Goal: Task Accomplishment & Management: Manage account settings

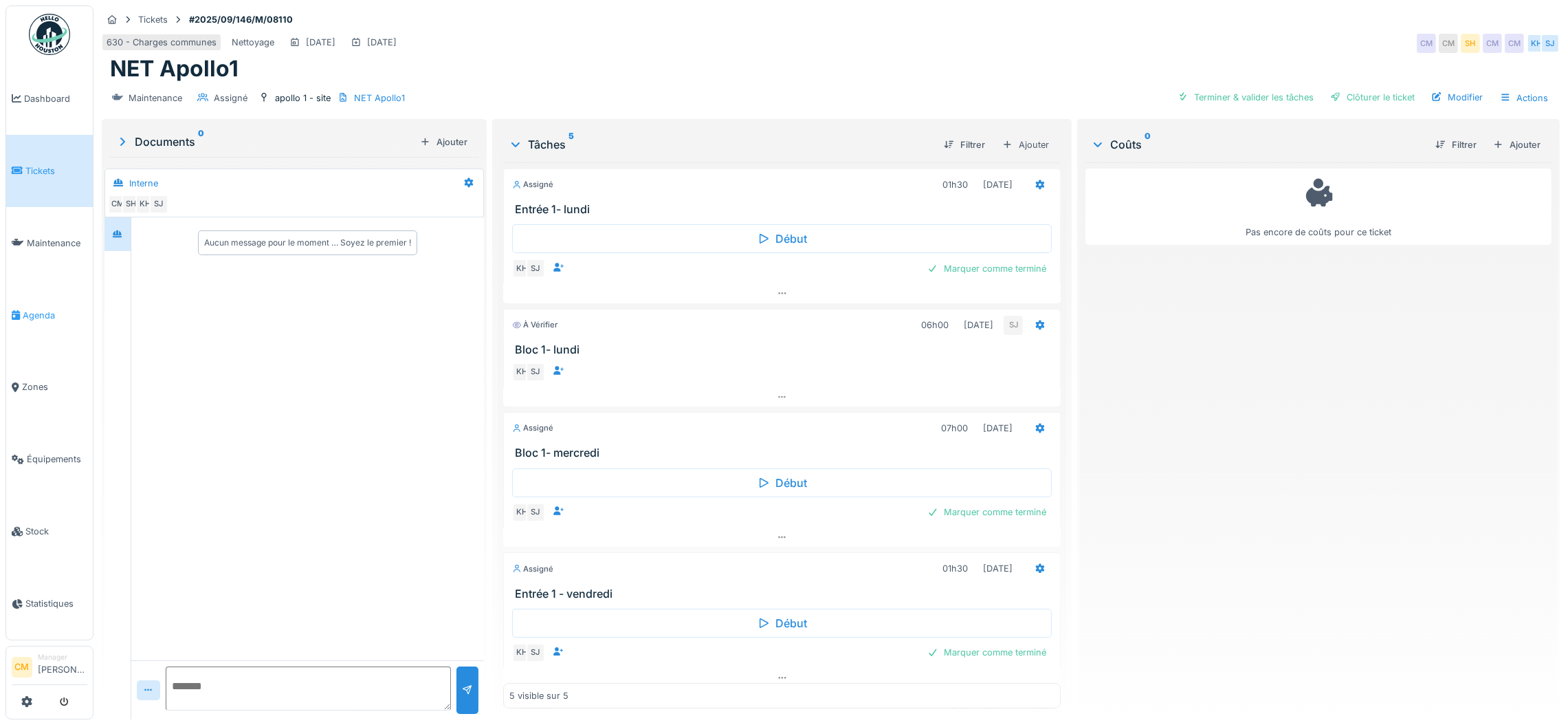
click at [34, 309] on span "Agenda" at bounding box center [55, 315] width 64 height 13
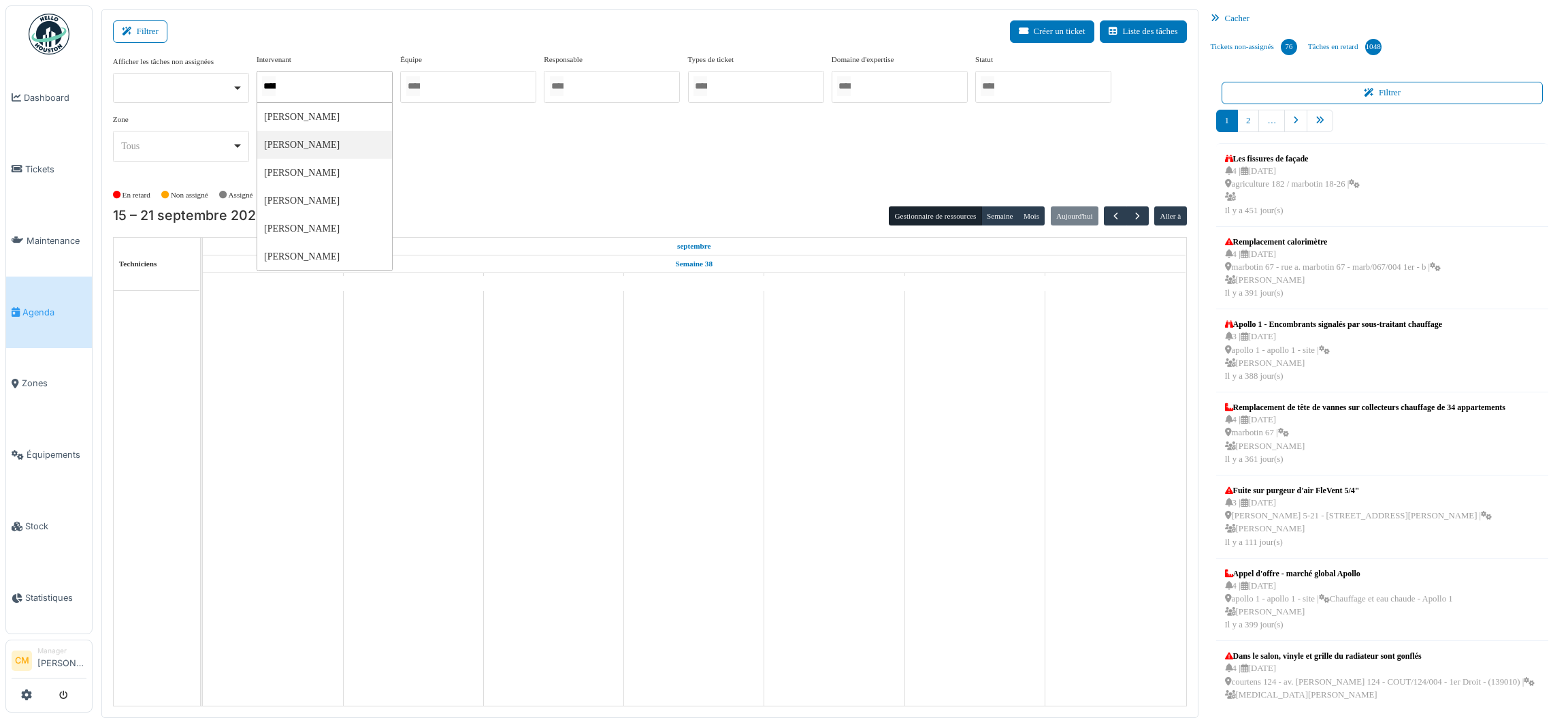
type input "******"
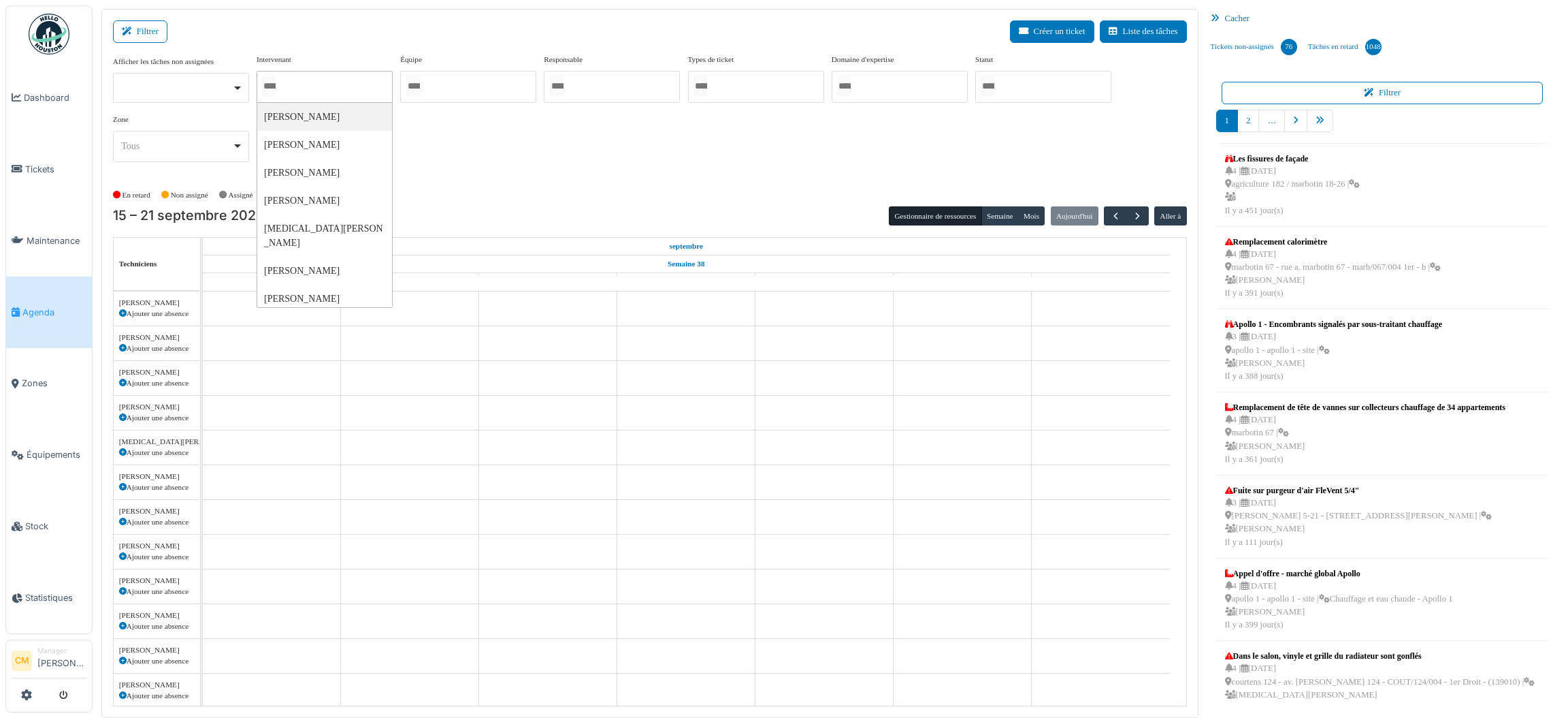
scroll to position [45, 0]
click at [330, 81] on div at bounding box center [325, 87] width 136 height 32
type input "*"
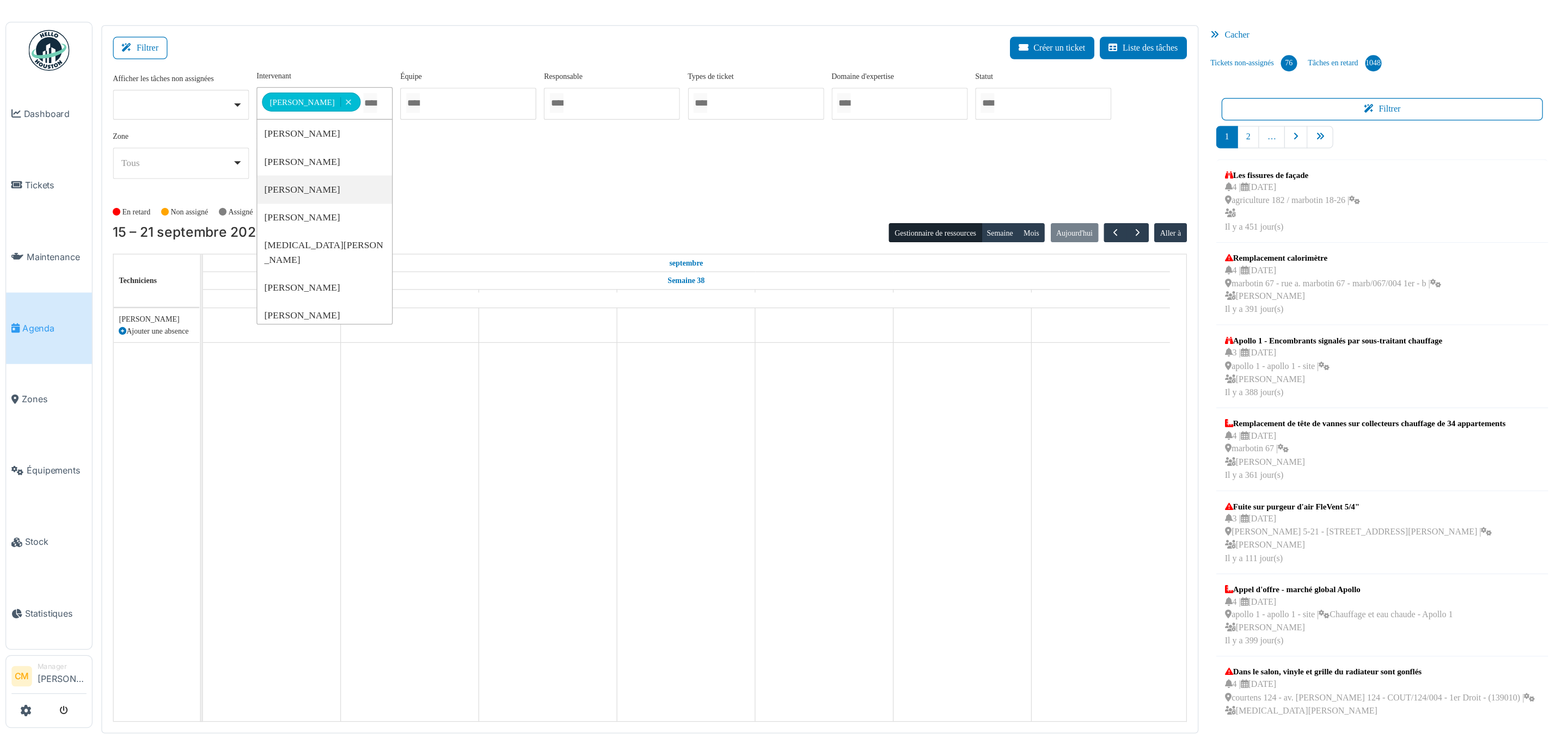
scroll to position [0, 0]
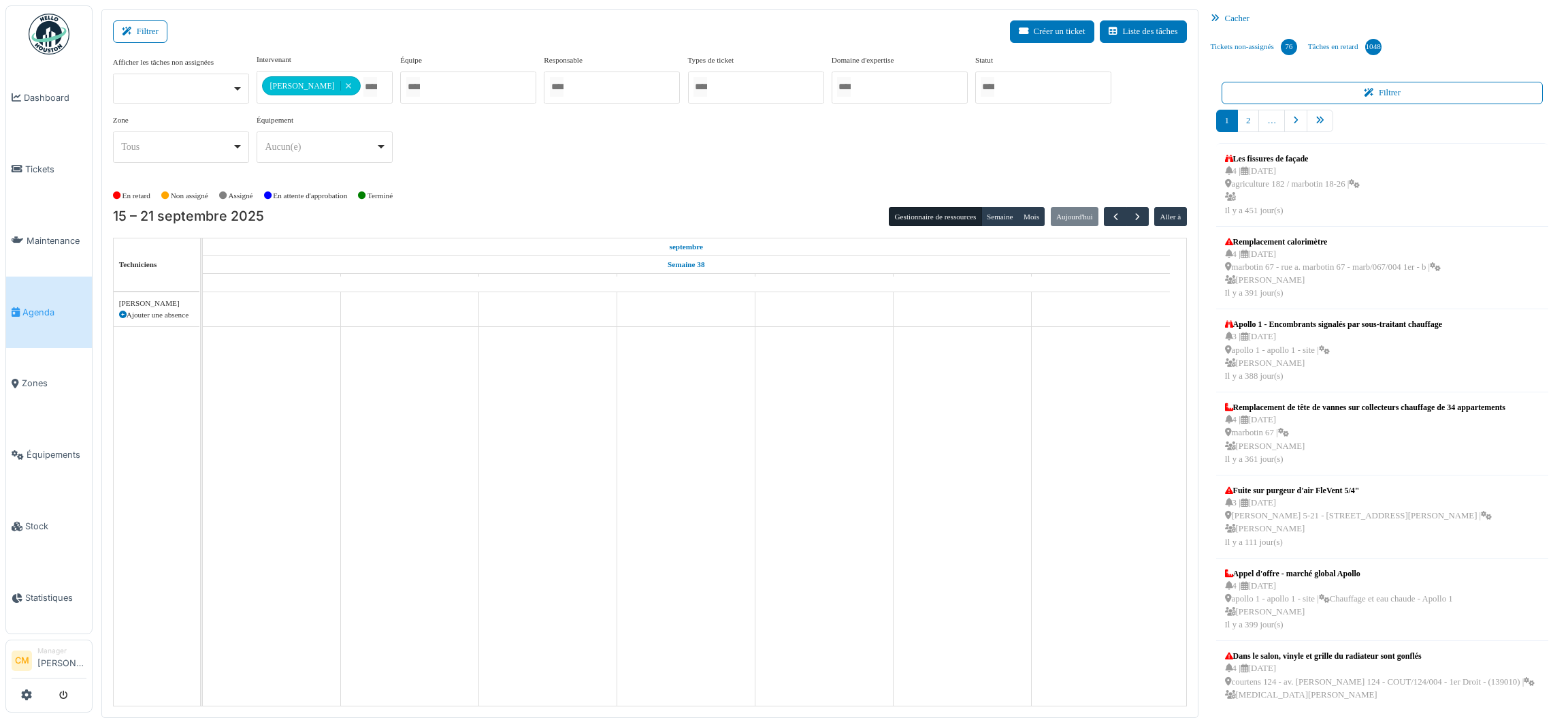
click at [500, 157] on div "**********" at bounding box center [649, 114] width 1074 height 120
click at [998, 220] on button "Semaine" at bounding box center [1000, 217] width 38 height 19
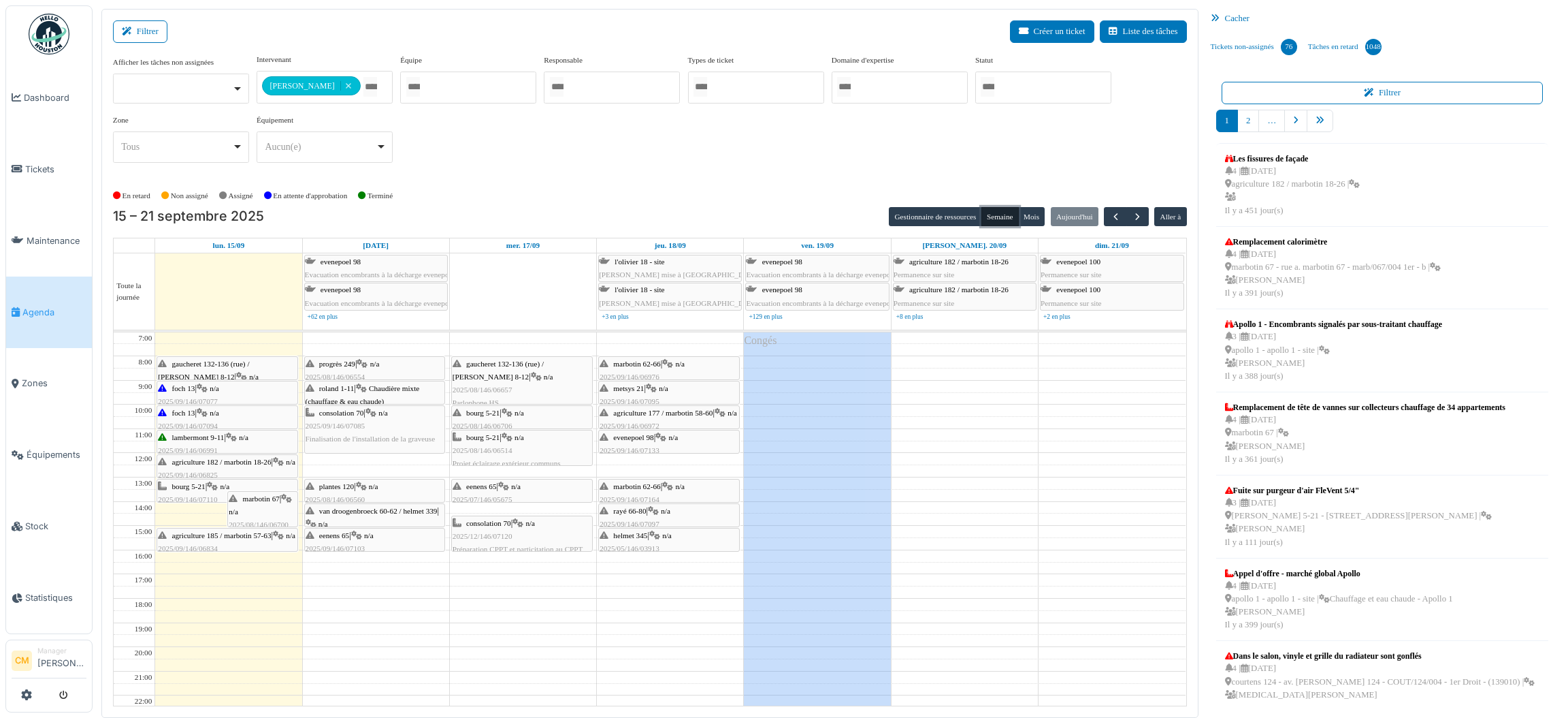
click at [228, 363] on span "gaucheret 132-136 (rue) / thomas 8-12" at bounding box center [204, 370] width 91 height 21
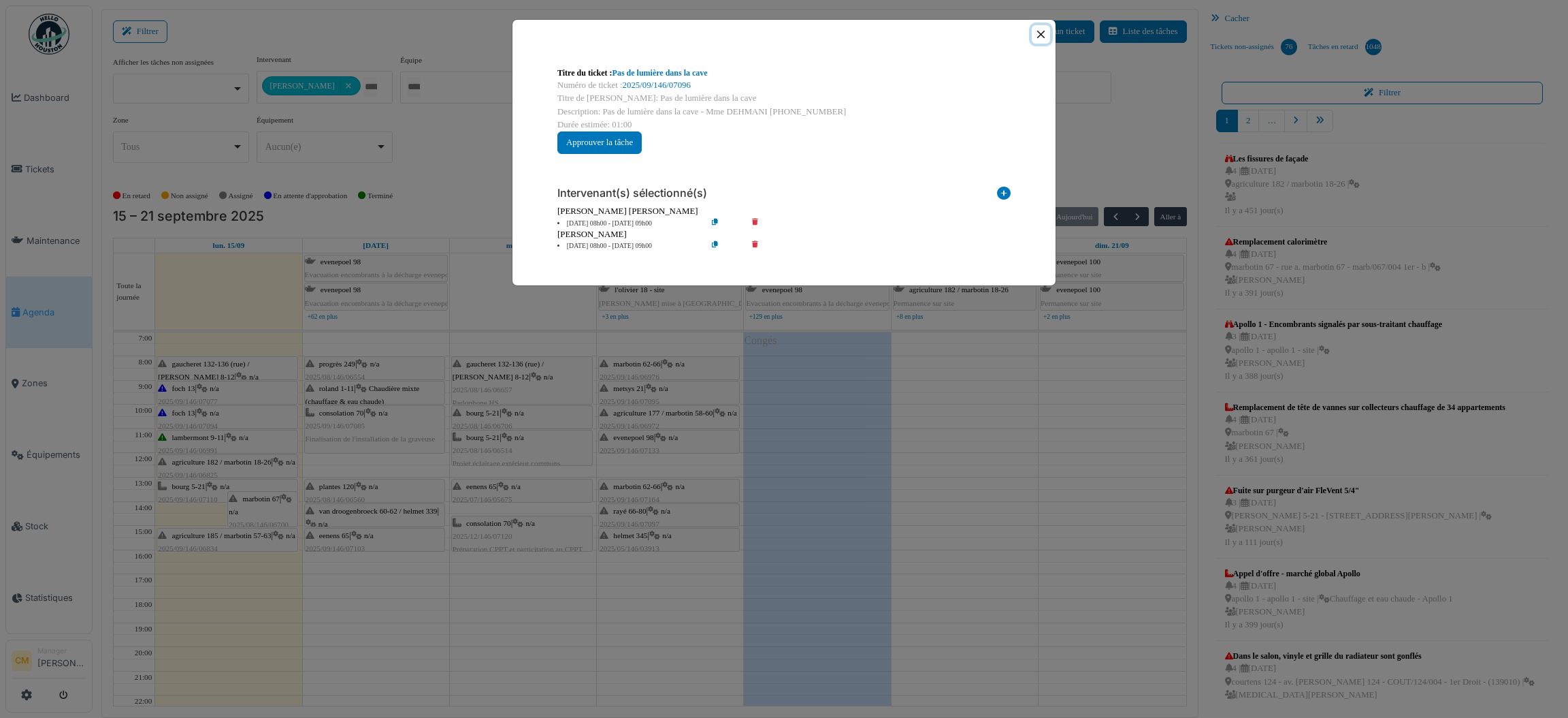
click at [1039, 32] on button "Close" at bounding box center [1041, 34] width 18 height 18
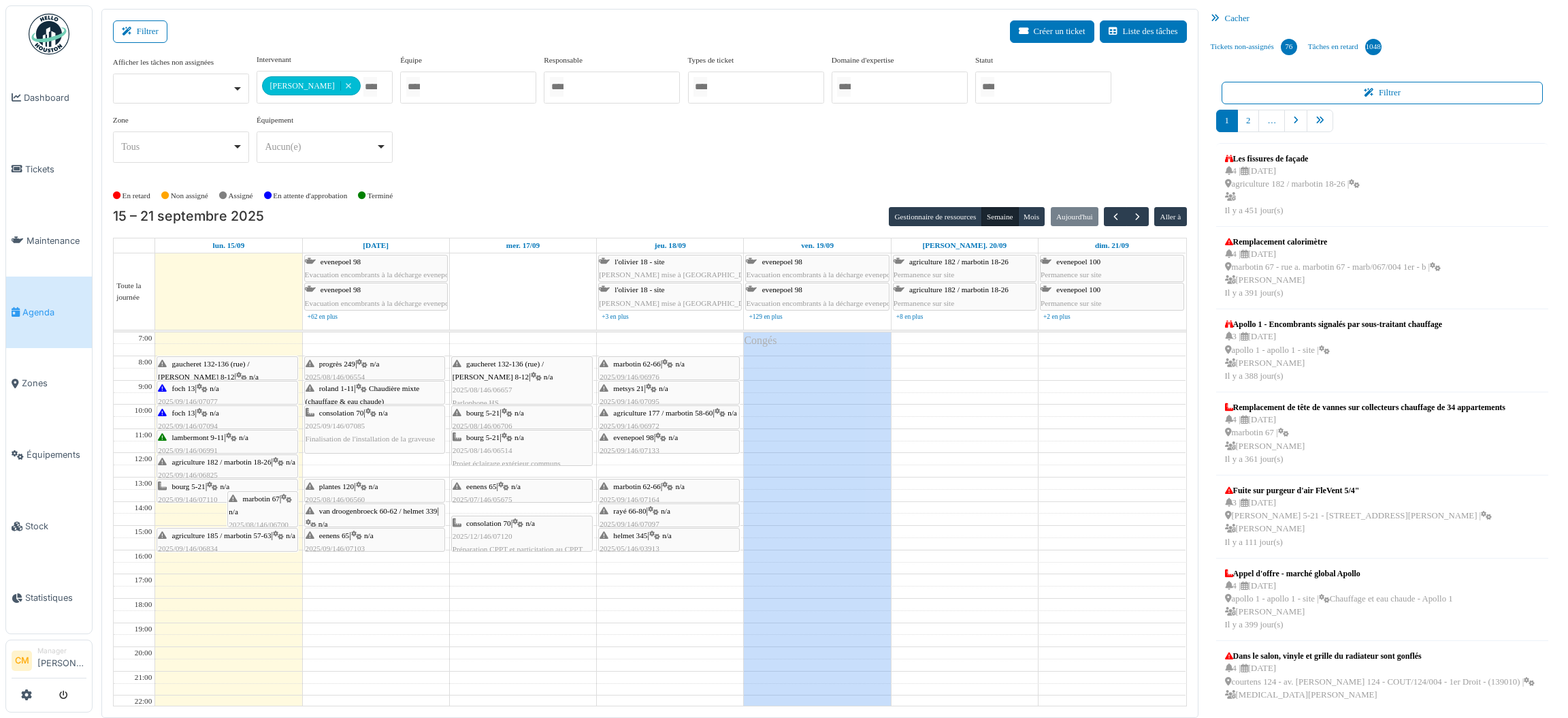
click at [1224, 15] on div "Cacher" at bounding box center [1383, 18] width 355 height 20
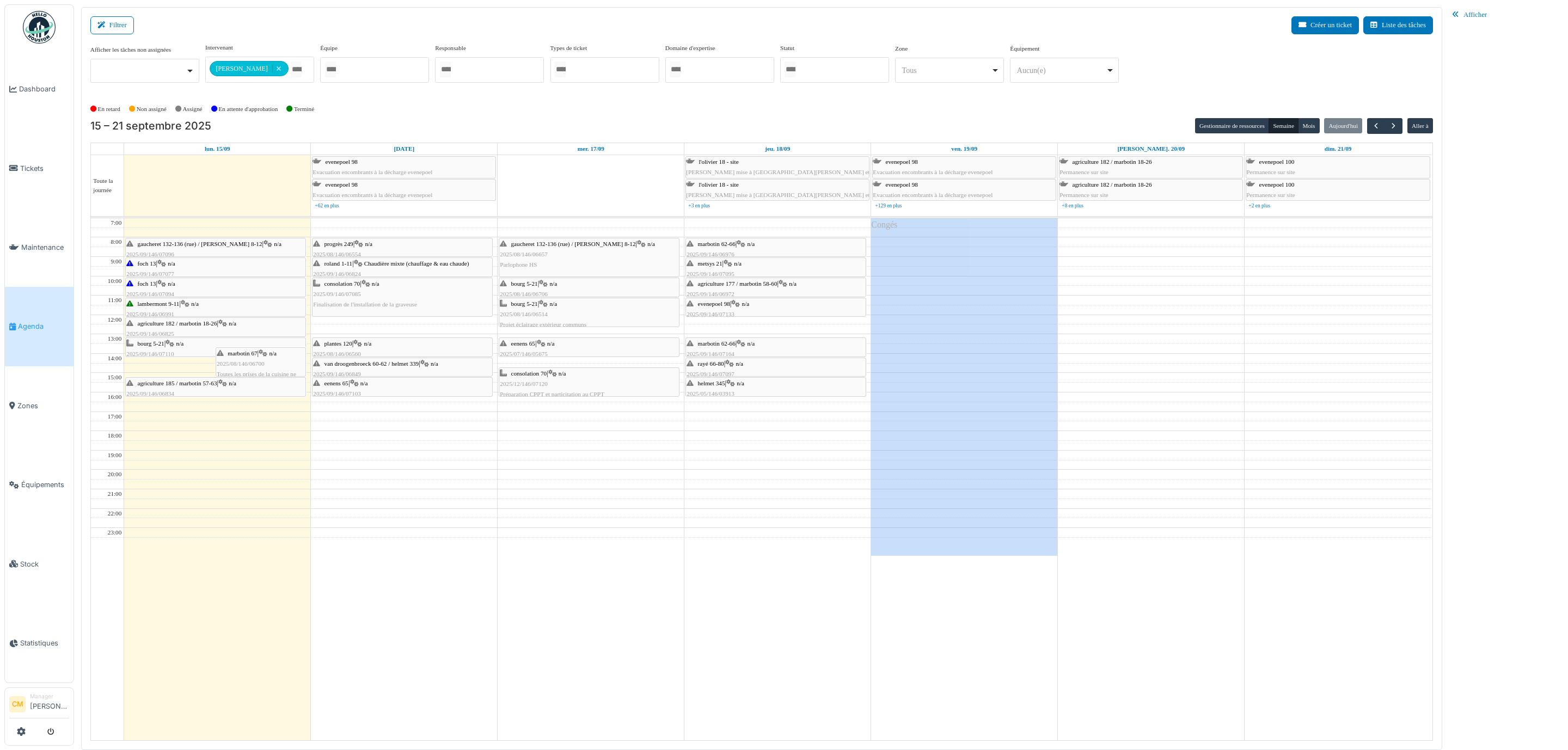
click at [173, 326] on span "agriculture 182 / marbotin 18-26" at bounding box center [178, 323] width 80 height 6
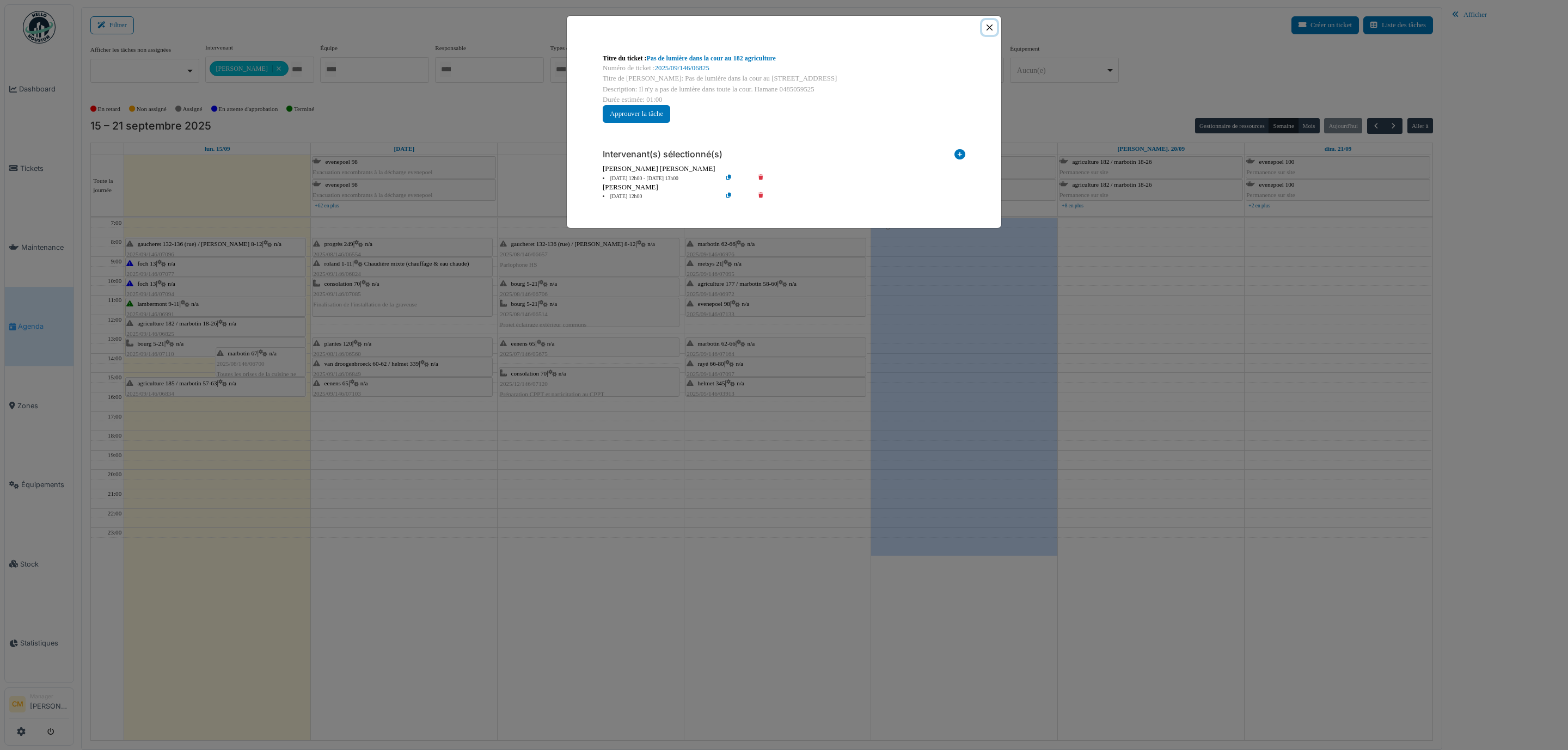
click at [991, 27] on button "Close" at bounding box center [989, 27] width 15 height 15
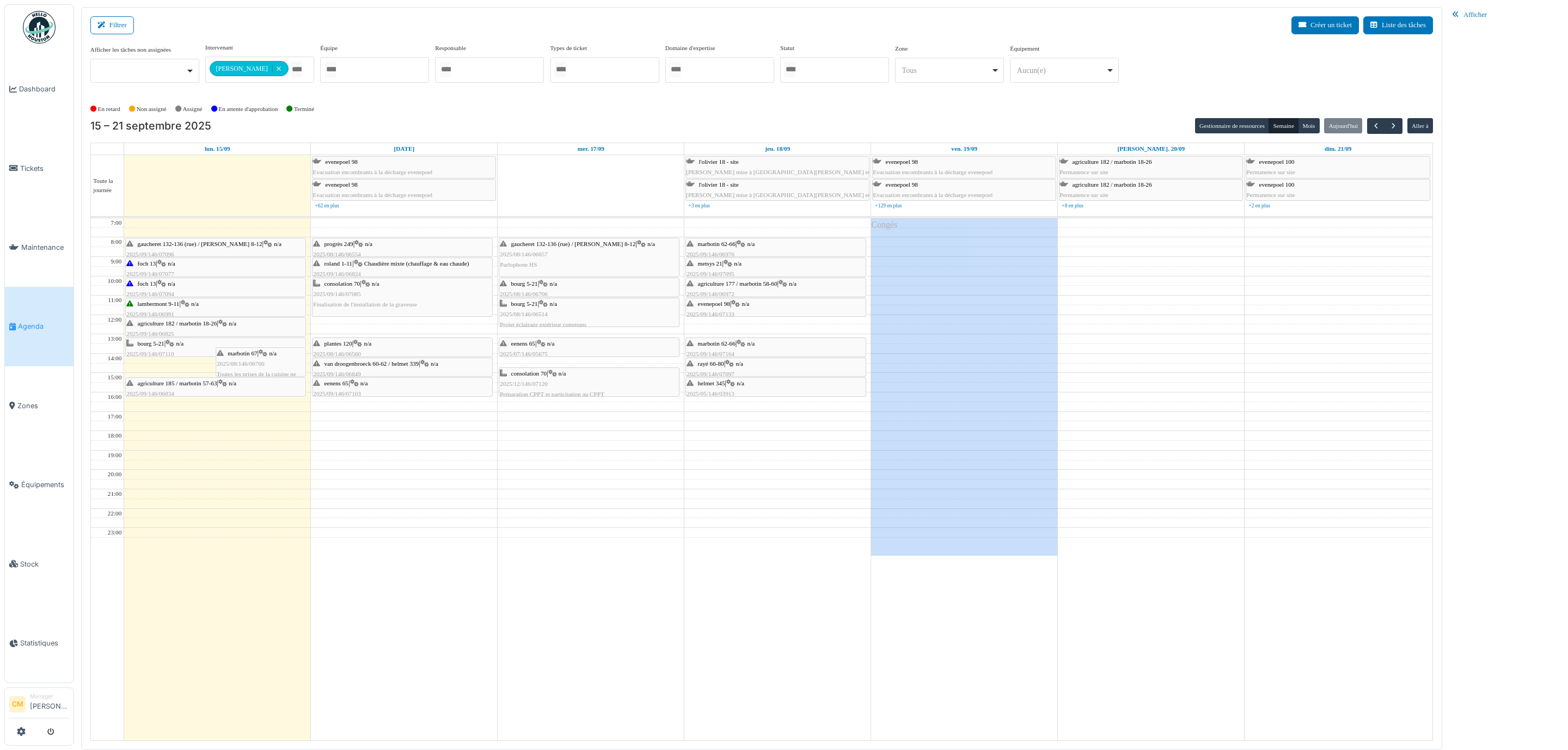
click at [262, 363] on div "marbotin 67 | n/a 2025/08/146/06700 Toutes les prises de la cuisine ne fonction…" at bounding box center [261, 369] width 88 height 42
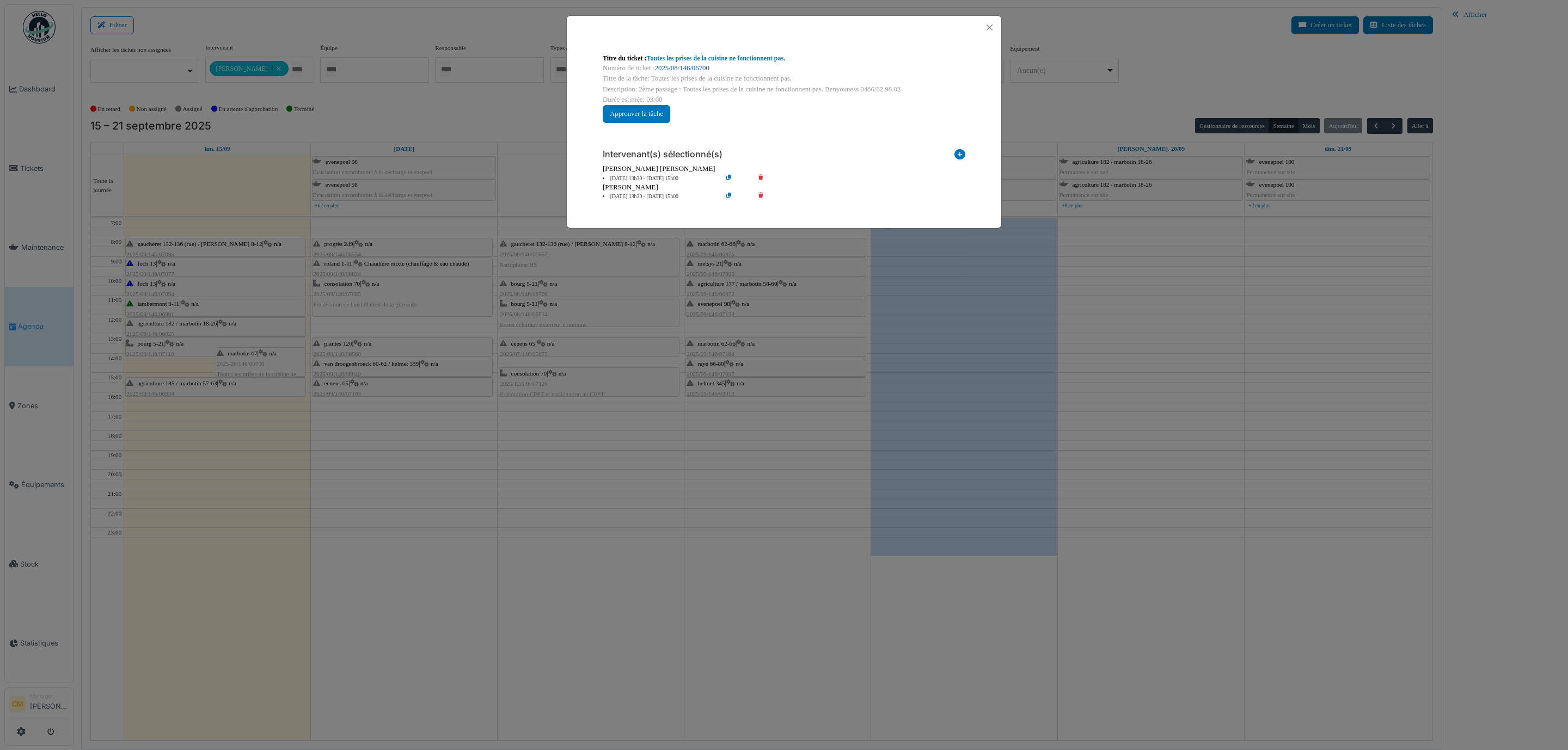
click at [696, 68] on link "2025/08/146/06700" at bounding box center [682, 68] width 55 height 8
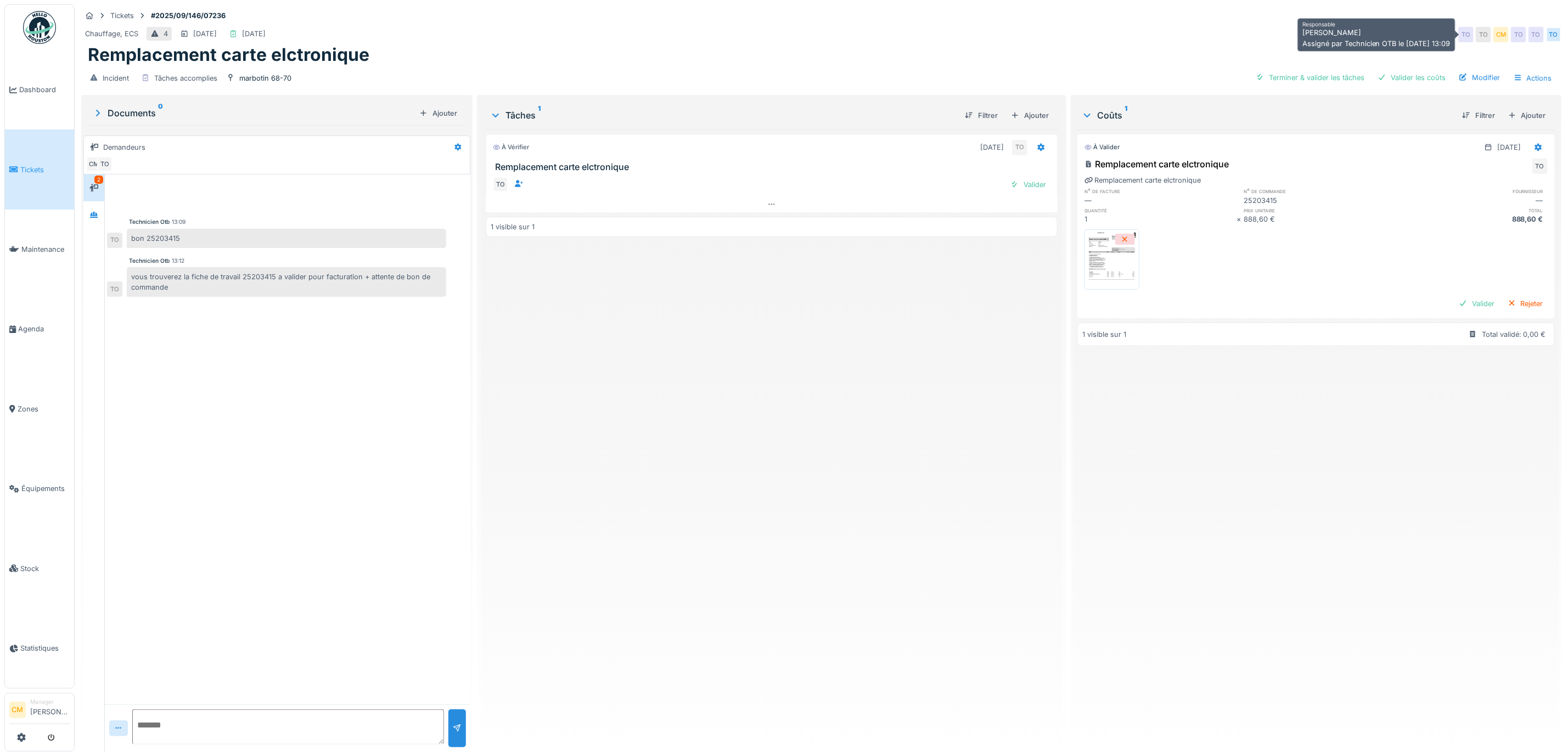
click at [1493, 39] on div "CM" at bounding box center [1501, 35] width 16 height 16
click at [1493, 28] on div "CM" at bounding box center [1501, 35] width 16 height 16
click at [1493, 33] on div "CM" at bounding box center [1501, 35] width 16 height 16
click at [1514, 81] on icon at bounding box center [1518, 78] width 8 height 7
click at [1472, 75] on div "Modifier" at bounding box center [1479, 78] width 50 height 15
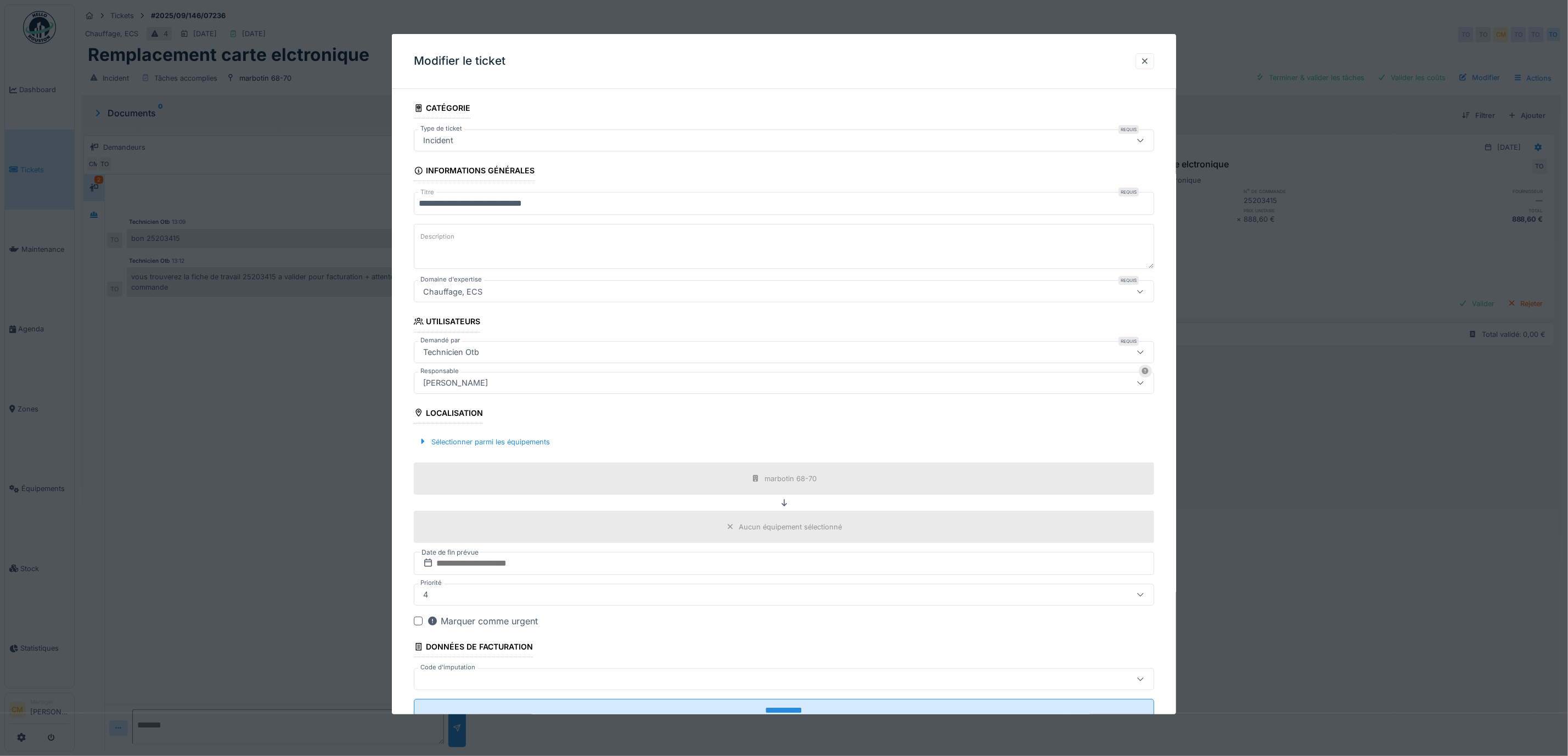
click at [500, 386] on div "[PERSON_NAME]" at bounding box center [743, 383] width 648 height 12
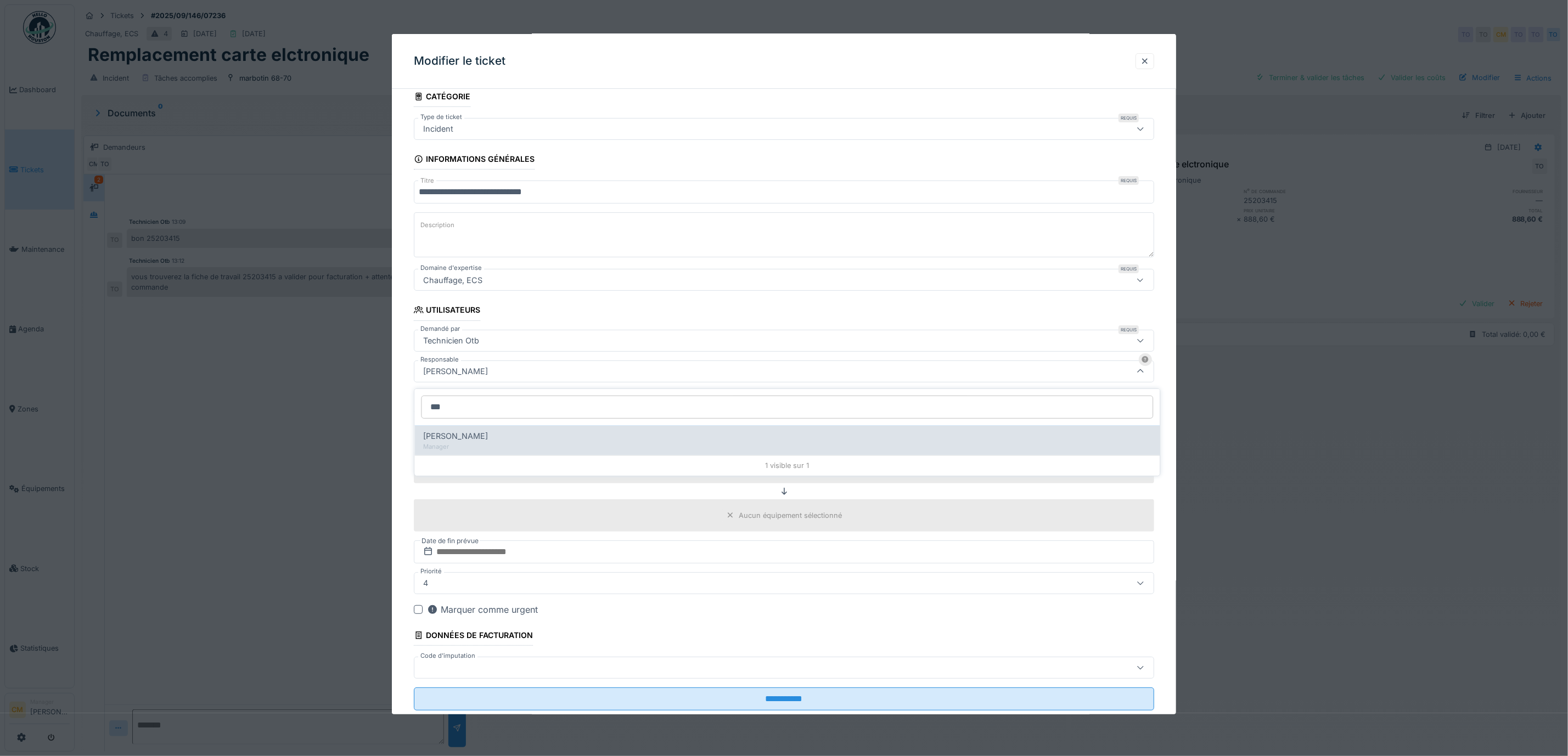
type input "***"
click at [514, 435] on div "Edmond Fayt" at bounding box center [787, 436] width 728 height 12
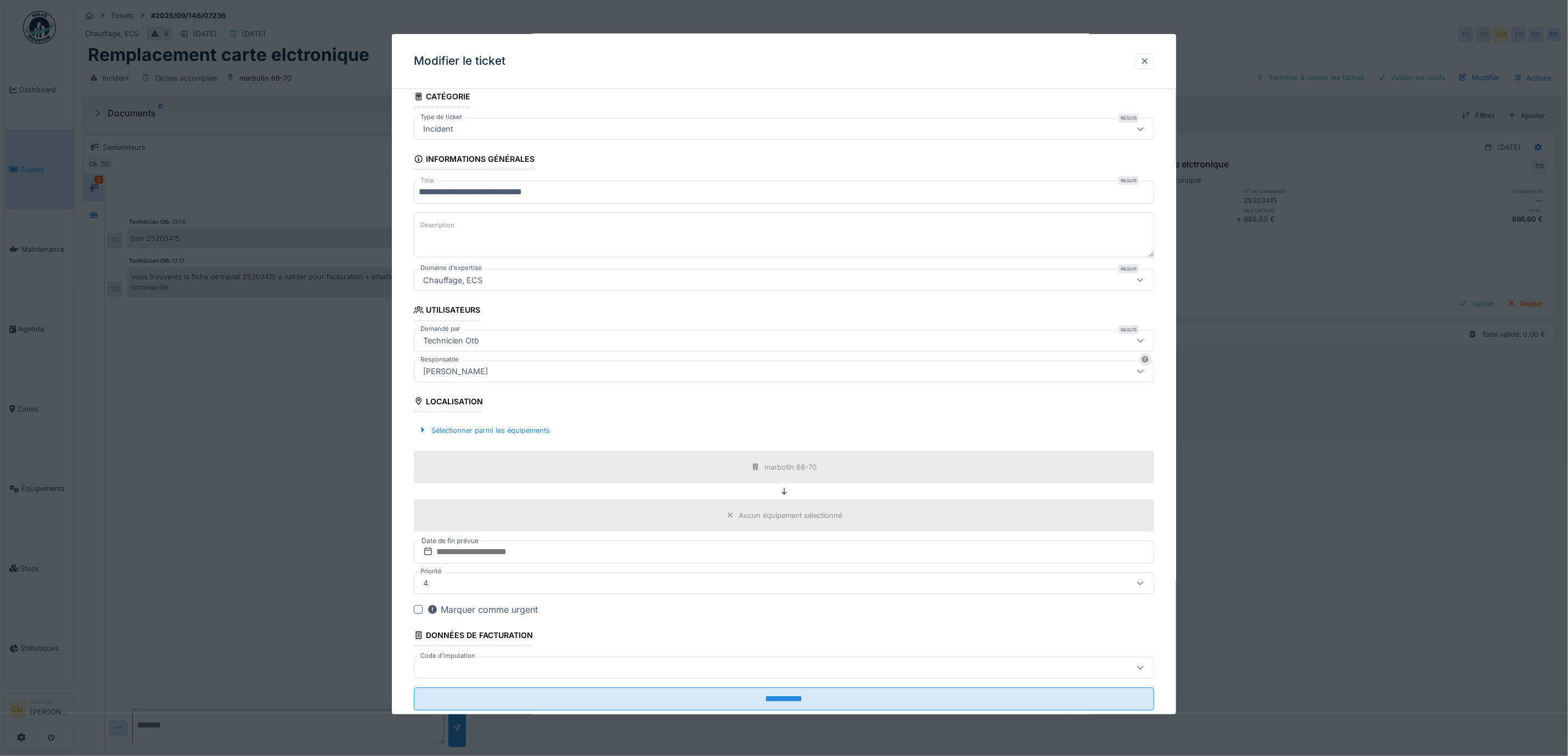
type input "****"
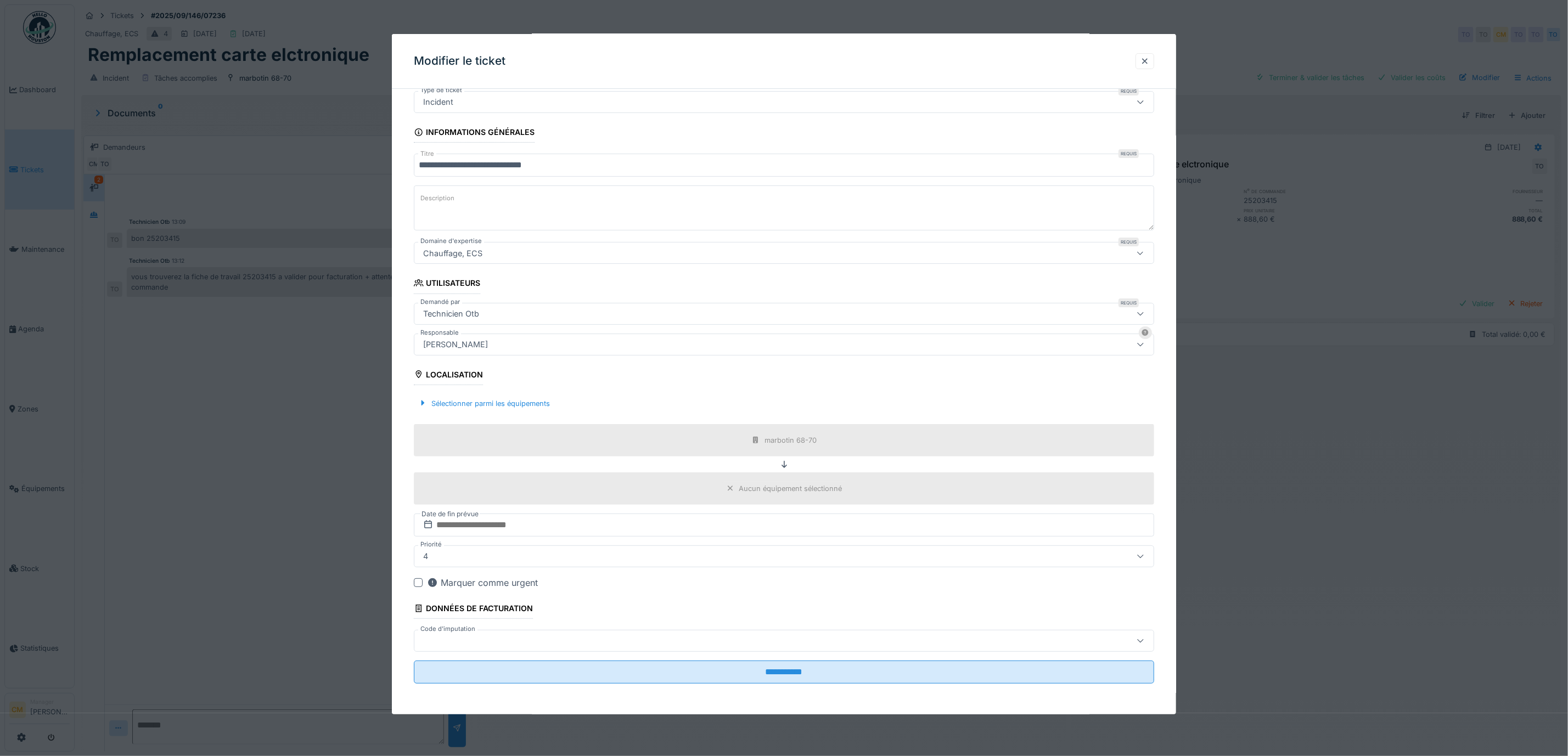
scroll to position [12, 0]
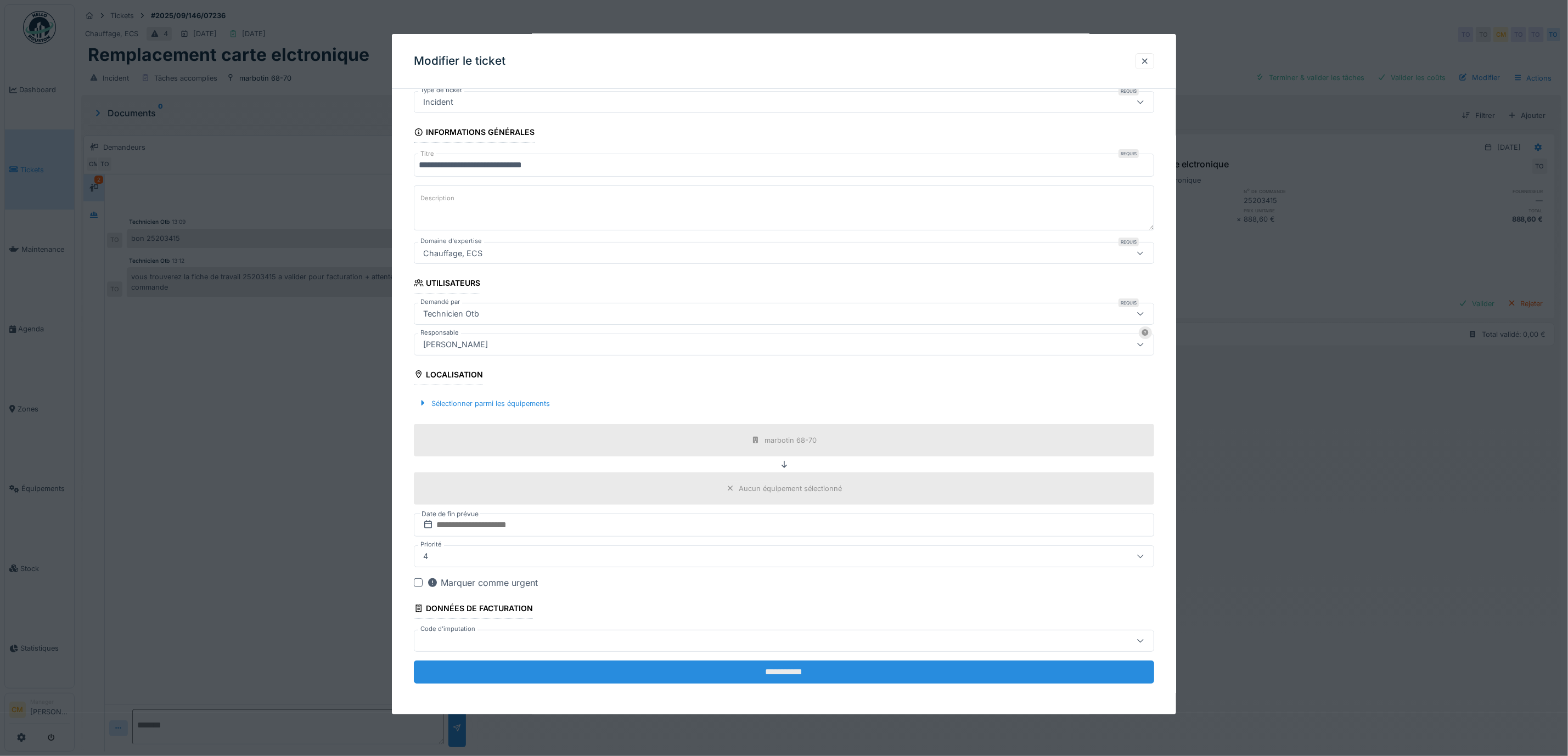
click at [748, 676] on input "**********" at bounding box center [784, 672] width 741 height 23
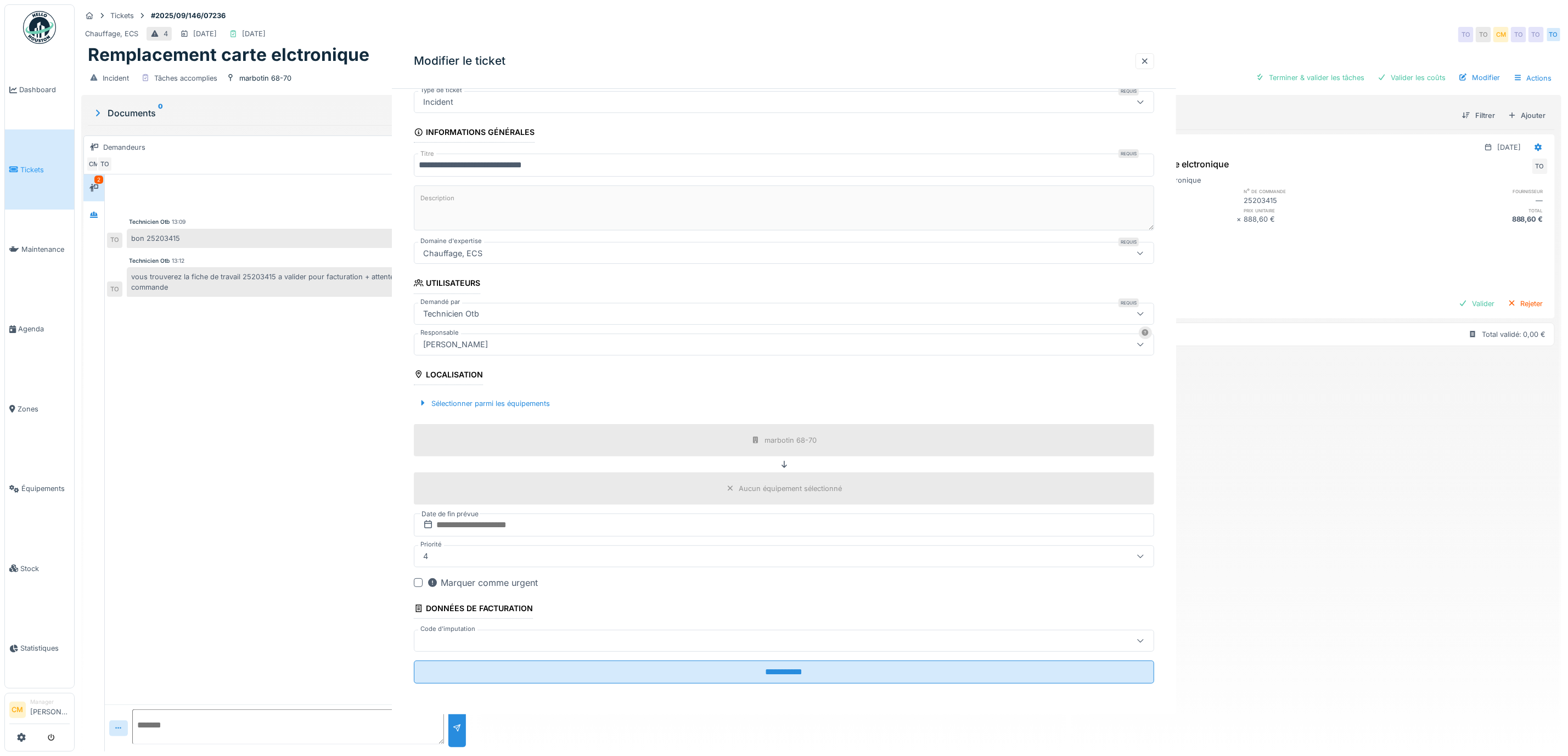
scroll to position [0, 0]
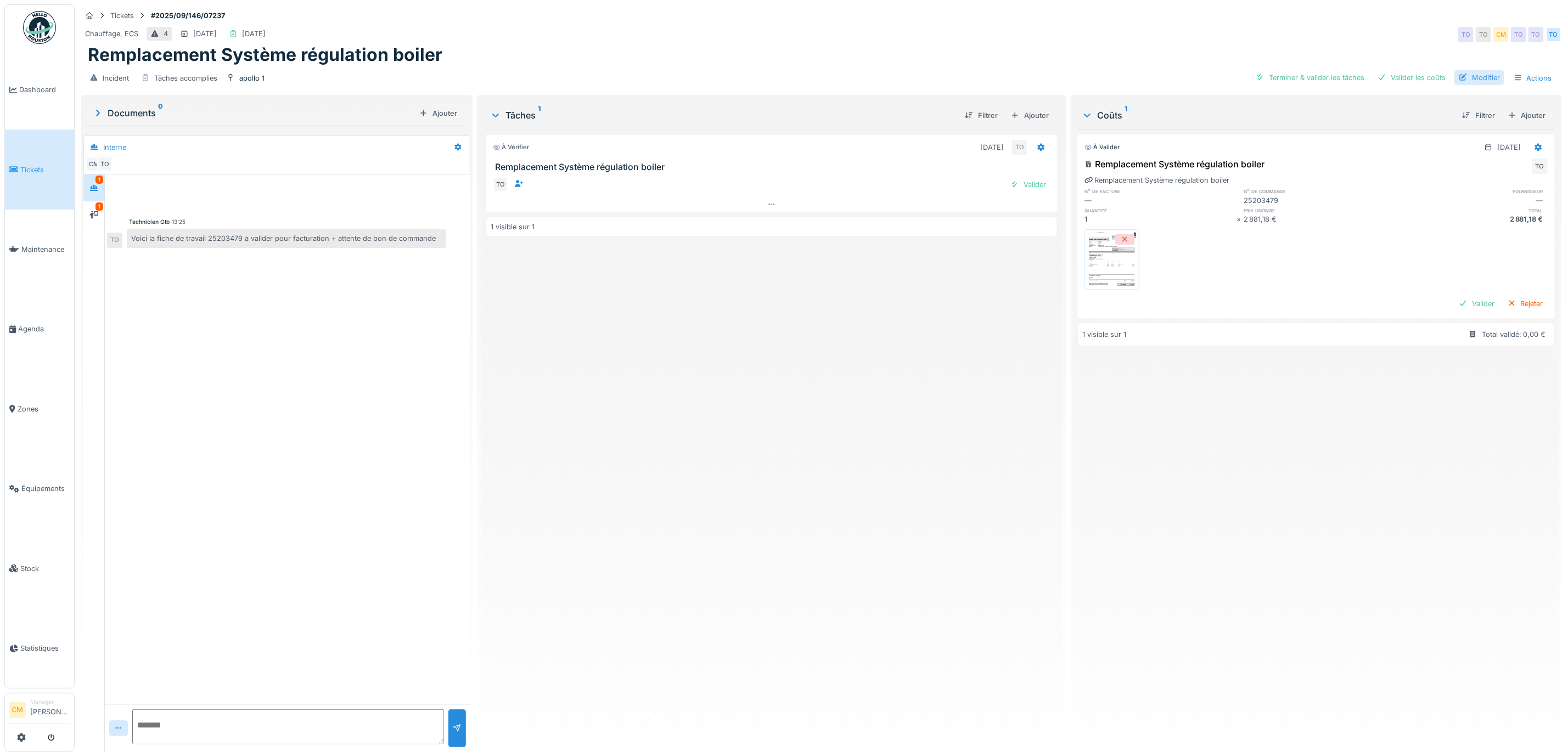
click at [1460, 75] on div "Modifier" at bounding box center [1479, 78] width 50 height 15
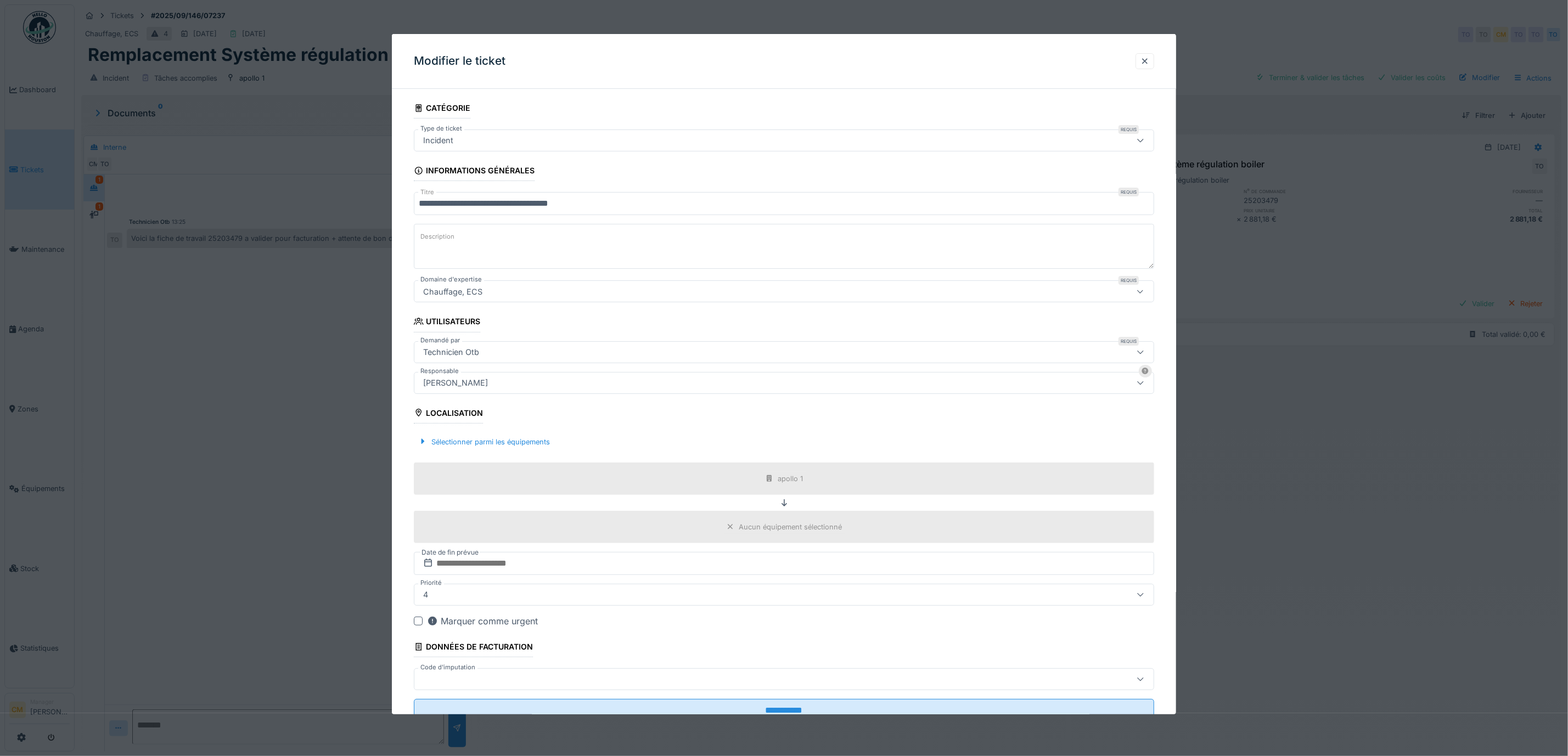
click at [466, 387] on div "[PERSON_NAME]" at bounding box center [455, 383] width 73 height 12
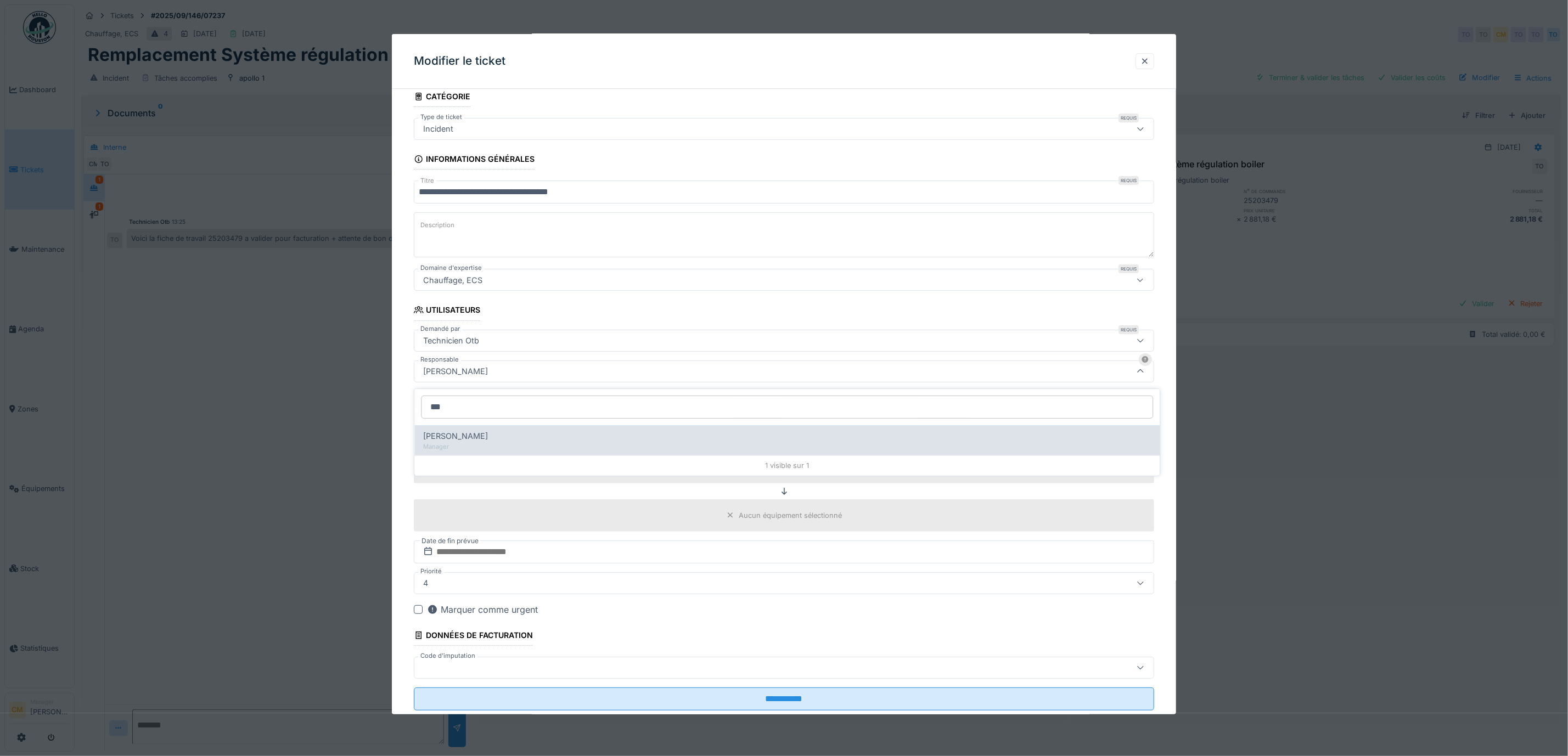
type input "***"
click at [473, 445] on div "Manager" at bounding box center [787, 447] width 728 height 9
type input "****"
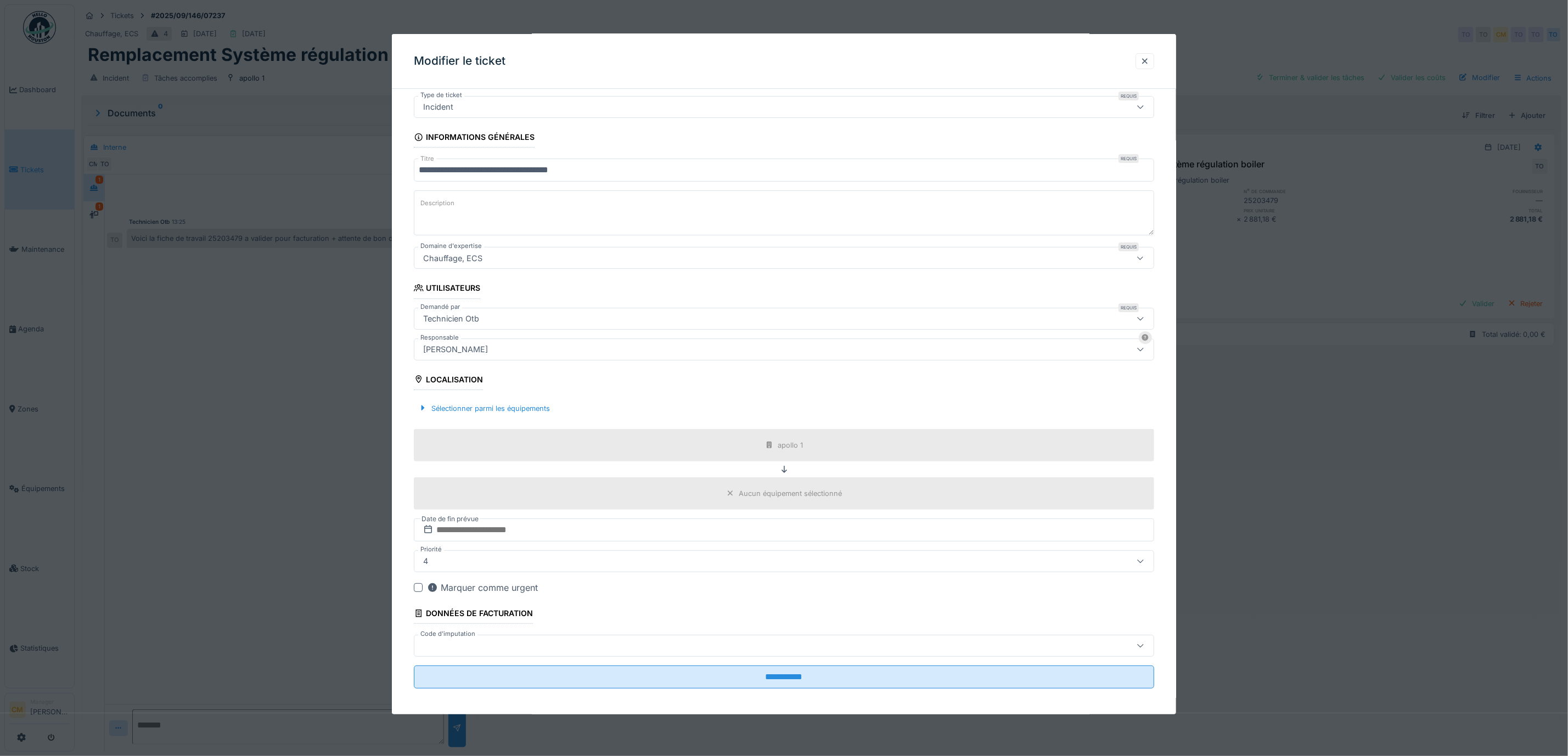
scroll to position [45, 0]
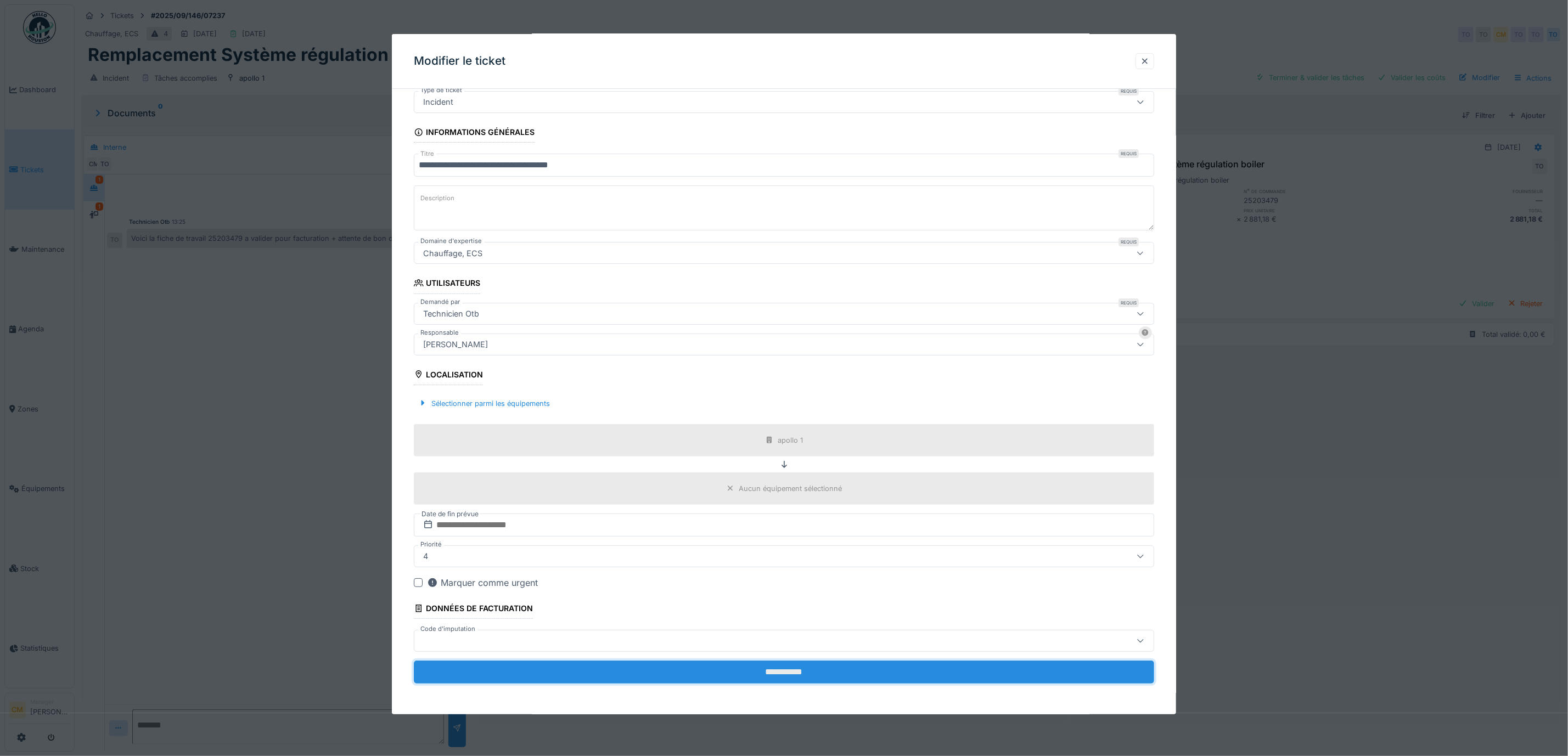
click at [794, 674] on input "**********" at bounding box center [784, 672] width 741 height 23
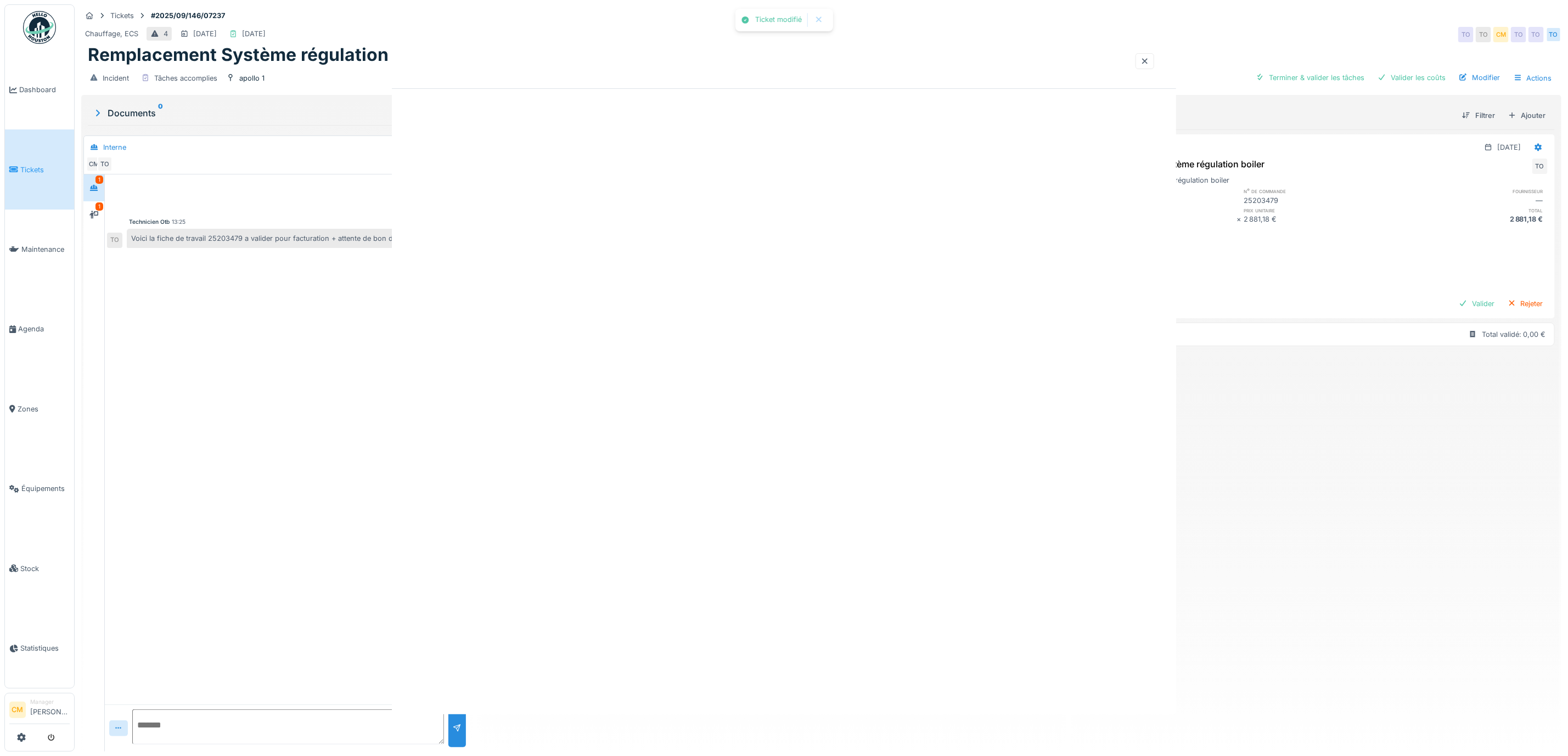
scroll to position [0, 0]
click at [802, 669] on div "Ticket modifié Annuler Tickets #2025/09/146/07237 Chauffage, ECS 4 20/09/2025 1…" at bounding box center [821, 378] width 1493 height 756
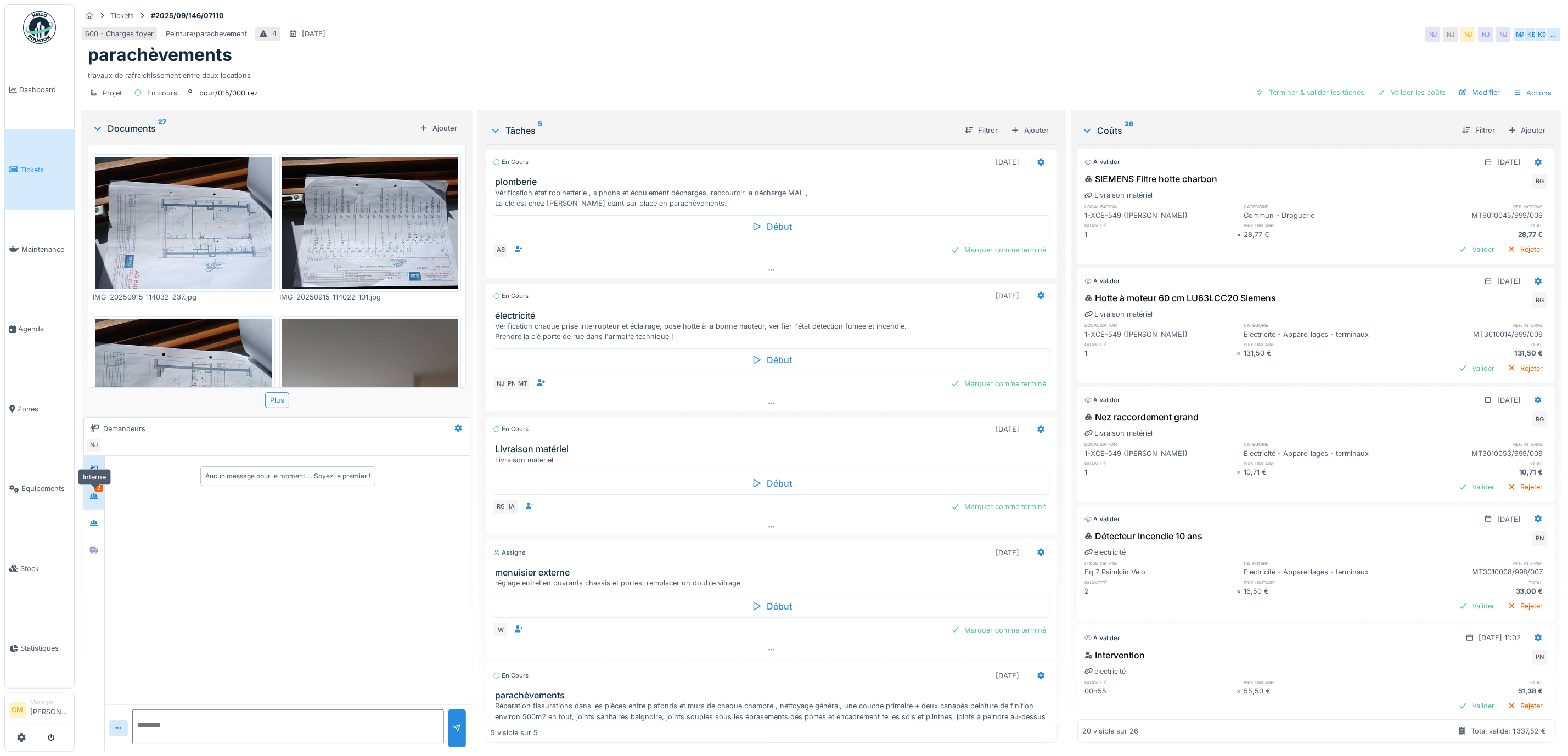
click at [98, 495] on icon at bounding box center [94, 496] width 8 height 7
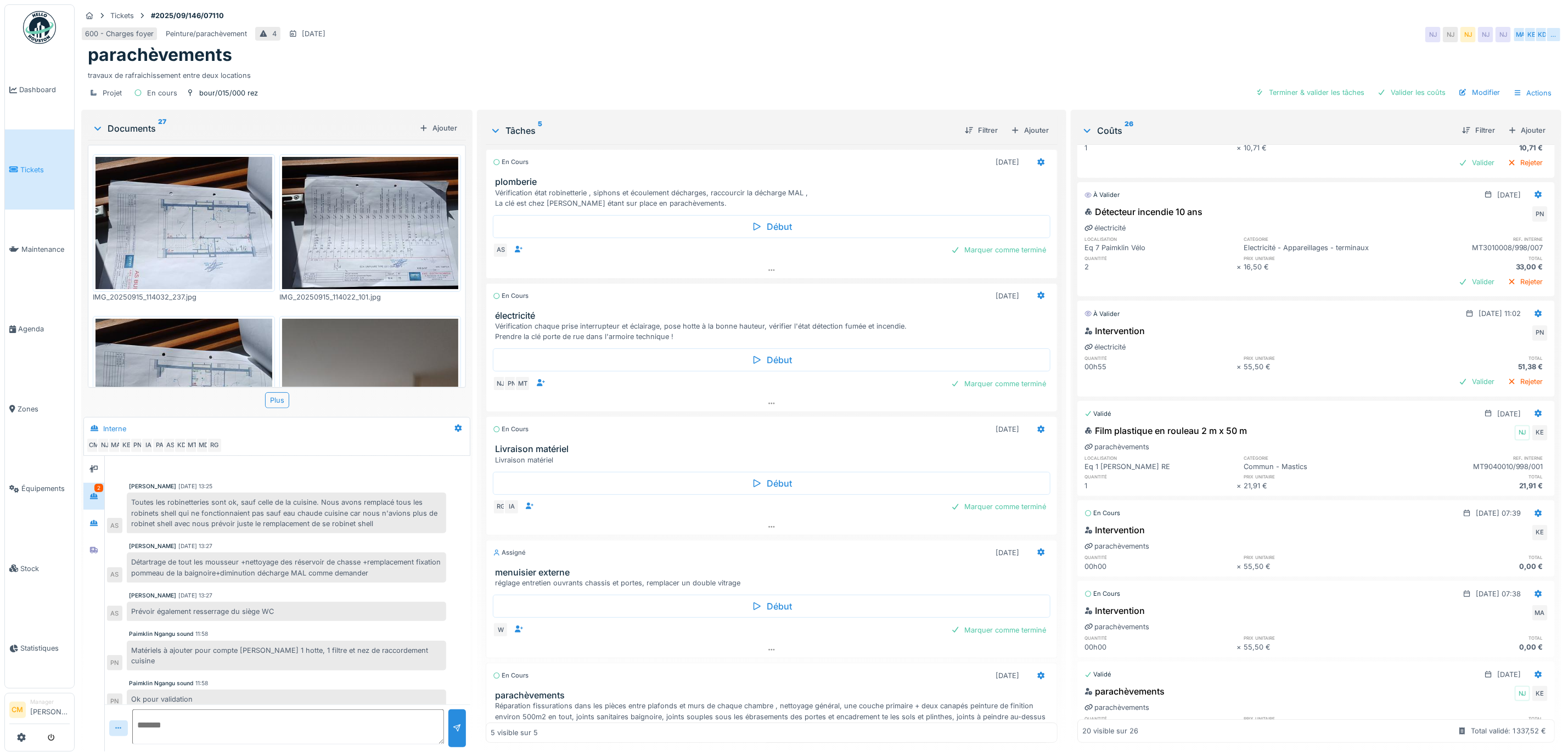
scroll to position [329, 0]
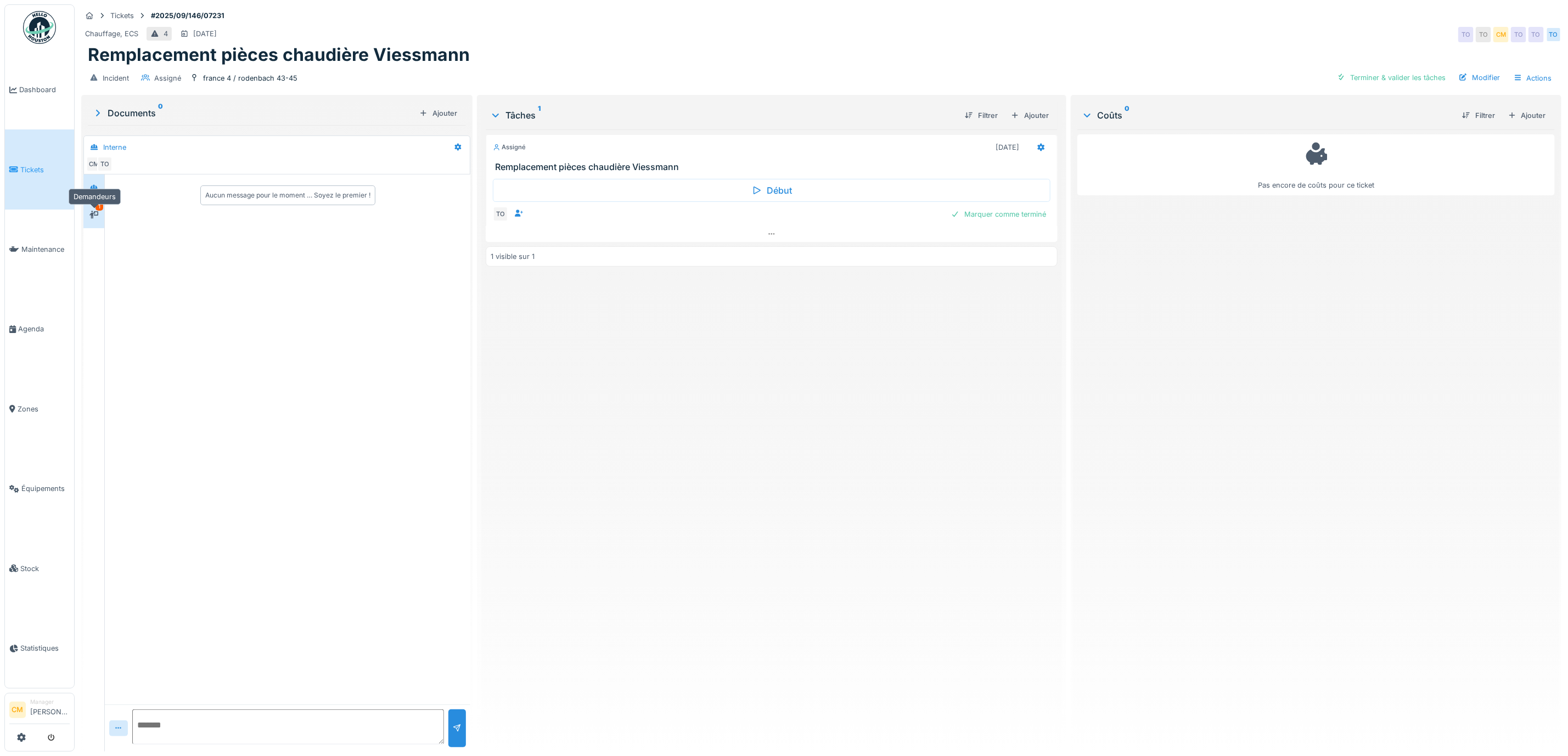
click at [91, 216] on icon at bounding box center [94, 215] width 8 height 7
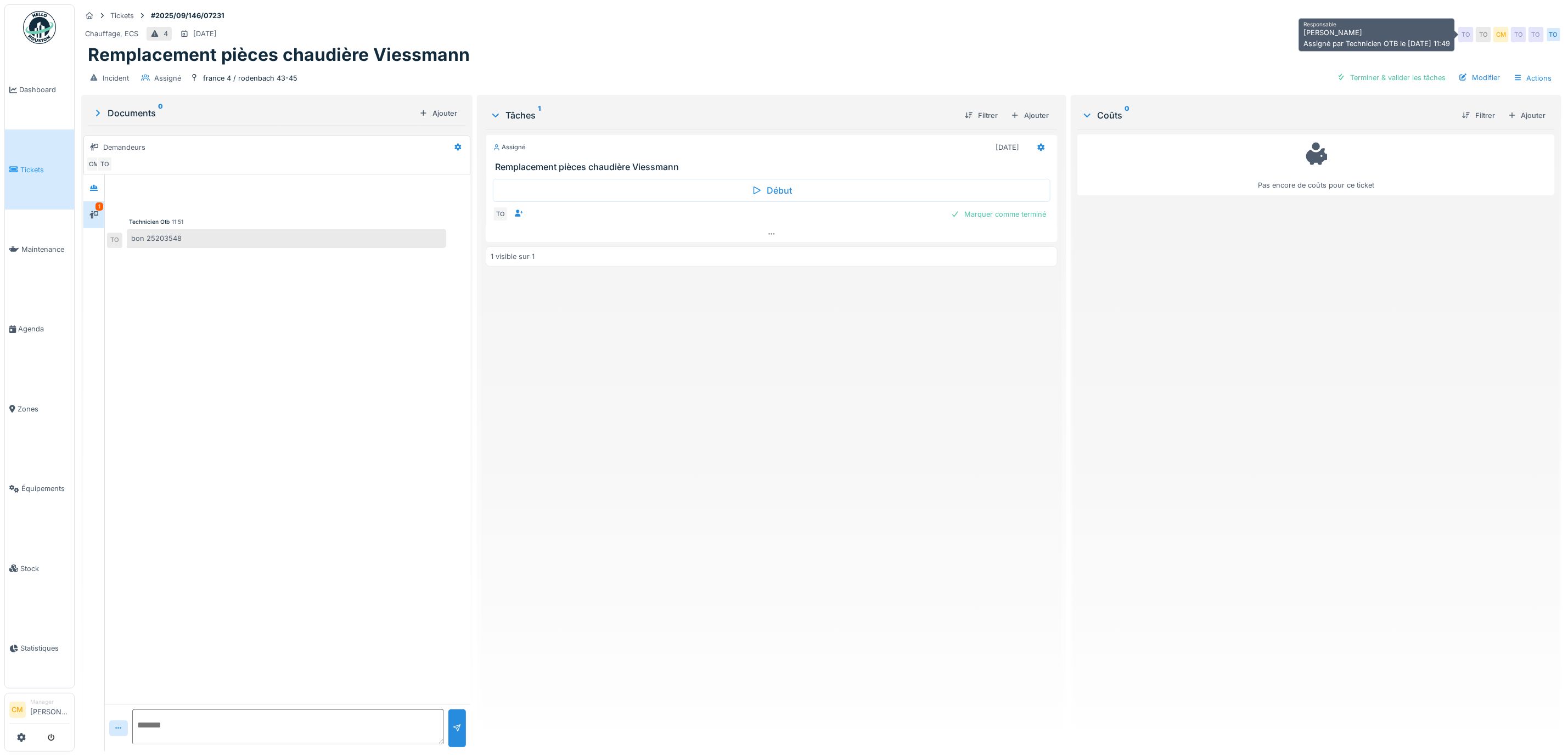
click at [1493, 35] on div "CM" at bounding box center [1501, 35] width 16 height 16
click at [1474, 80] on div "Modifier" at bounding box center [1479, 78] width 50 height 15
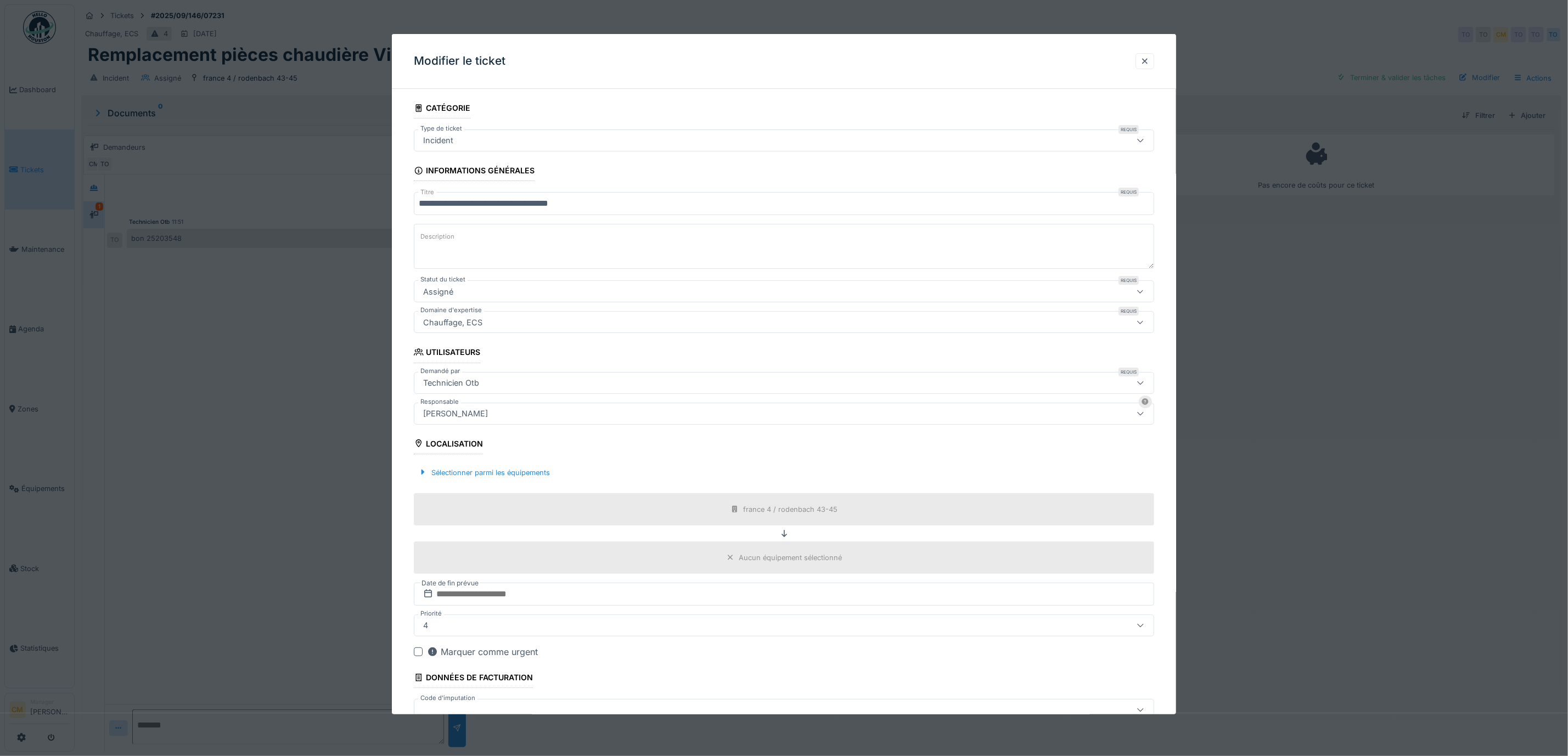
click at [446, 419] on div "[PERSON_NAME]" at bounding box center [455, 414] width 73 height 12
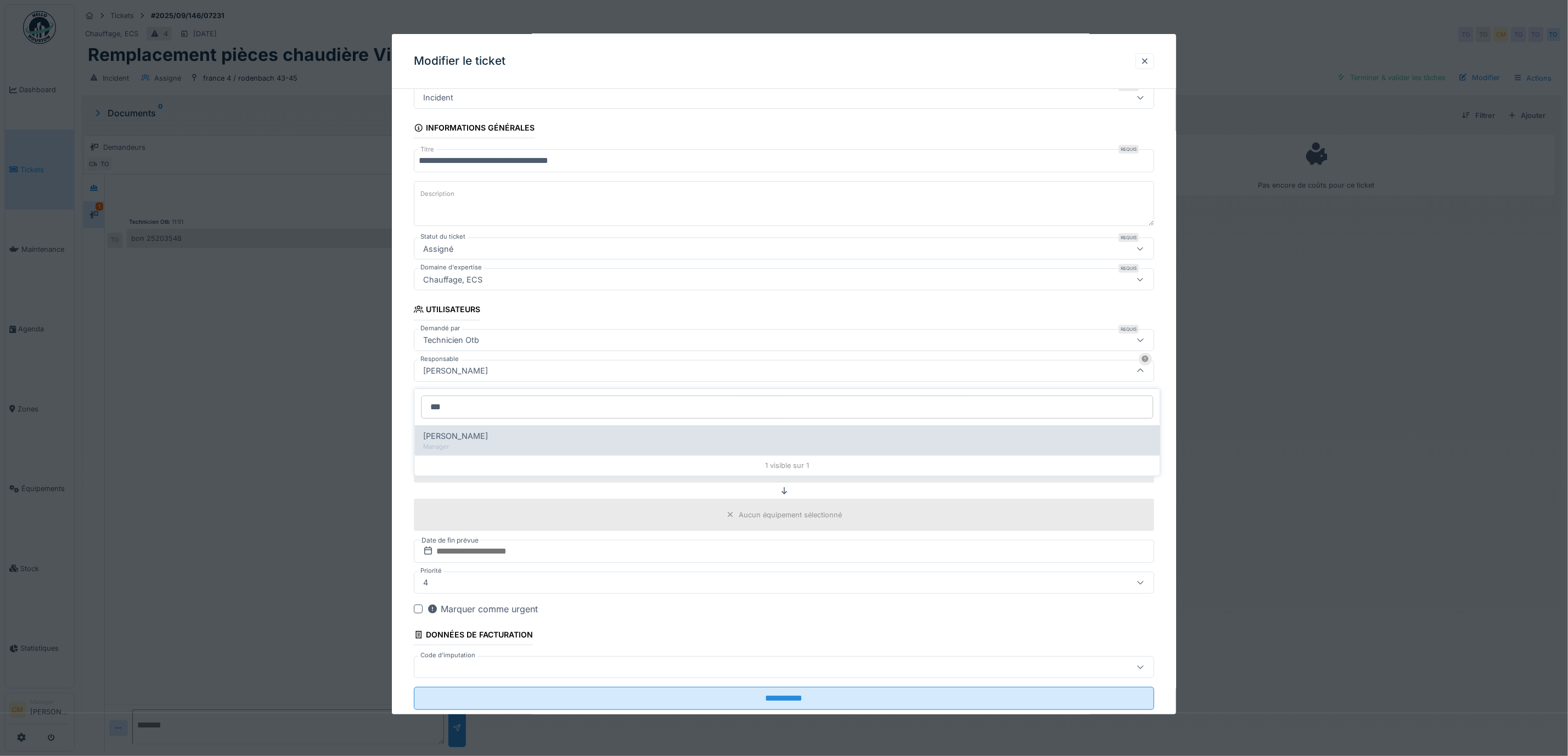
type input "***"
click at [461, 440] on span "[PERSON_NAME]" at bounding box center [456, 436] width 65 height 12
type input "****"
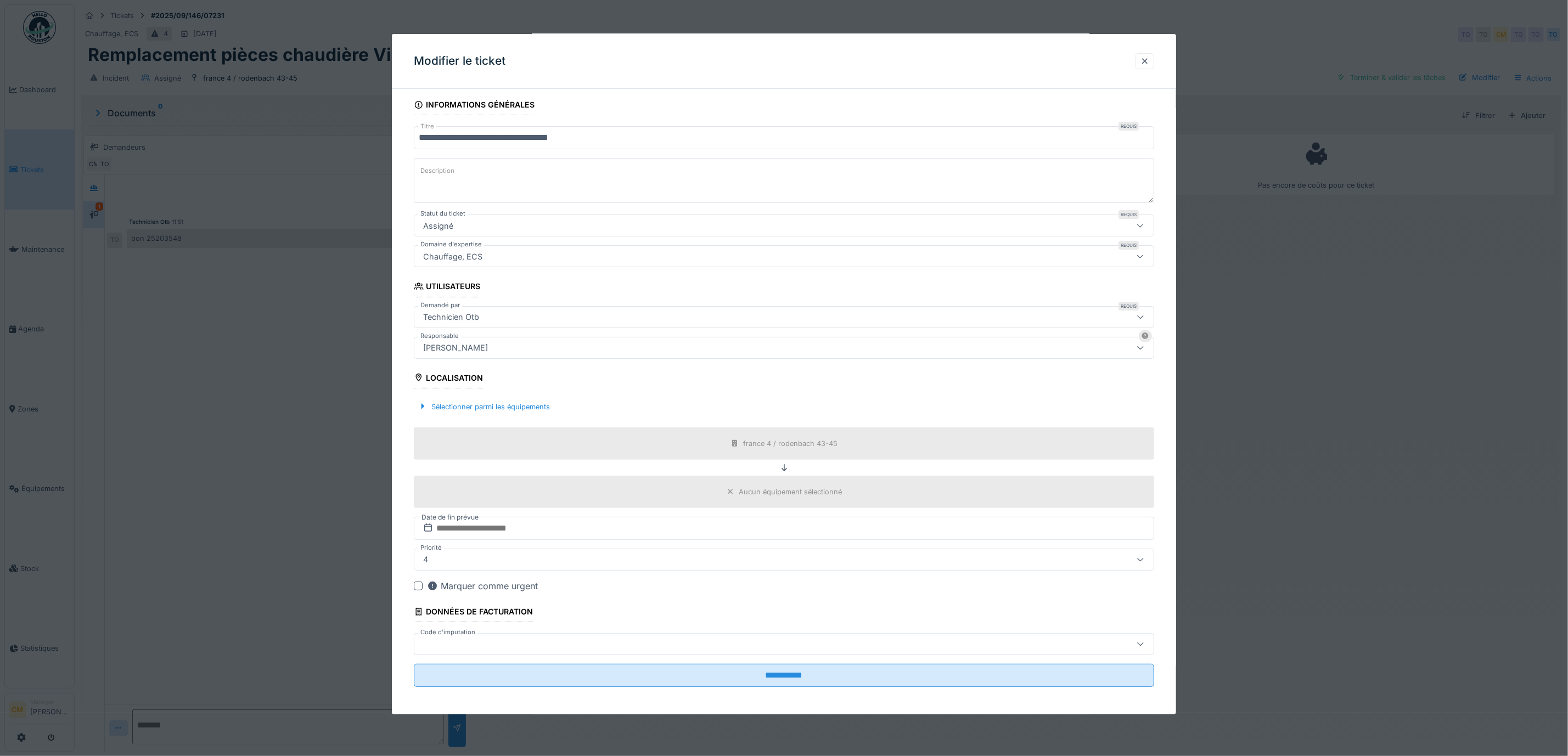
scroll to position [76, 0]
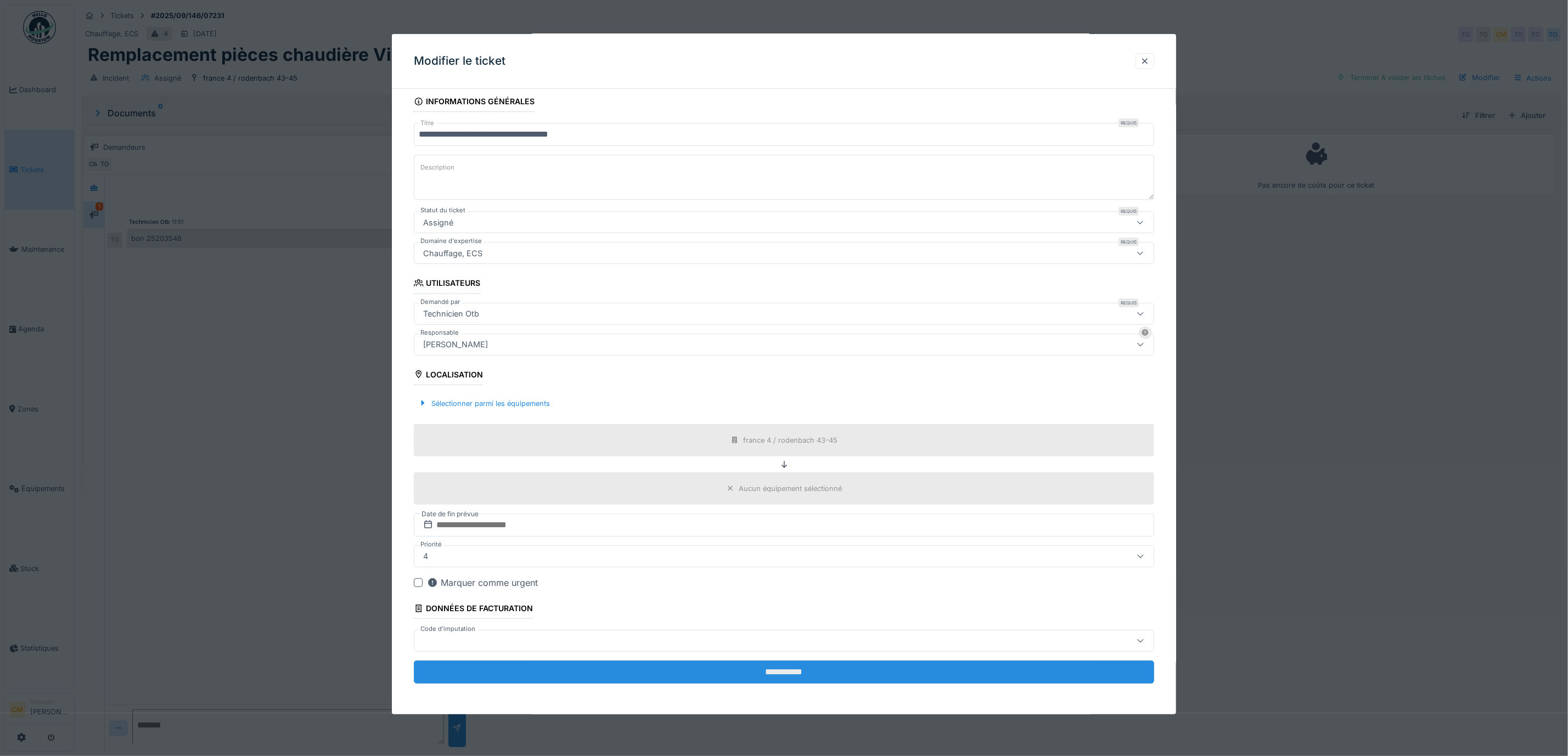
click at [789, 674] on input "**********" at bounding box center [784, 672] width 741 height 23
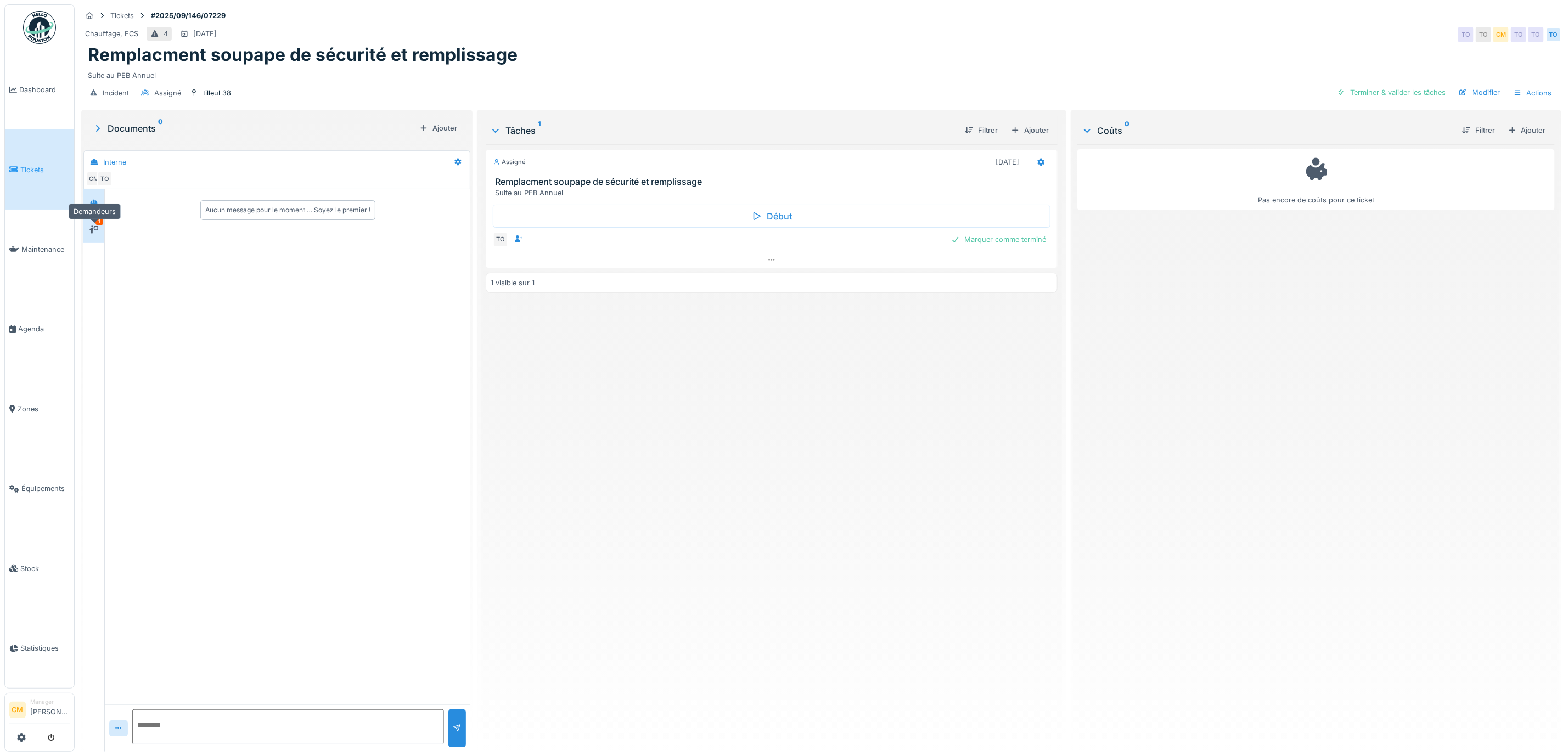
click at [94, 227] on div at bounding box center [94, 230] width 8 height 11
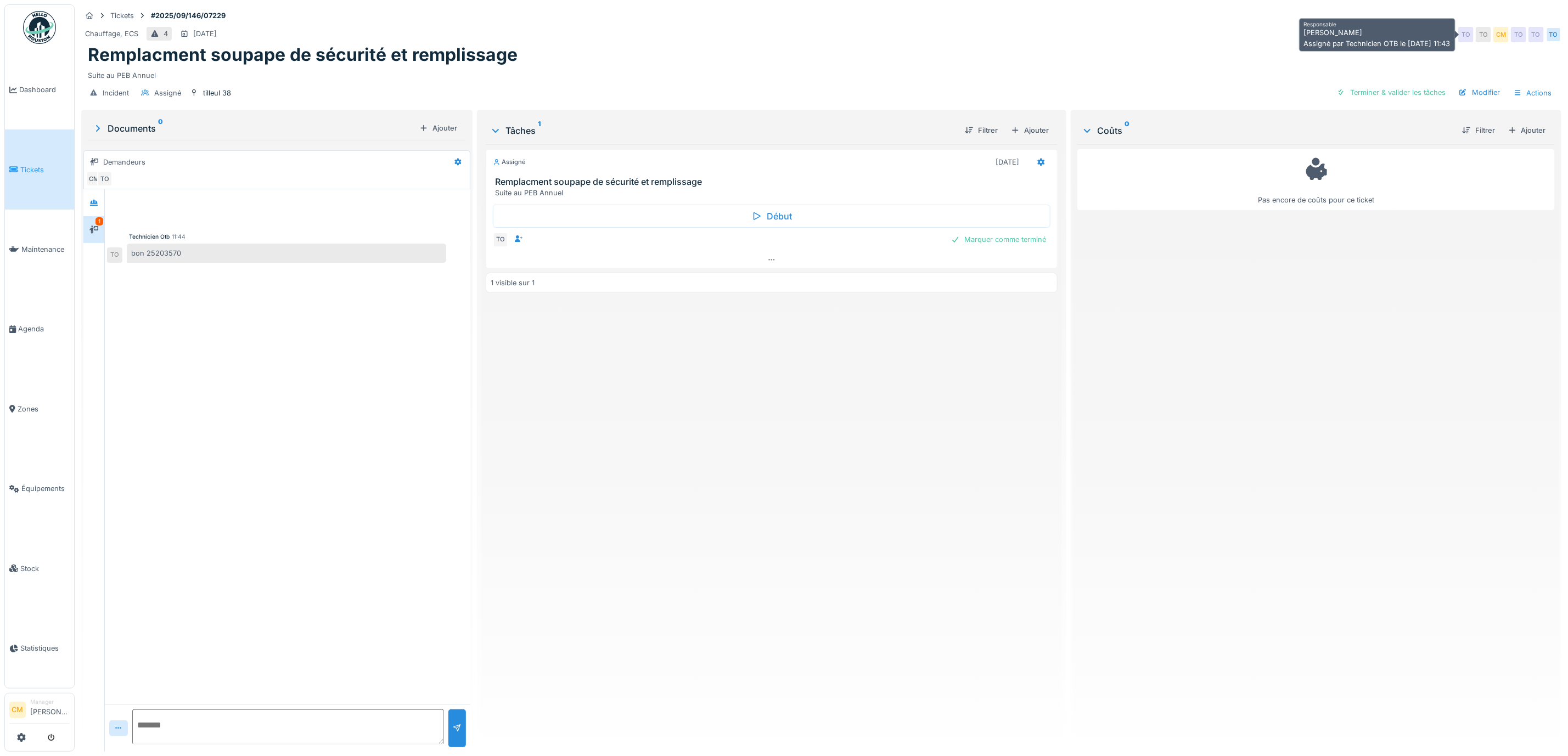
click at [1493, 35] on div "CM" at bounding box center [1501, 35] width 16 height 16
click at [1468, 94] on div "Modifier" at bounding box center [1479, 92] width 50 height 15
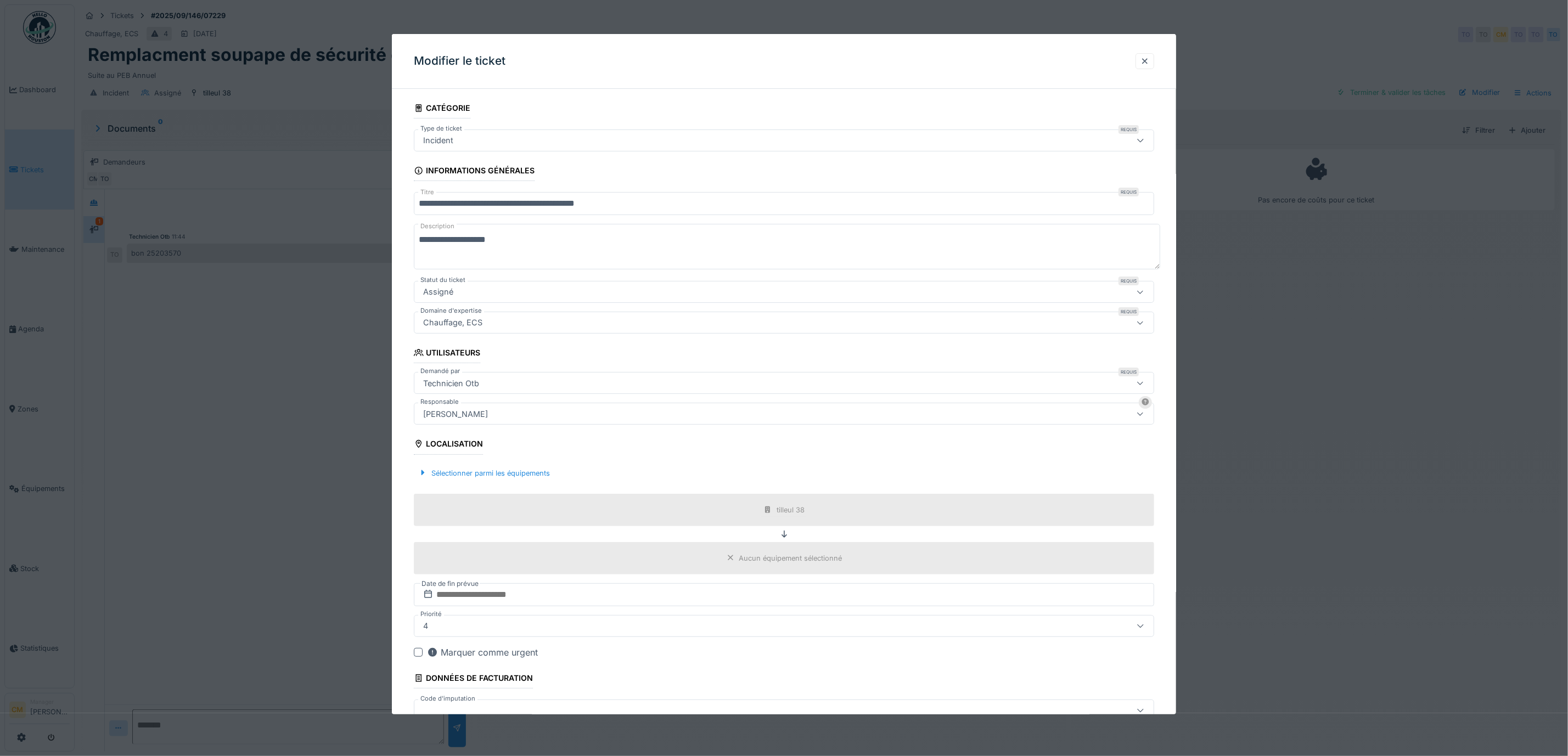
click at [471, 420] on div "[PERSON_NAME]" at bounding box center [455, 414] width 73 height 12
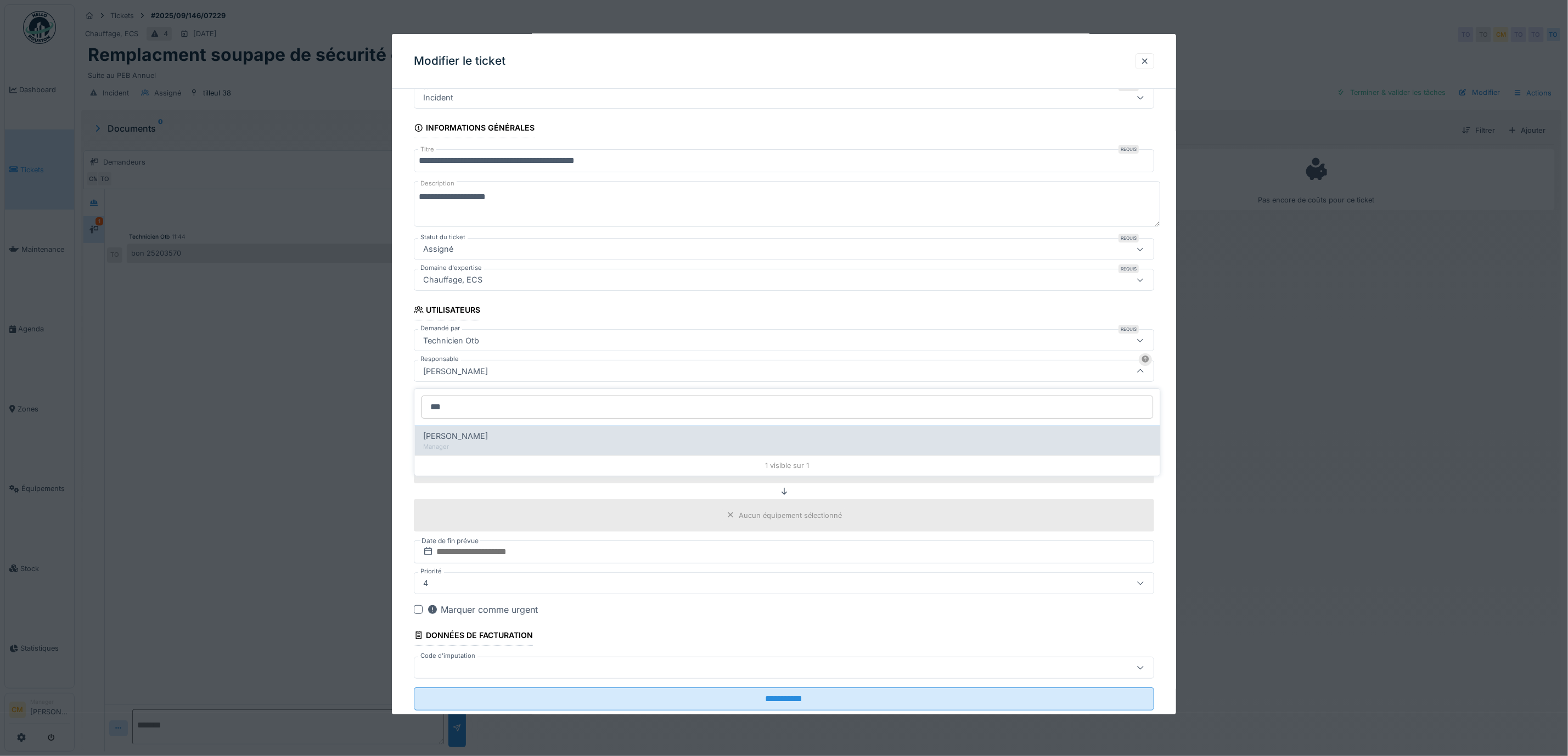
type input "***"
click at [448, 447] on div "Manager" at bounding box center [787, 447] width 728 height 9
type input "****"
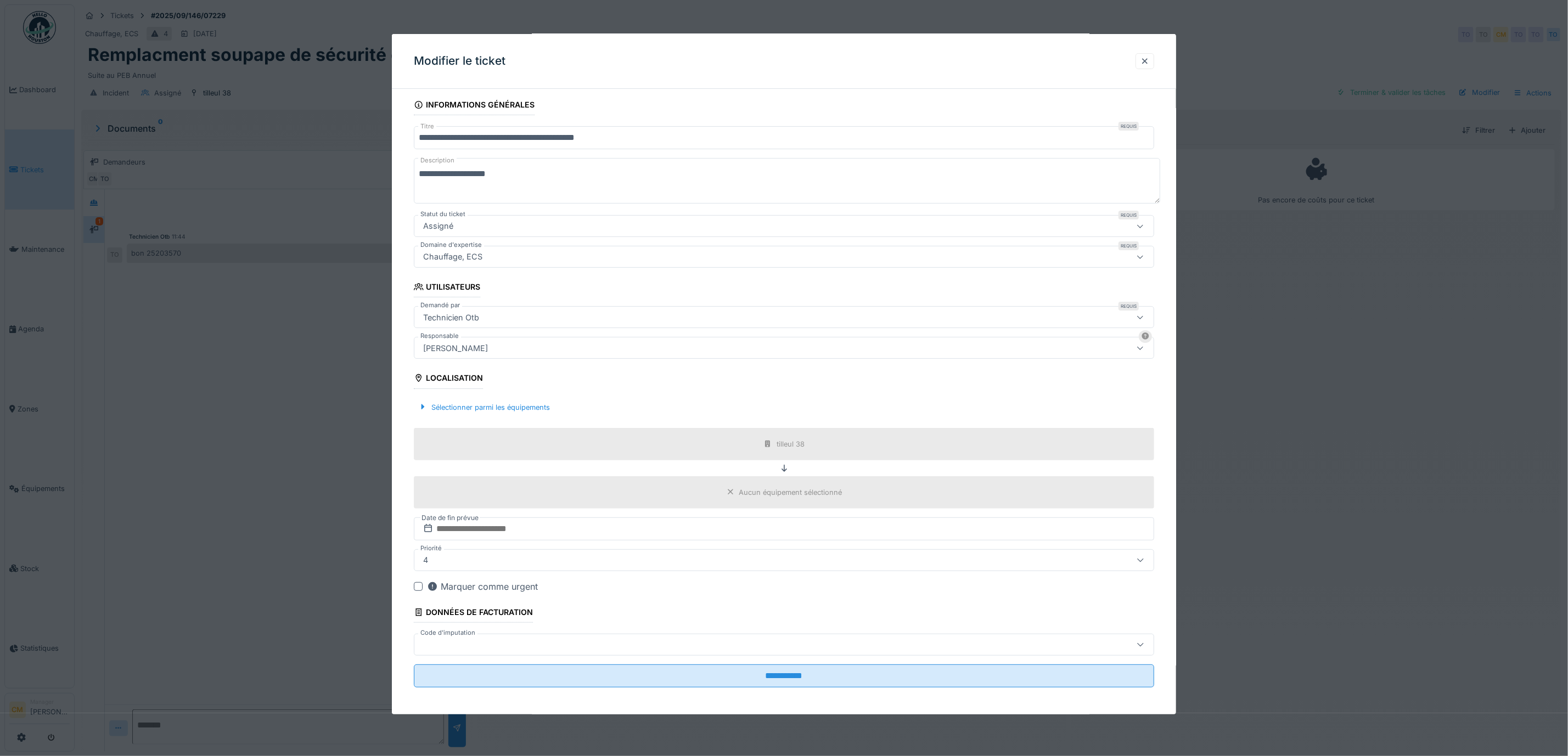
scroll to position [76, 0]
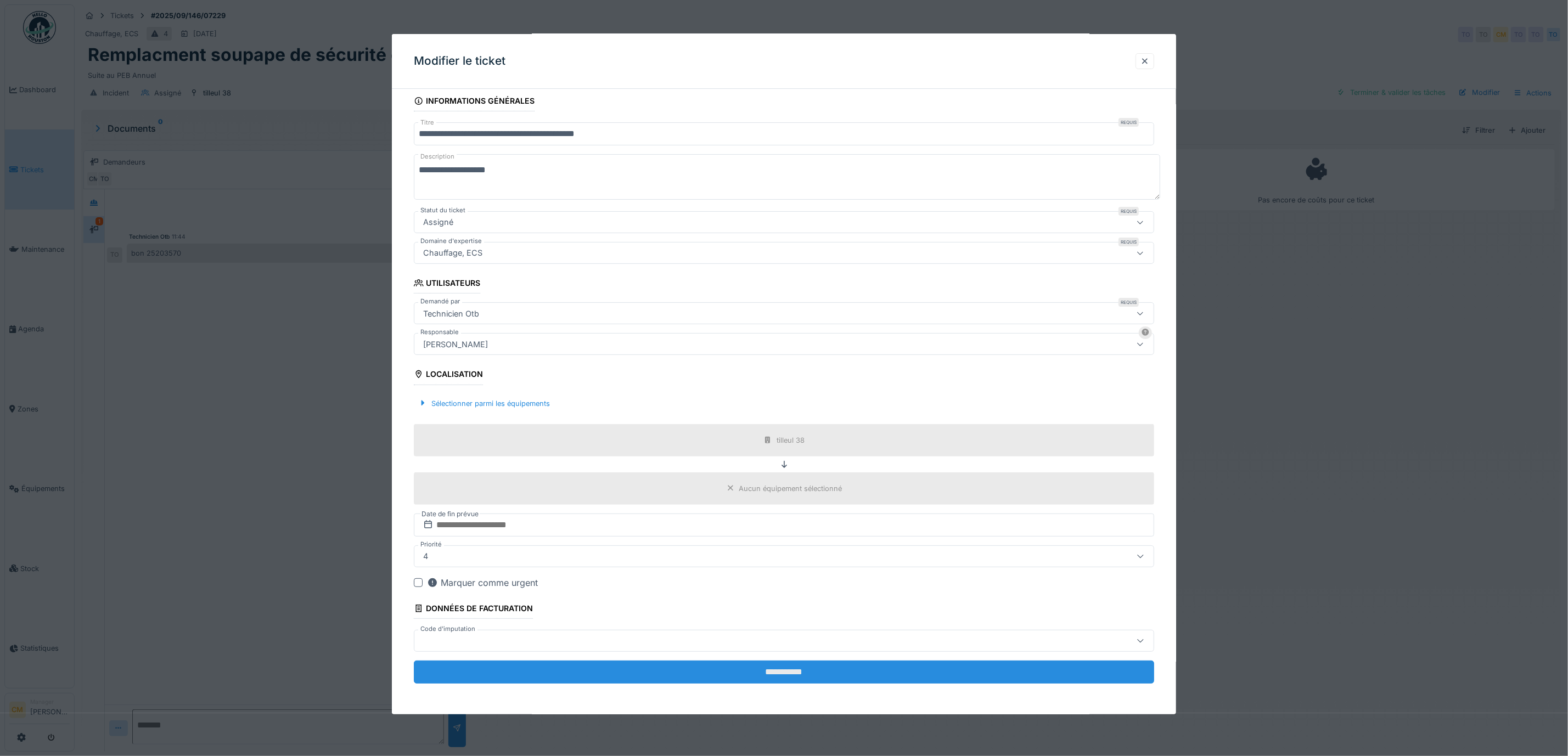
click at [825, 670] on input "**********" at bounding box center [784, 672] width 741 height 23
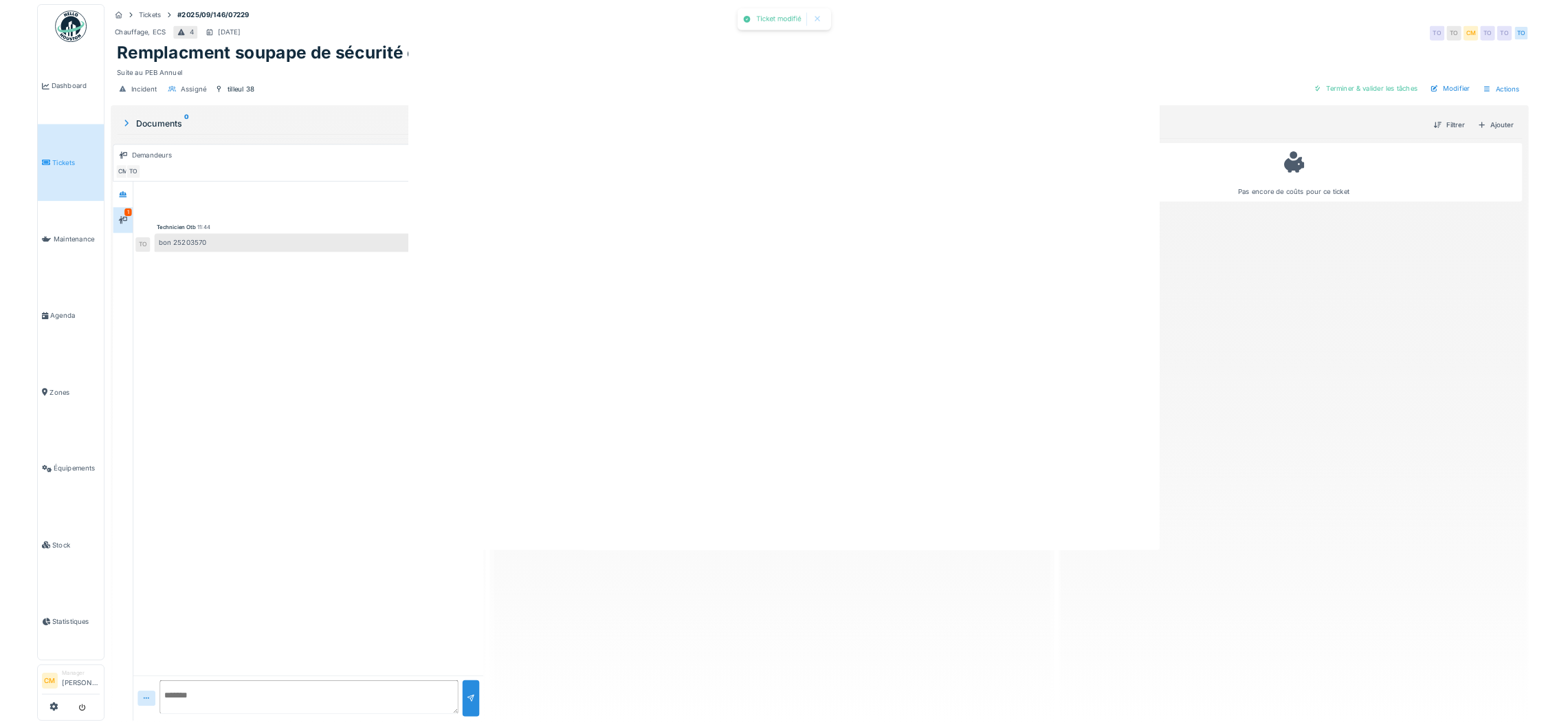
scroll to position [0, 0]
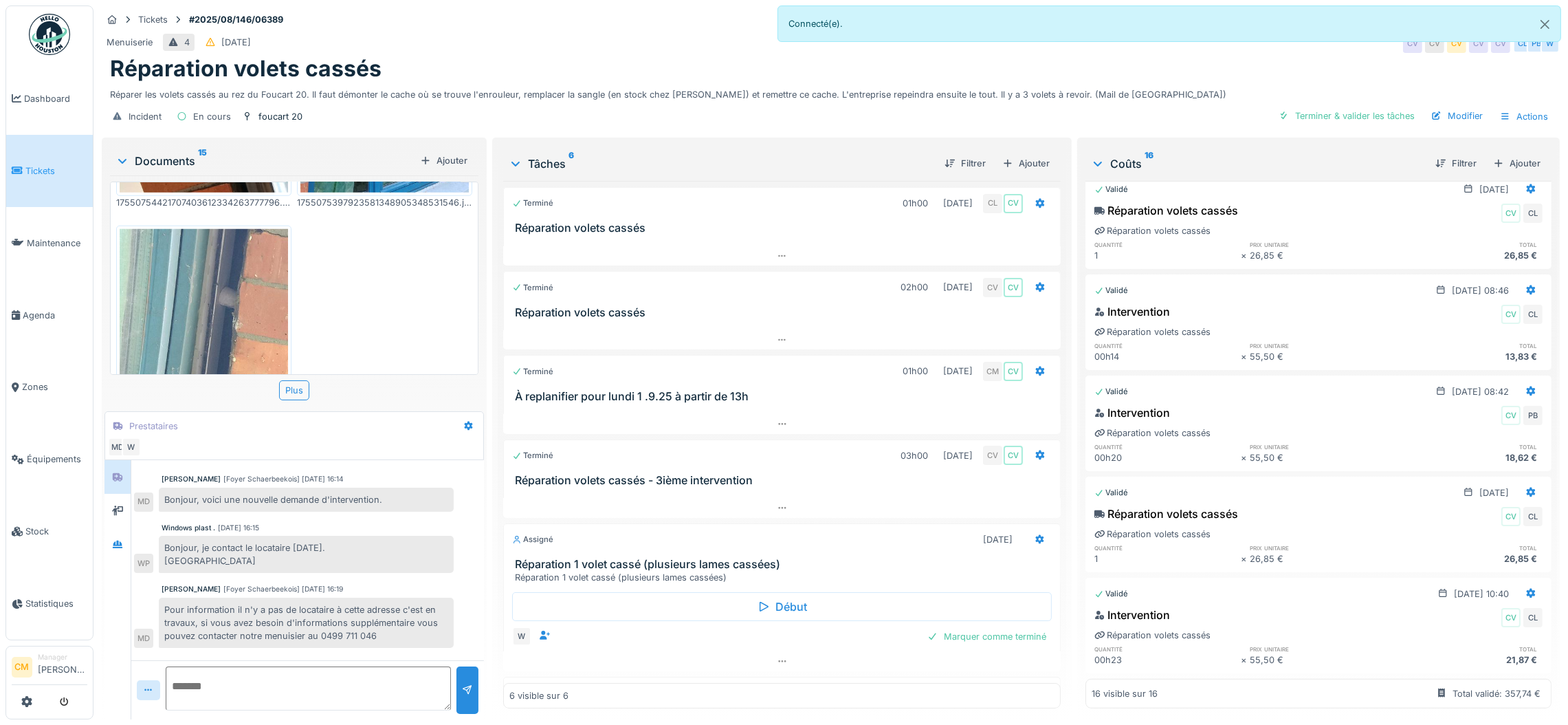
scroll to position [1143, 0]
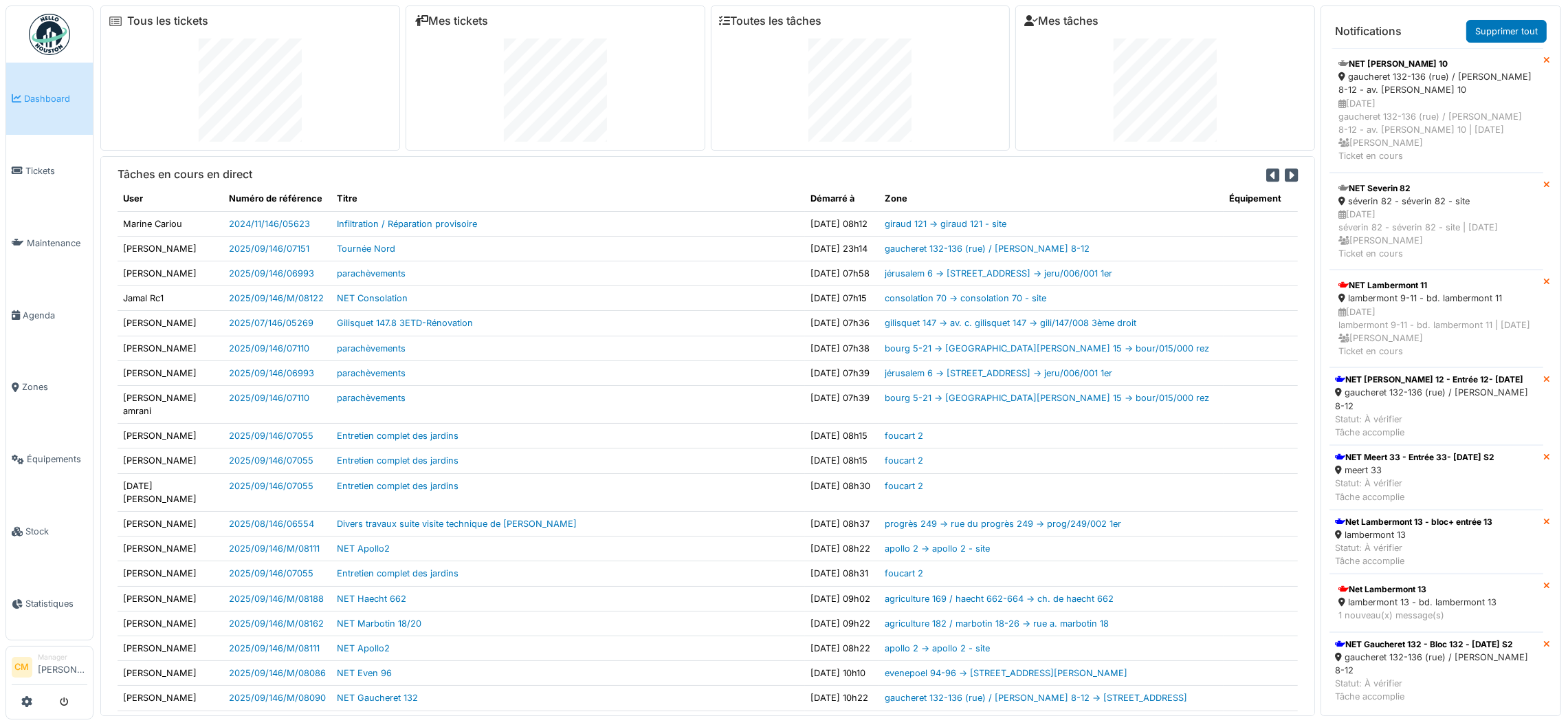
scroll to position [103, 0]
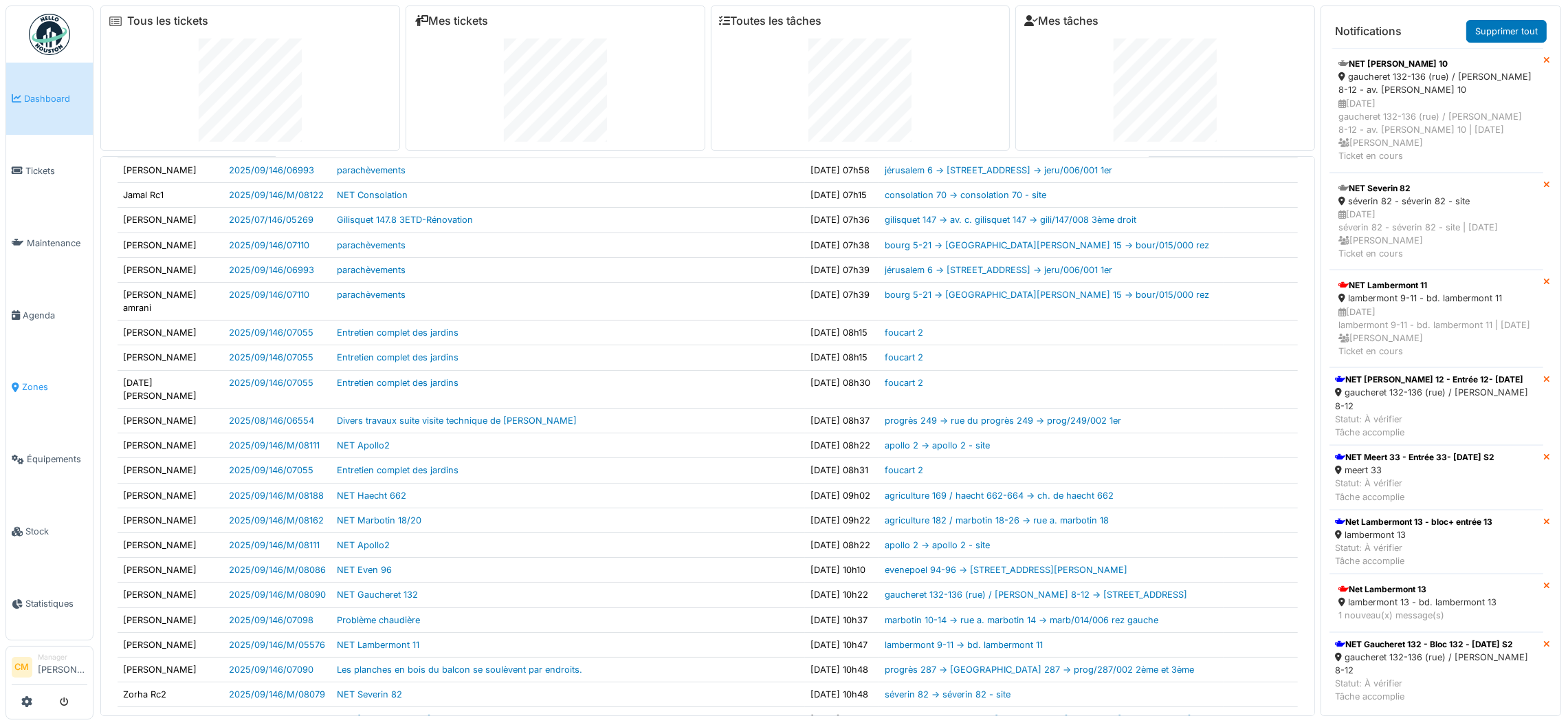
click at [20, 381] on li "Zones" at bounding box center [49, 387] width 76 height 13
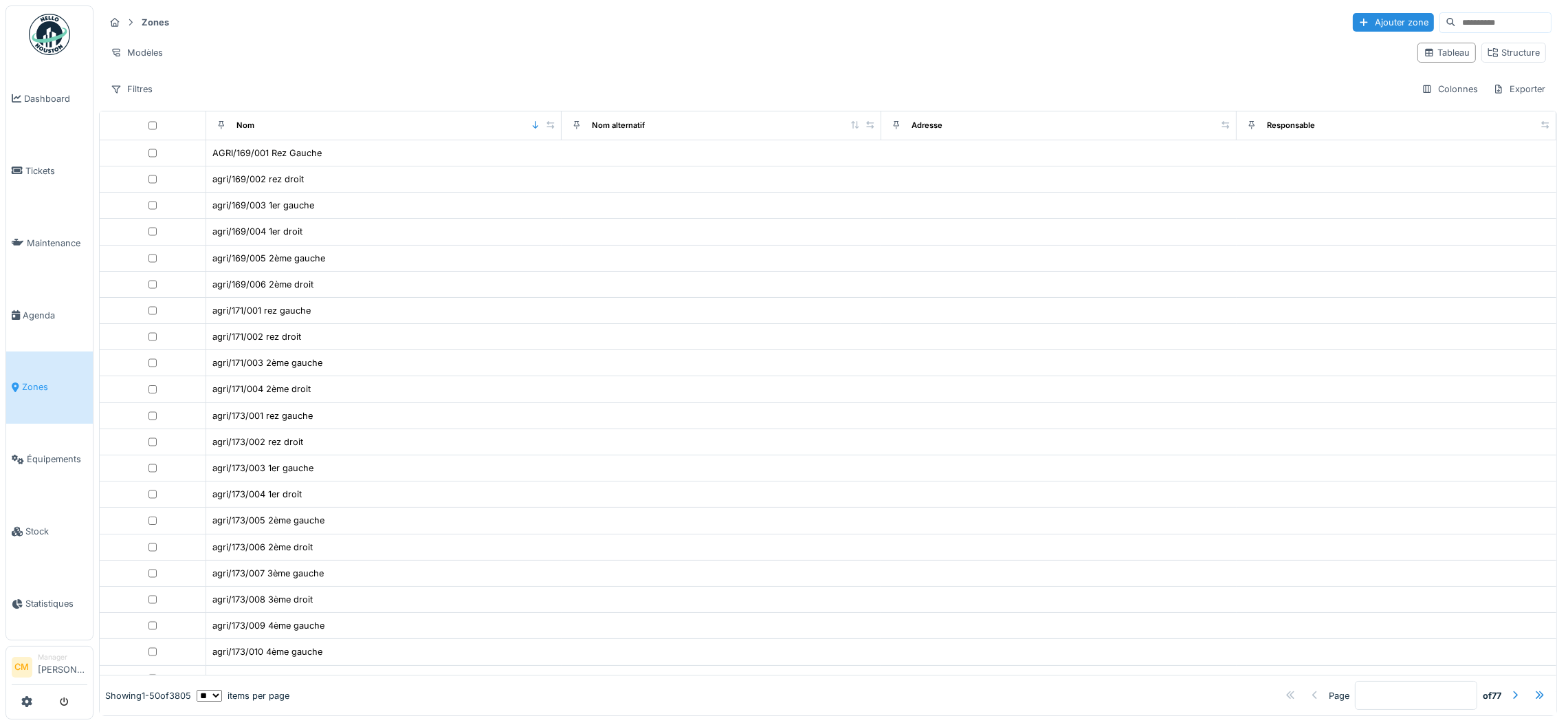
click at [1457, 19] on input at bounding box center [1504, 23] width 94 height 19
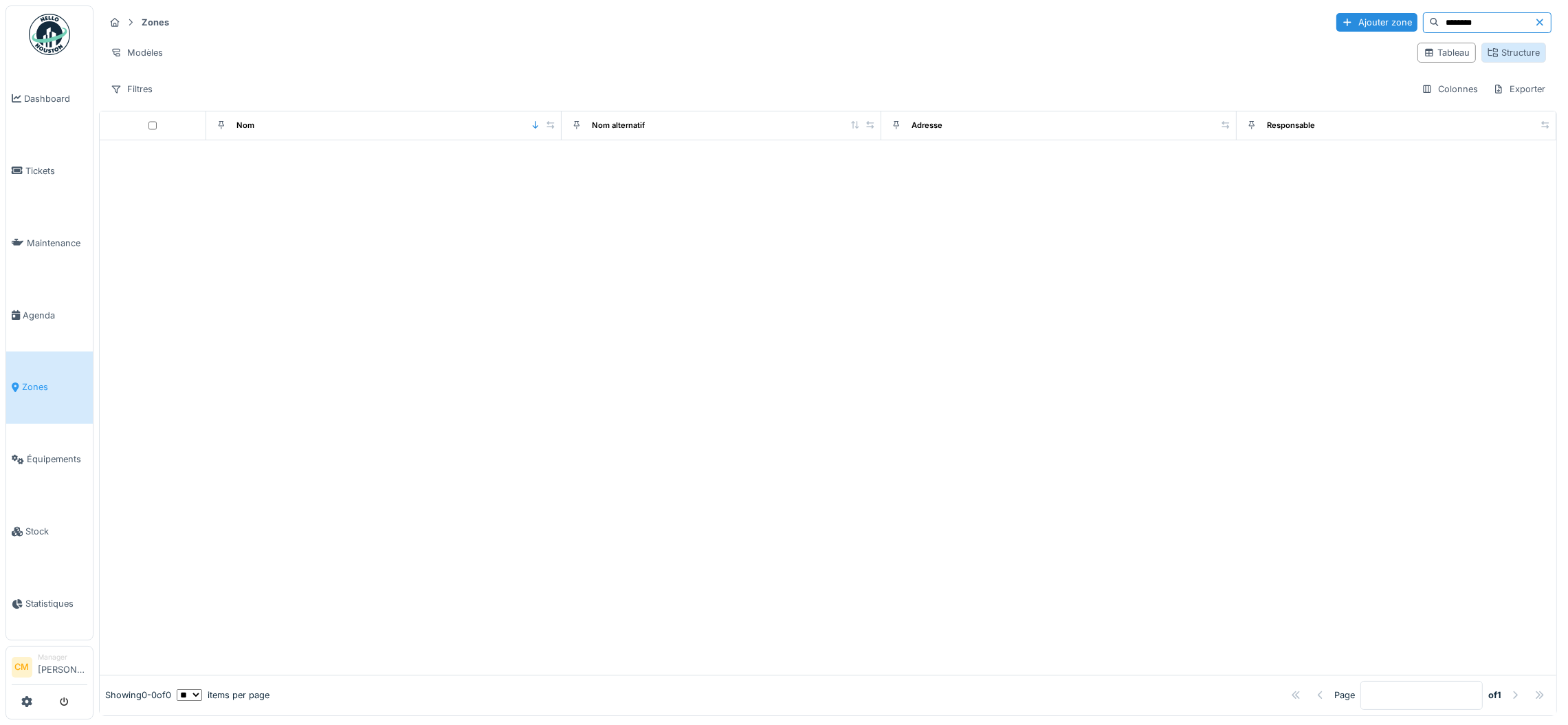
type input "********"
click at [1488, 55] on div "Structure" at bounding box center [1513, 52] width 52 height 13
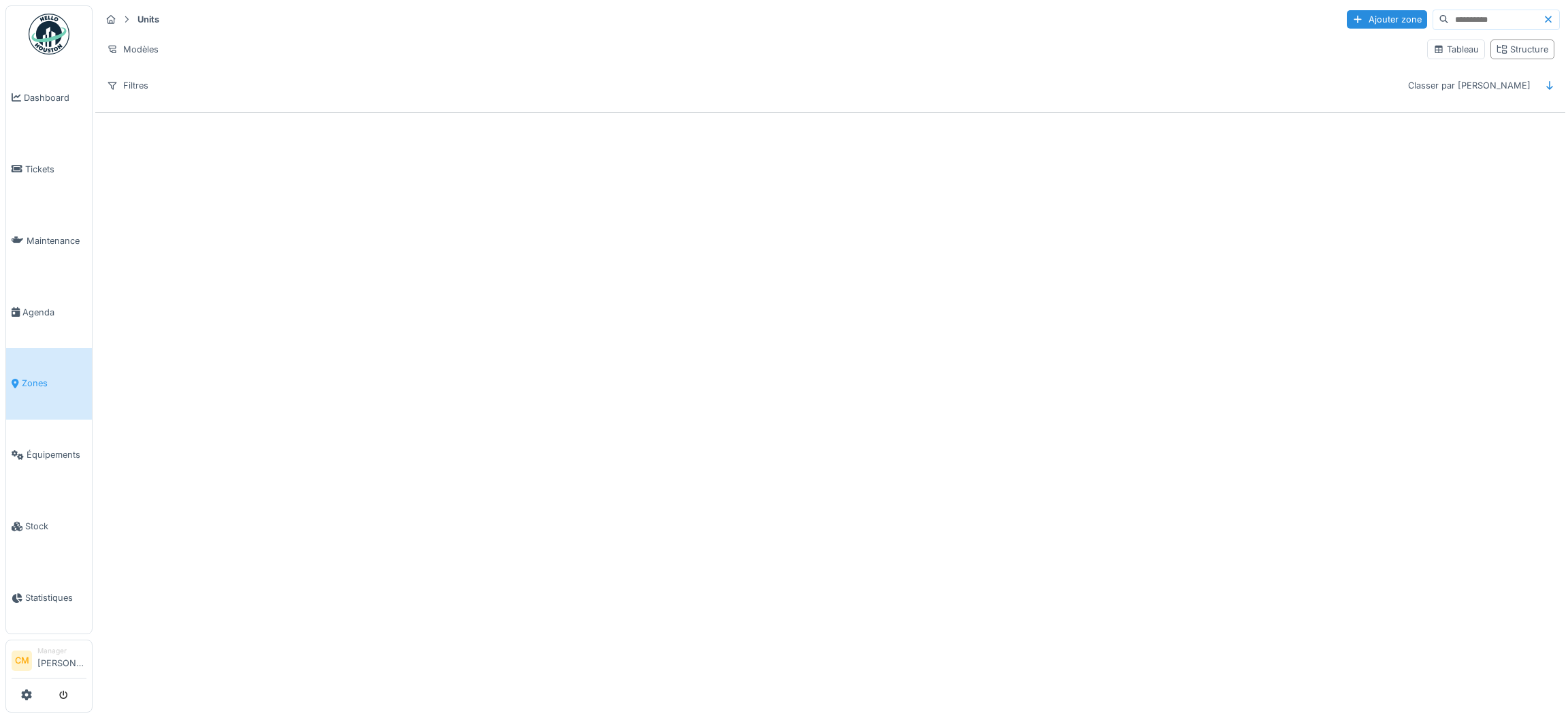
click at [1449, 18] on input at bounding box center [1495, 20] width 94 height 19
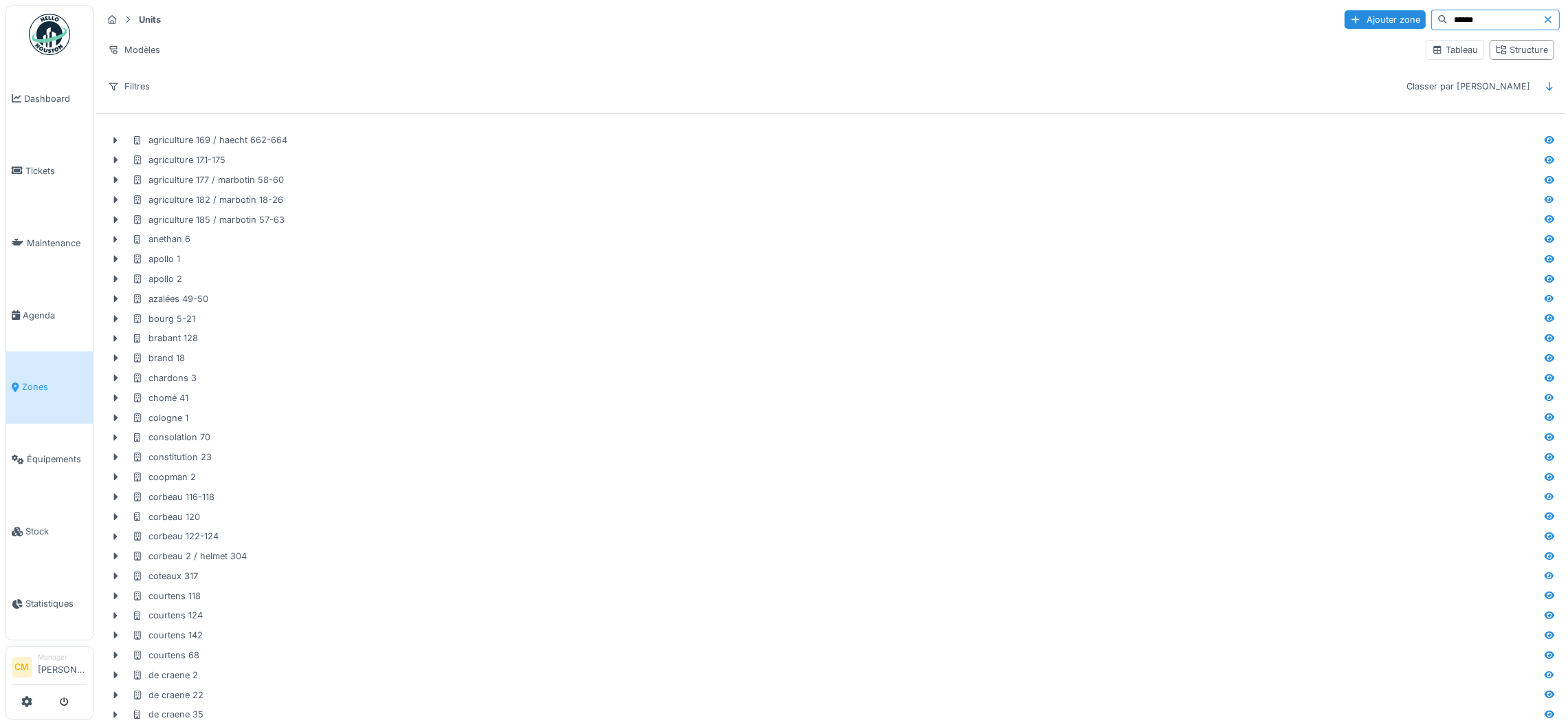
type input "******"
click at [1466, 14] on input "******" at bounding box center [1495, 20] width 94 height 19
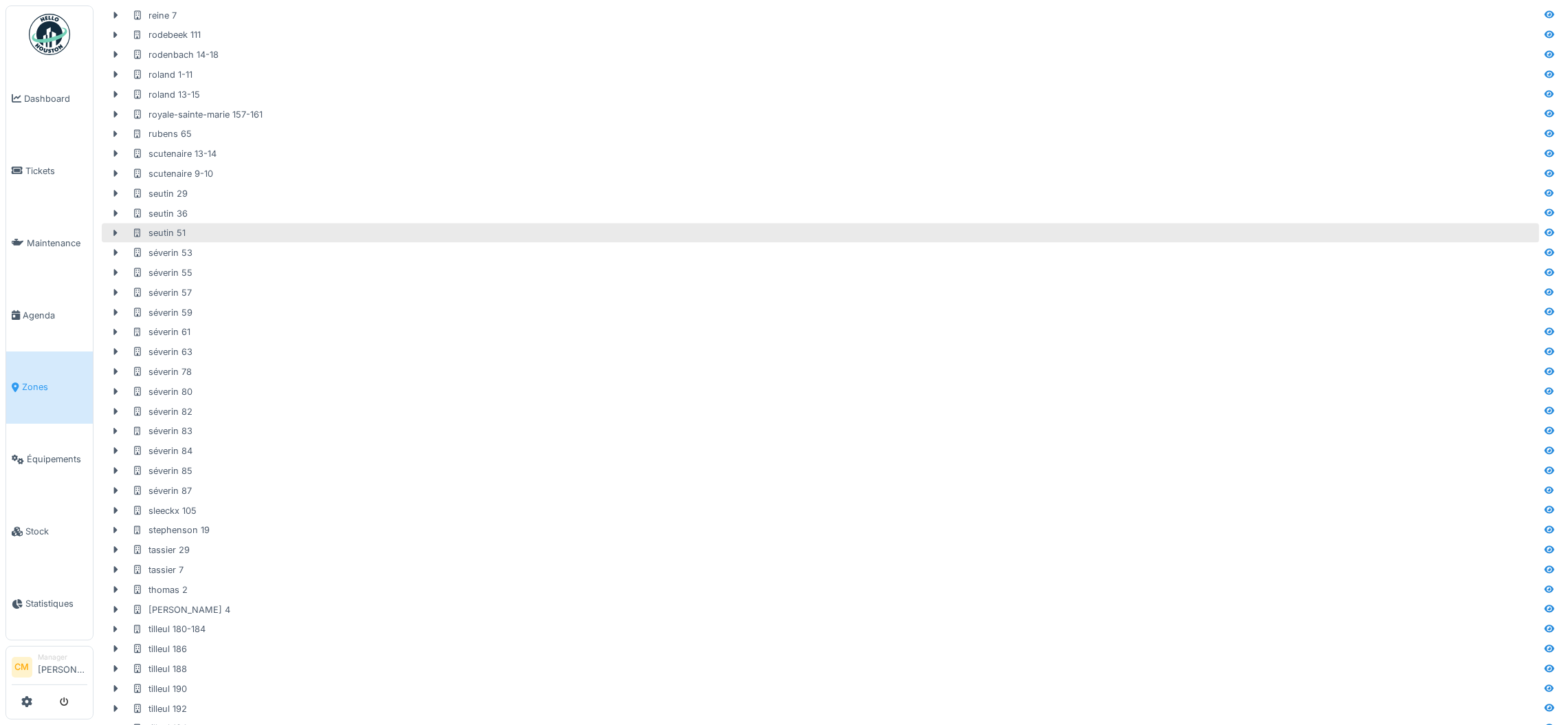
scroll to position [3080, 0]
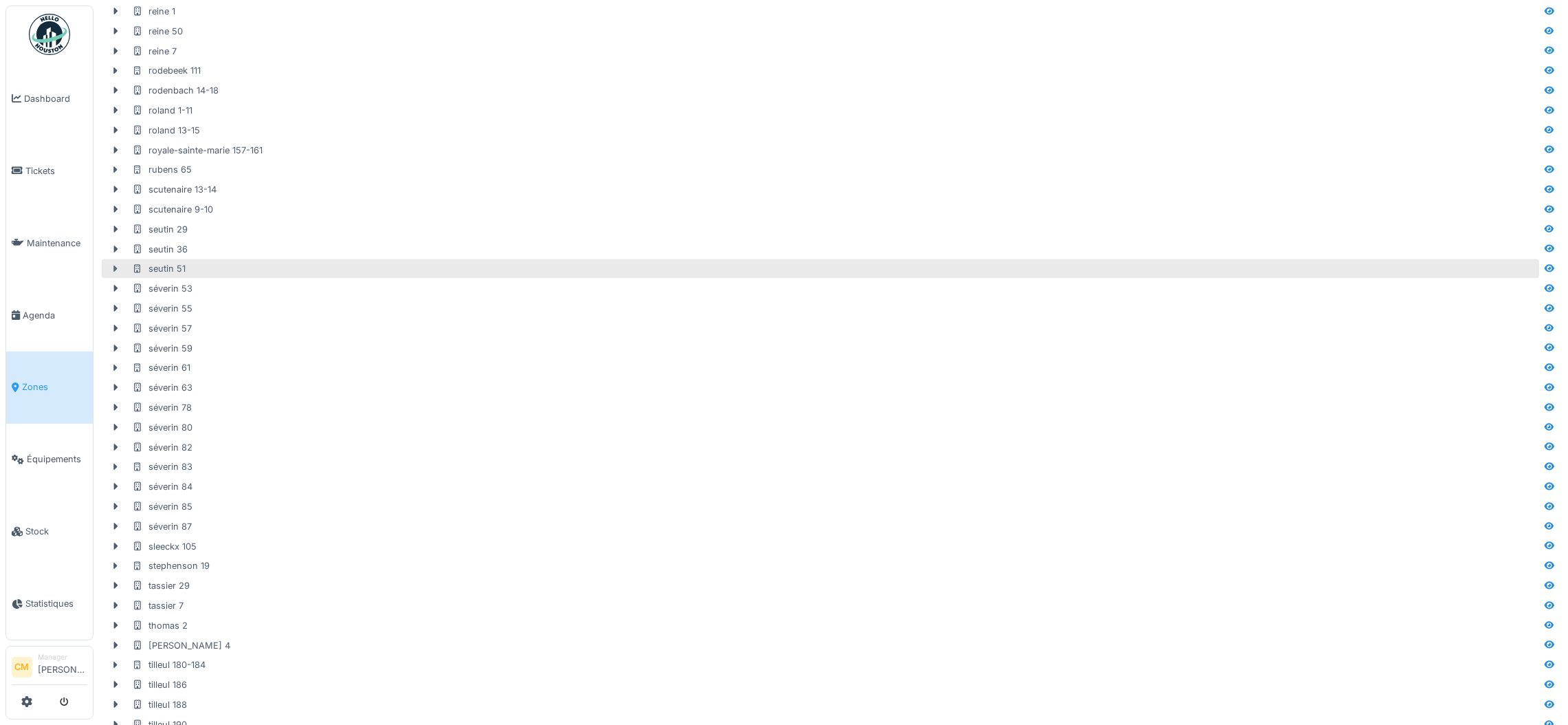
click at [114, 268] on icon at bounding box center [116, 269] width 4 height 7
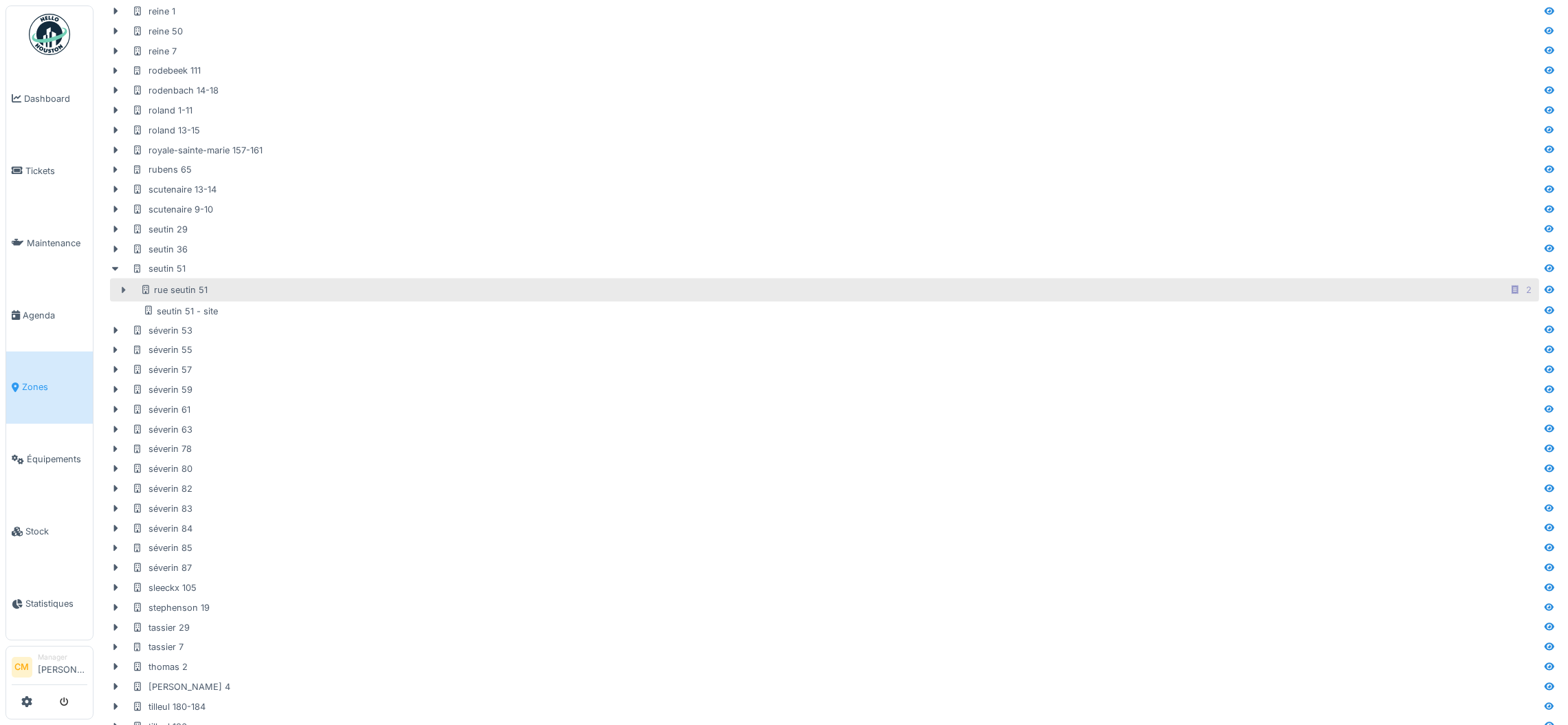
click at [123, 292] on icon at bounding box center [124, 291] width 4 height 7
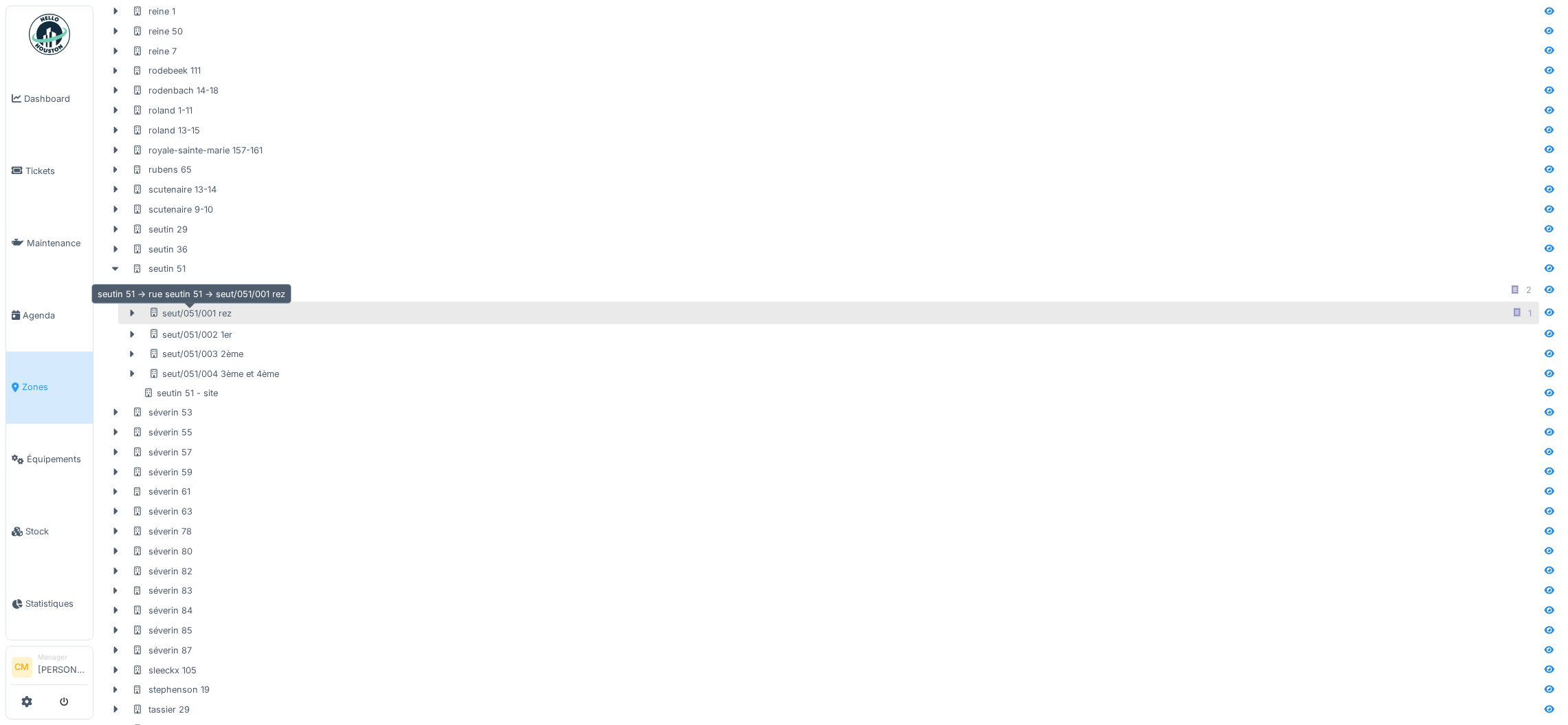
click at [180, 313] on div "seut/051/001 rez" at bounding box center [190, 313] width 83 height 13
click at [204, 313] on div "seut/051/001 rez" at bounding box center [190, 313] width 83 height 13
click at [1512, 315] on icon at bounding box center [1518, 313] width 11 height 9
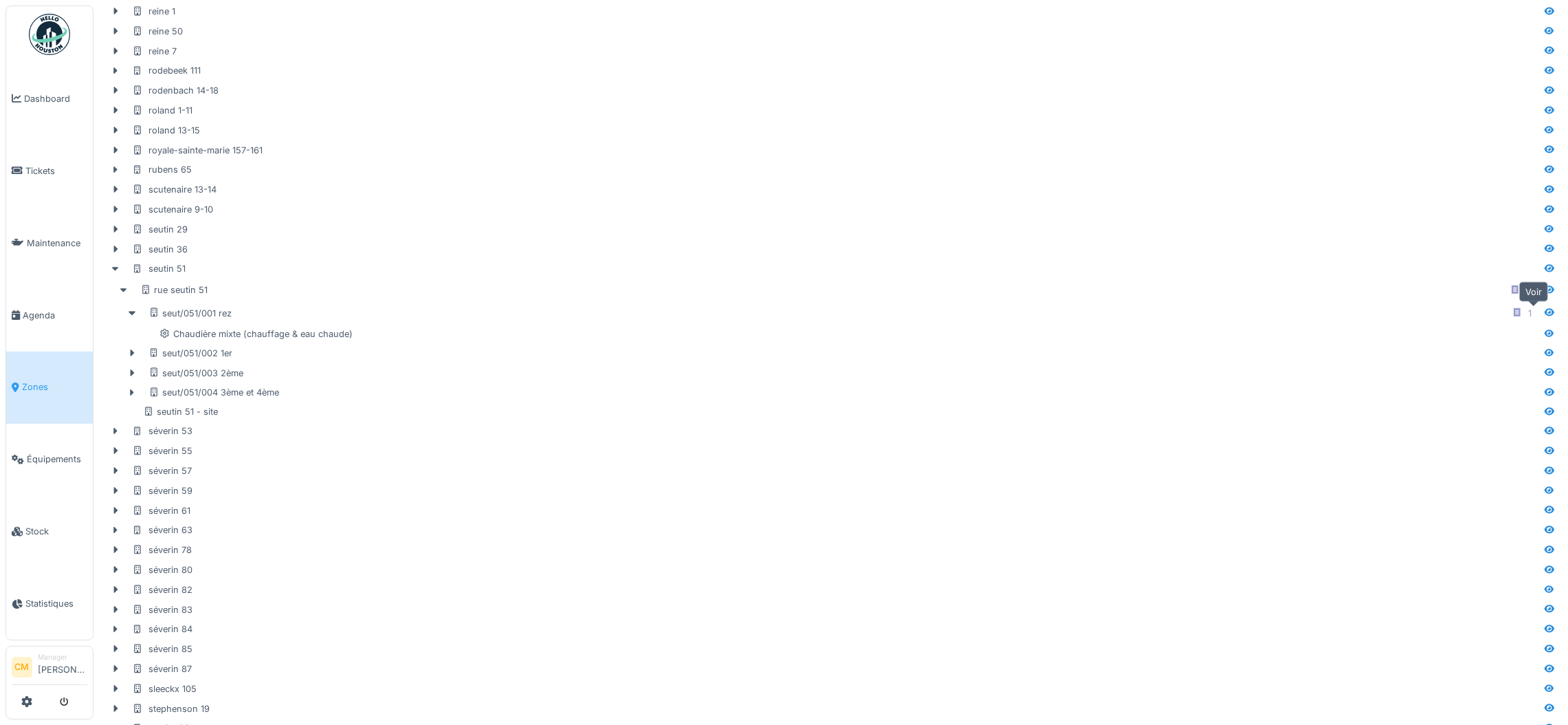
click at [1545, 313] on icon at bounding box center [1549, 313] width 10 height 8
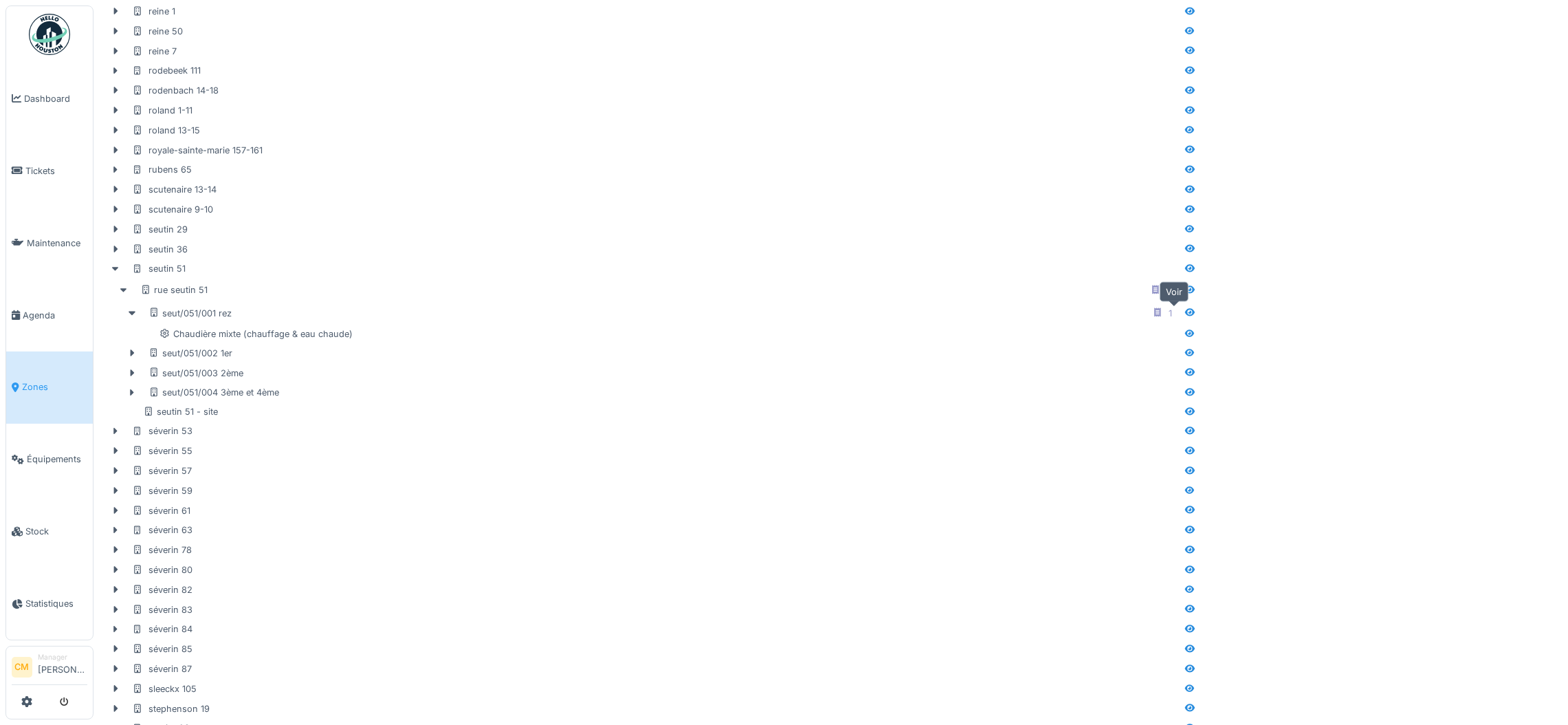
click at [1185, 315] on icon at bounding box center [1190, 313] width 11 height 9
click at [1186, 315] on icon at bounding box center [1190, 313] width 10 height 8
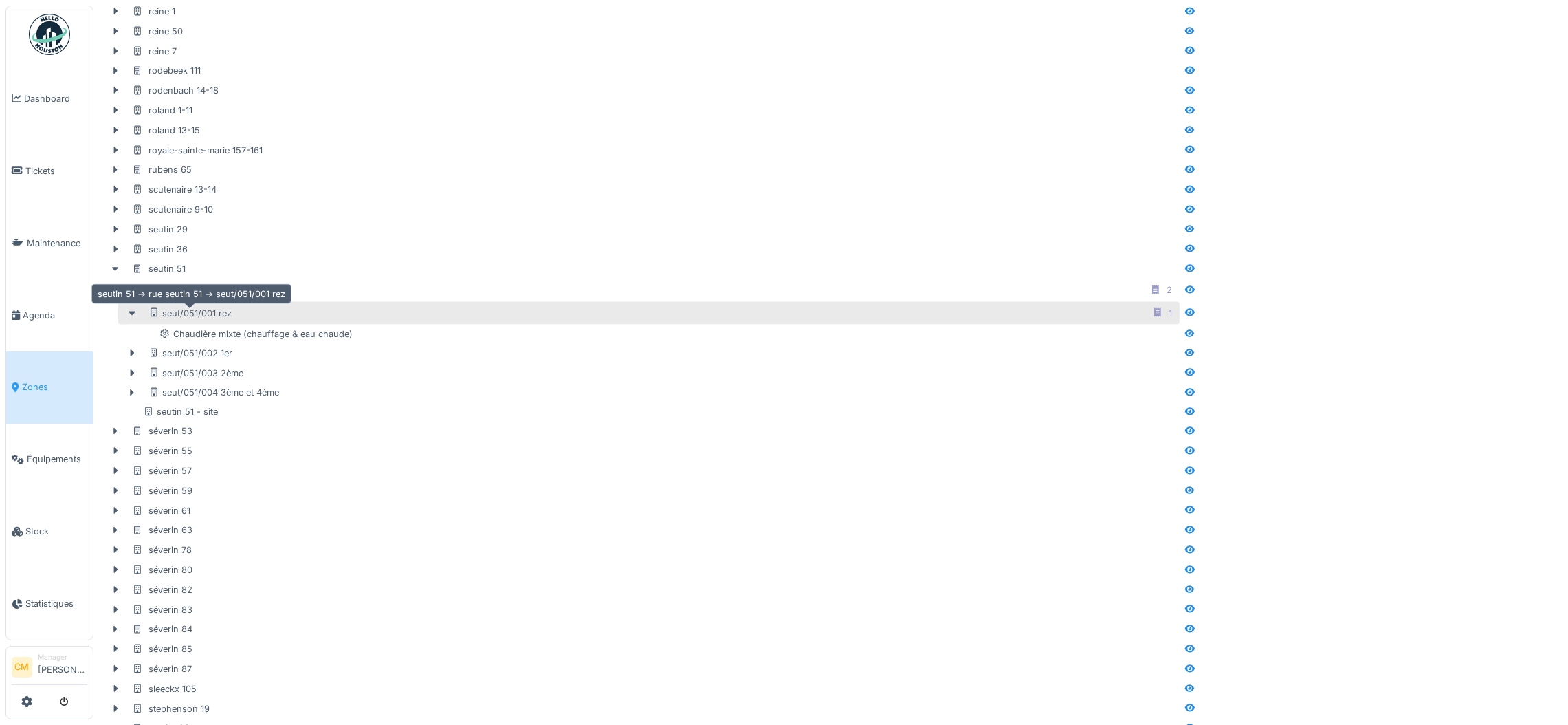
click at [179, 319] on div "seut/051/001 rez" at bounding box center [190, 313] width 83 height 13
click at [185, 319] on div "seut/051/001 rez" at bounding box center [190, 313] width 83 height 13
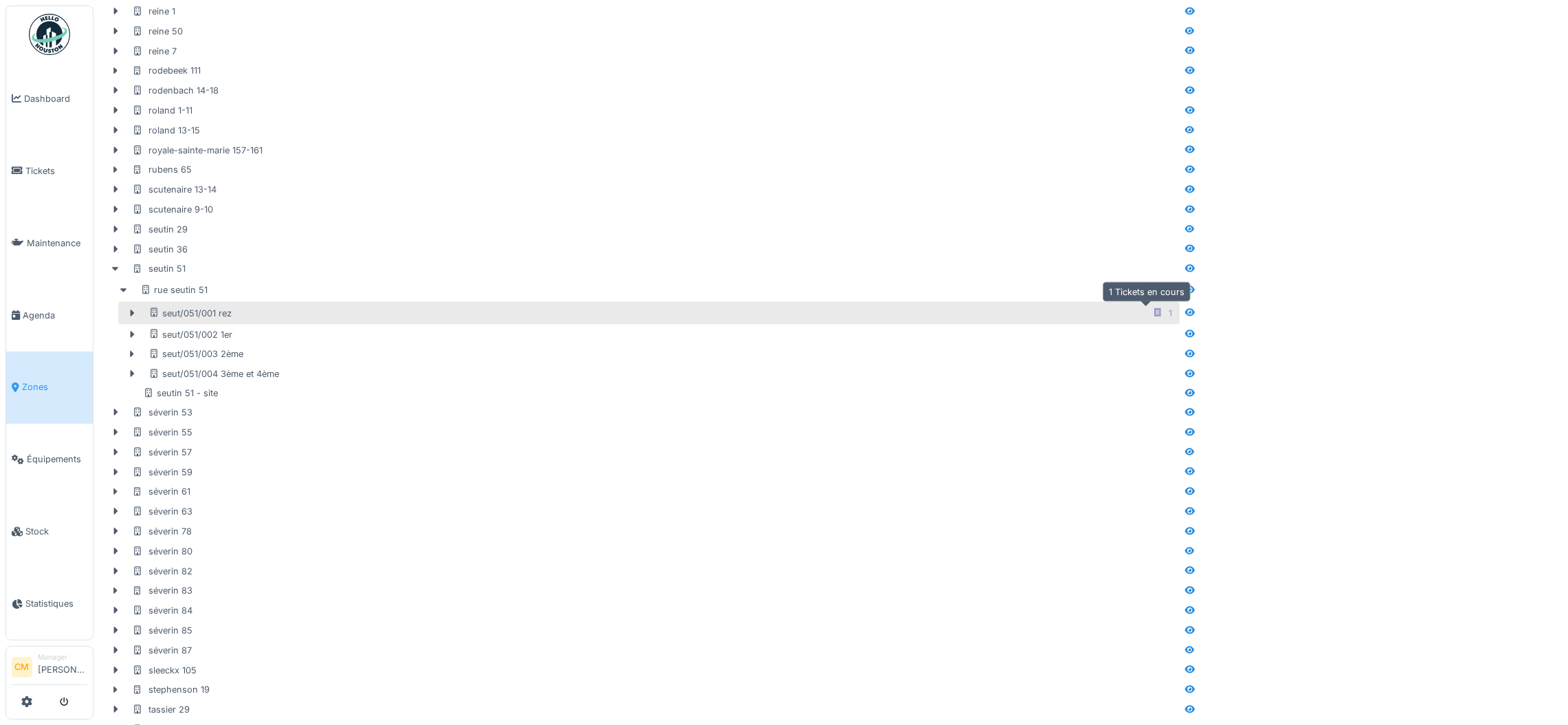
click at [1155, 315] on icon at bounding box center [1158, 313] width 7 height 9
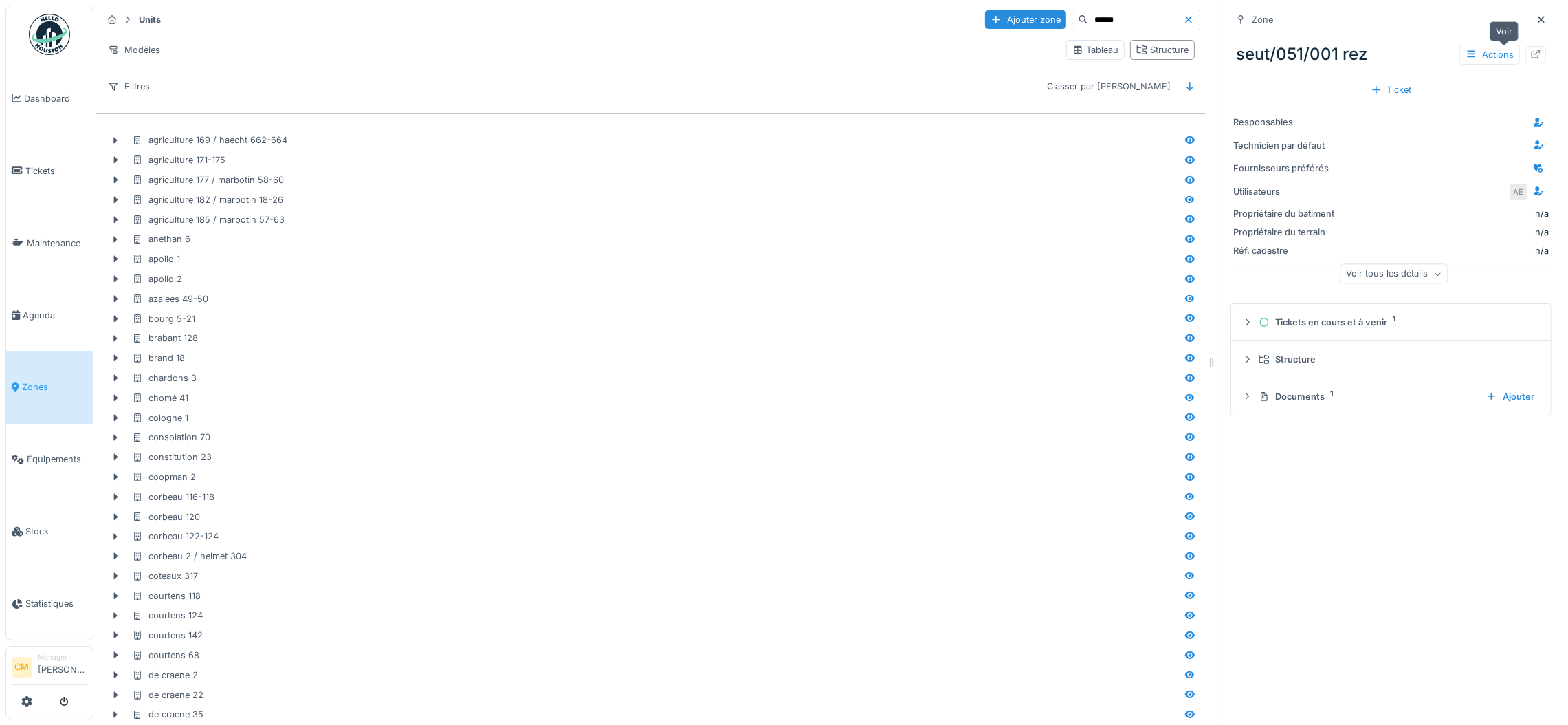
click at [1531, 55] on icon at bounding box center [1536, 54] width 11 height 9
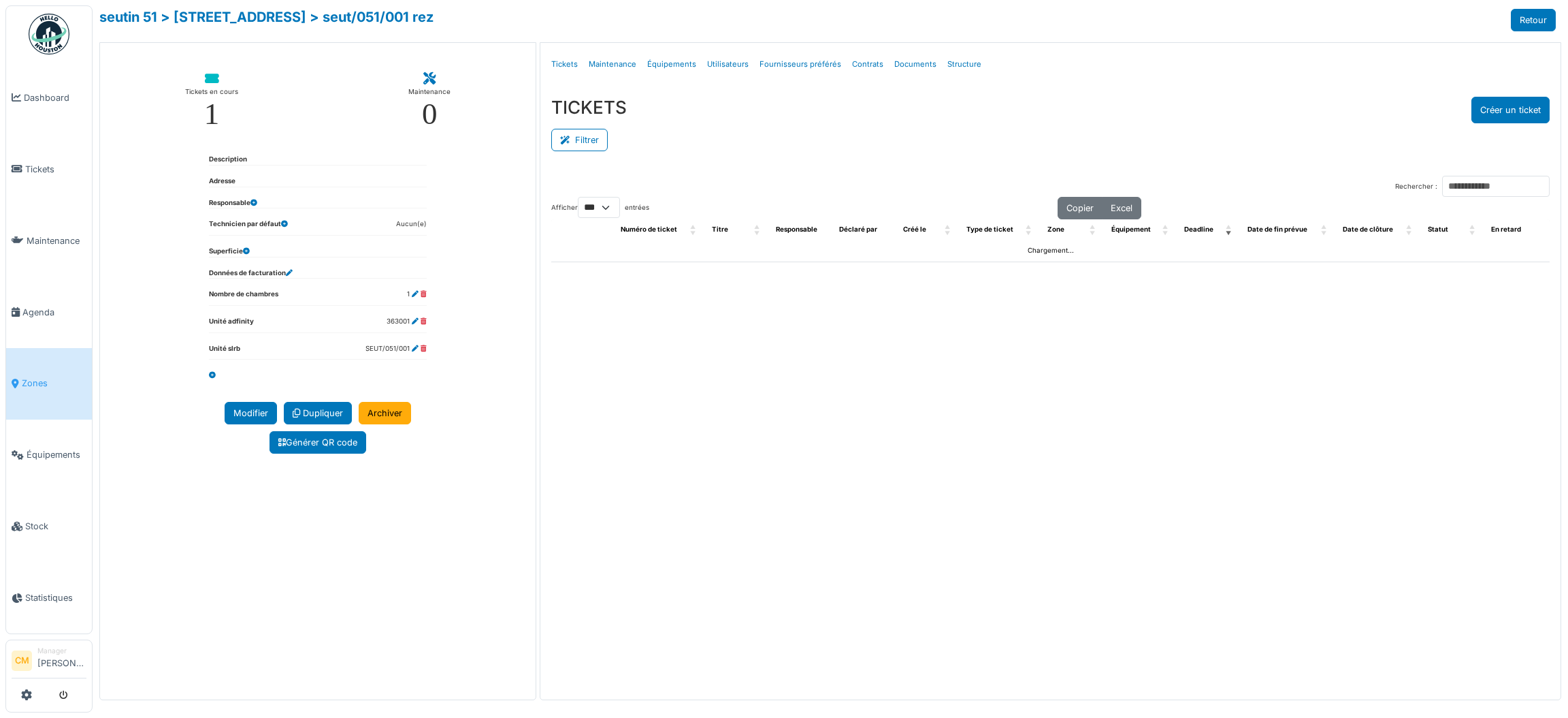
select select "***"
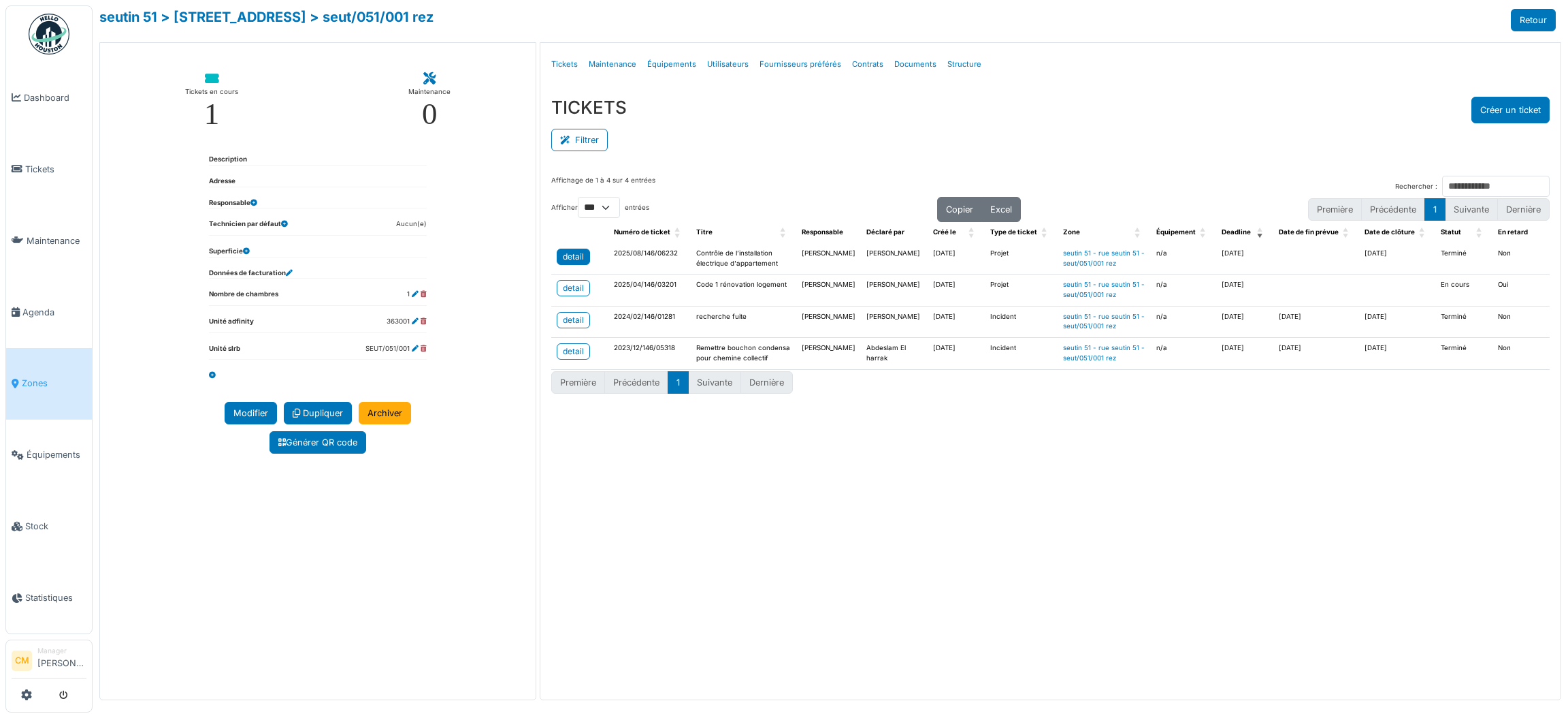
click at [579, 257] on div "detail" at bounding box center [573, 257] width 21 height 12
click at [567, 293] on div "detail" at bounding box center [573, 288] width 21 height 12
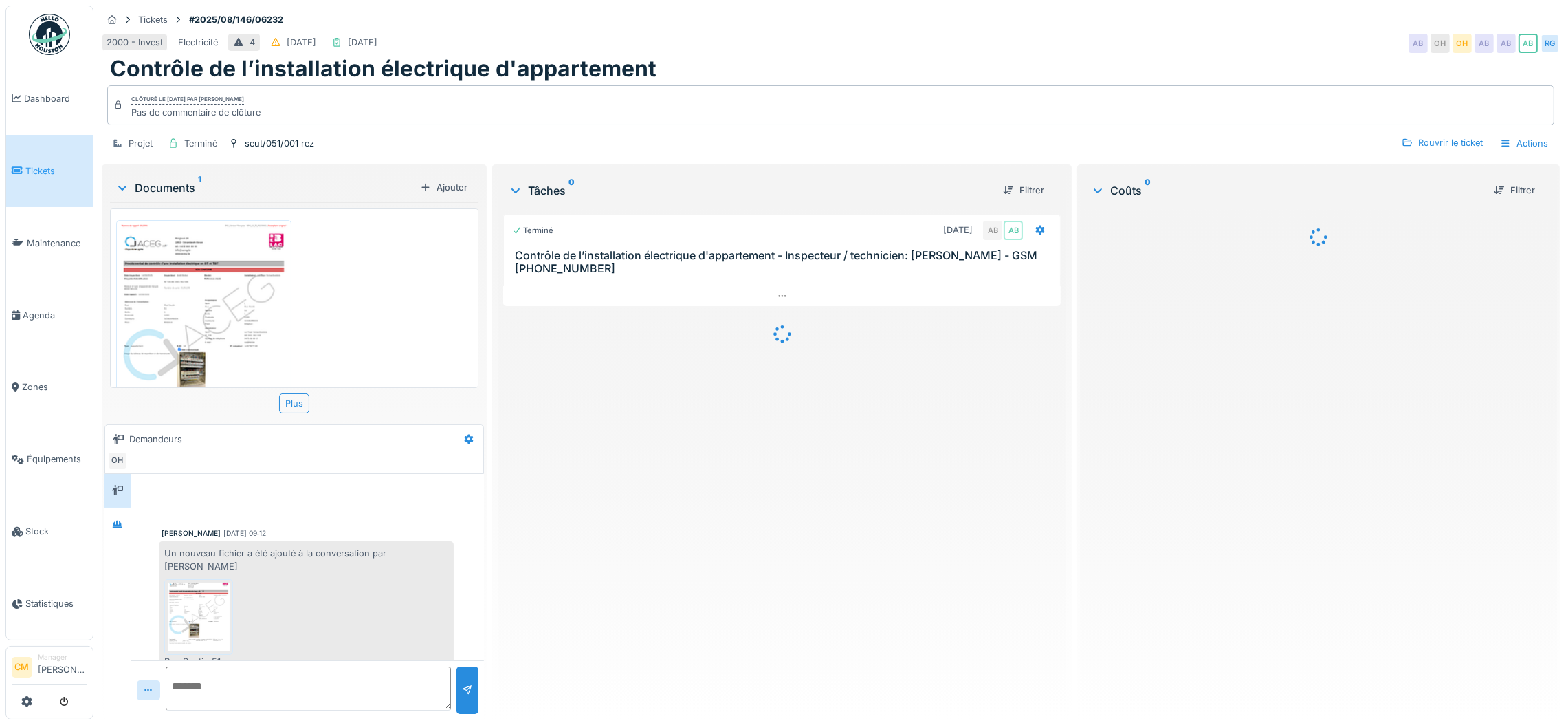
scroll to position [26, 0]
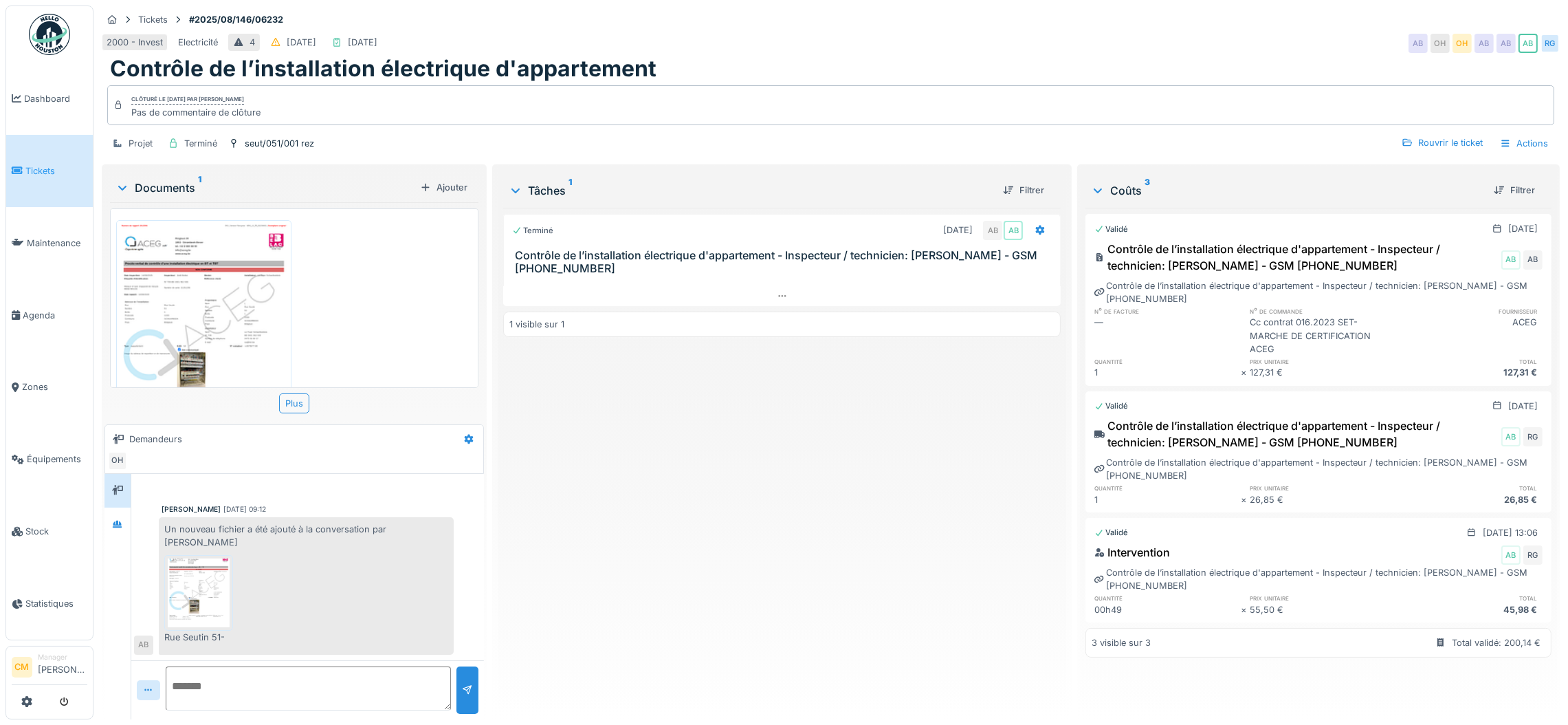
click at [182, 295] on img at bounding box center [204, 332] width 169 height 218
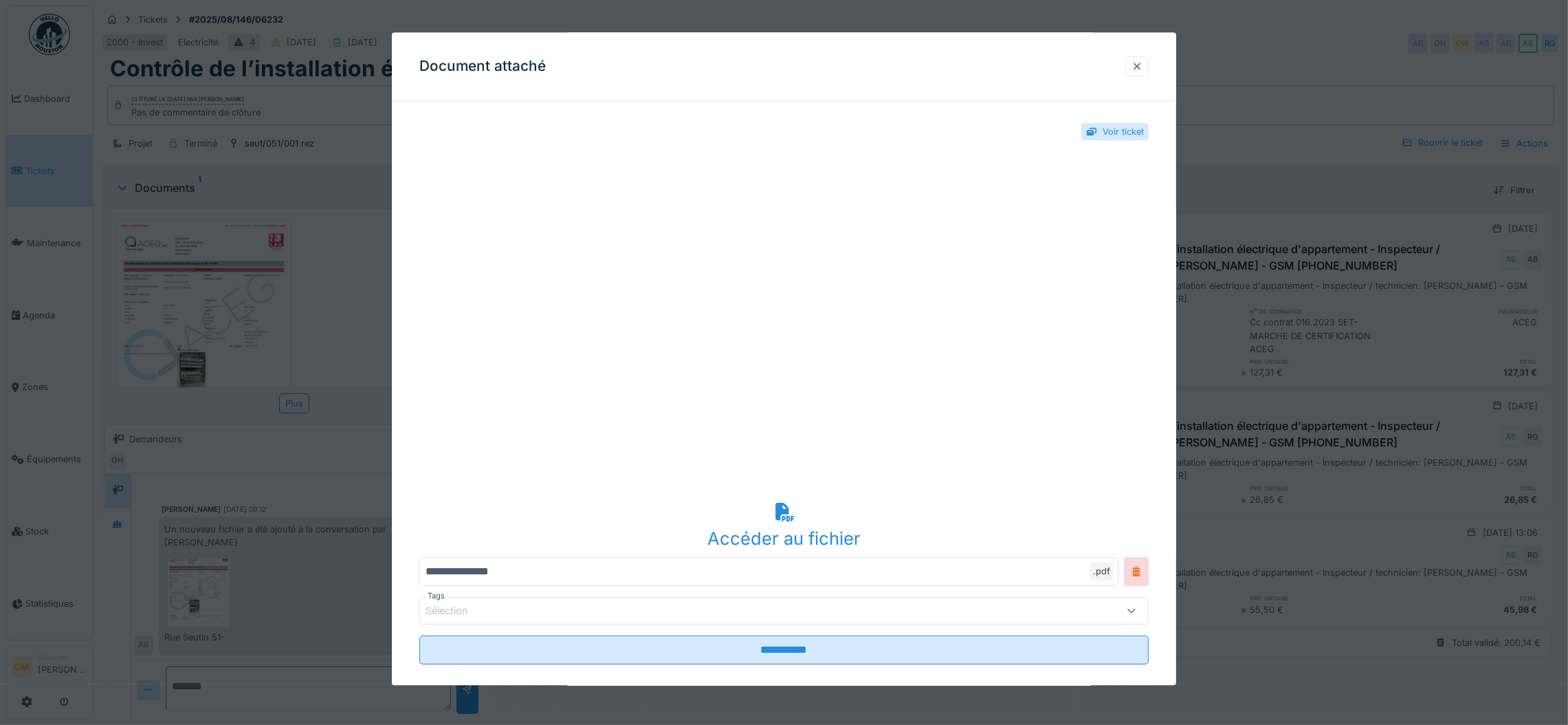
click at [1136, 73] on div at bounding box center [1137, 66] width 23 height 20
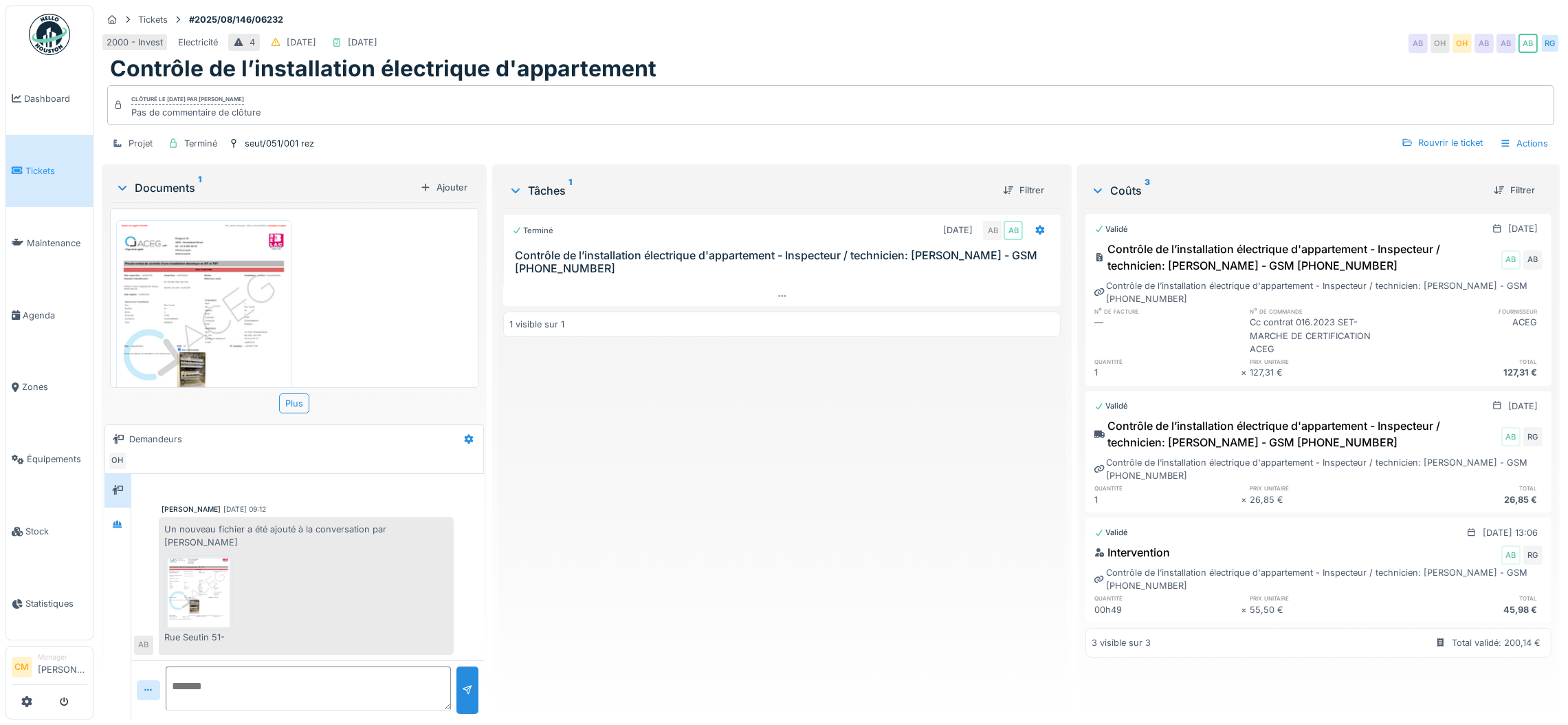
scroll to position [15, 0]
click at [117, 520] on icon at bounding box center [117, 524] width 10 height 8
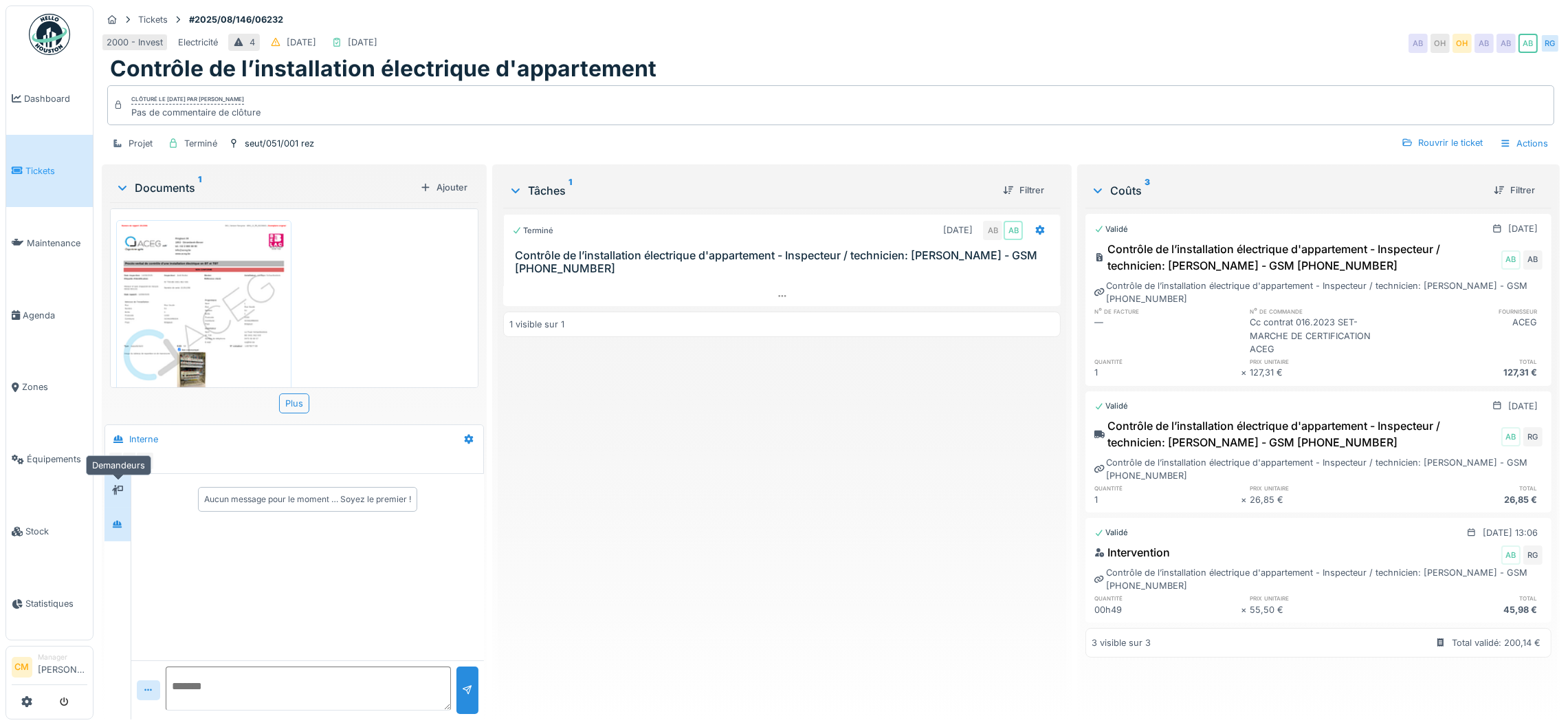
click at [118, 486] on icon at bounding box center [117, 490] width 11 height 10
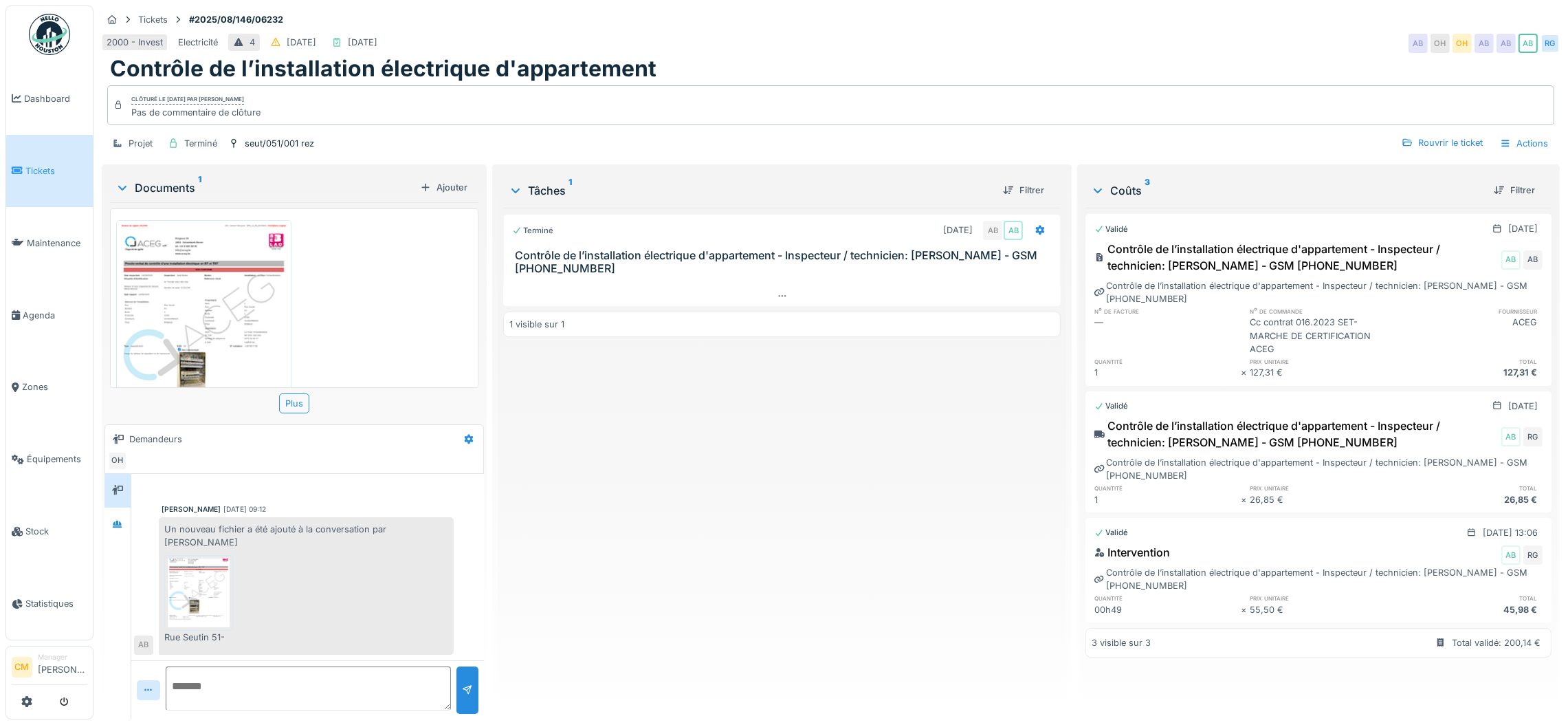
click at [177, 291] on img at bounding box center [204, 332] width 169 height 218
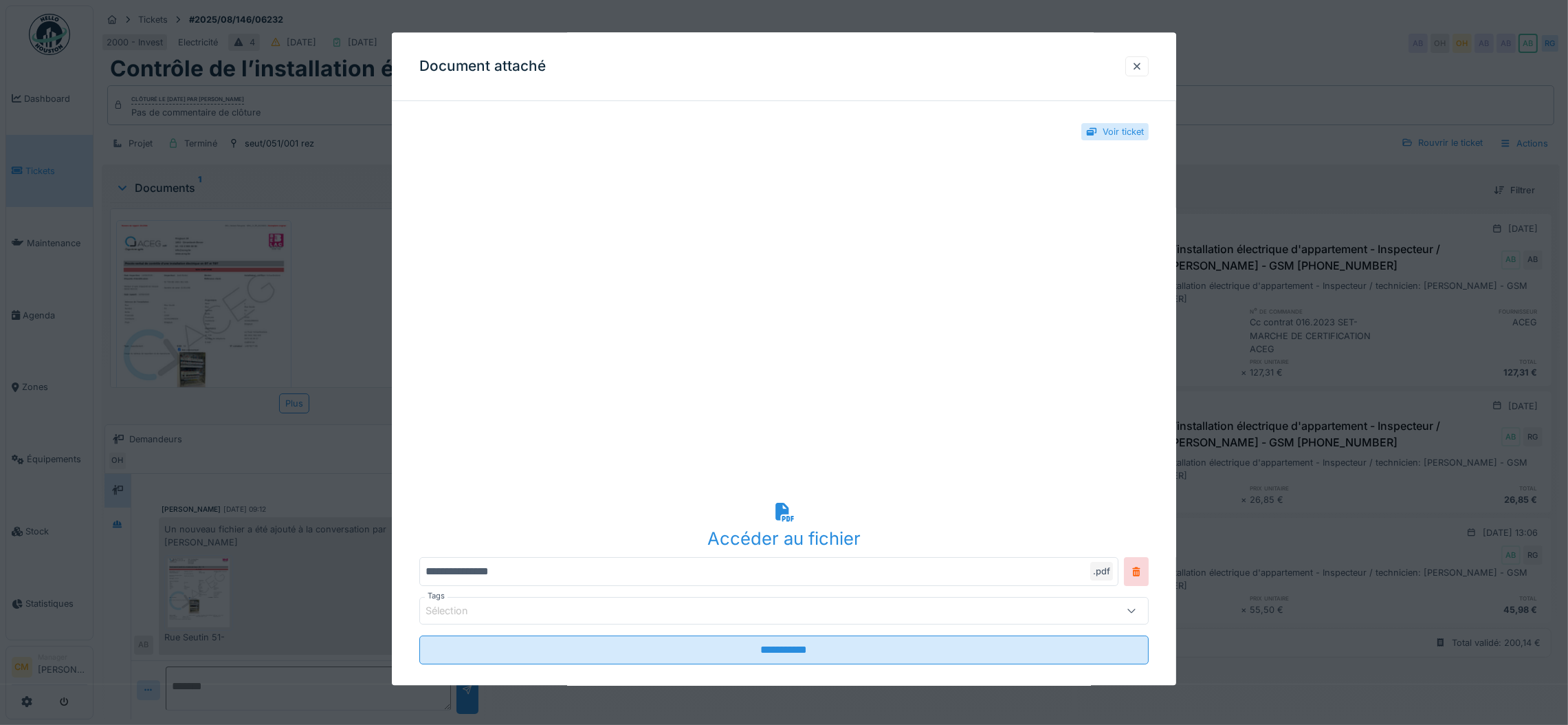
click at [785, 524] on div "Accéder au fichier" at bounding box center [784, 525] width 729 height 53
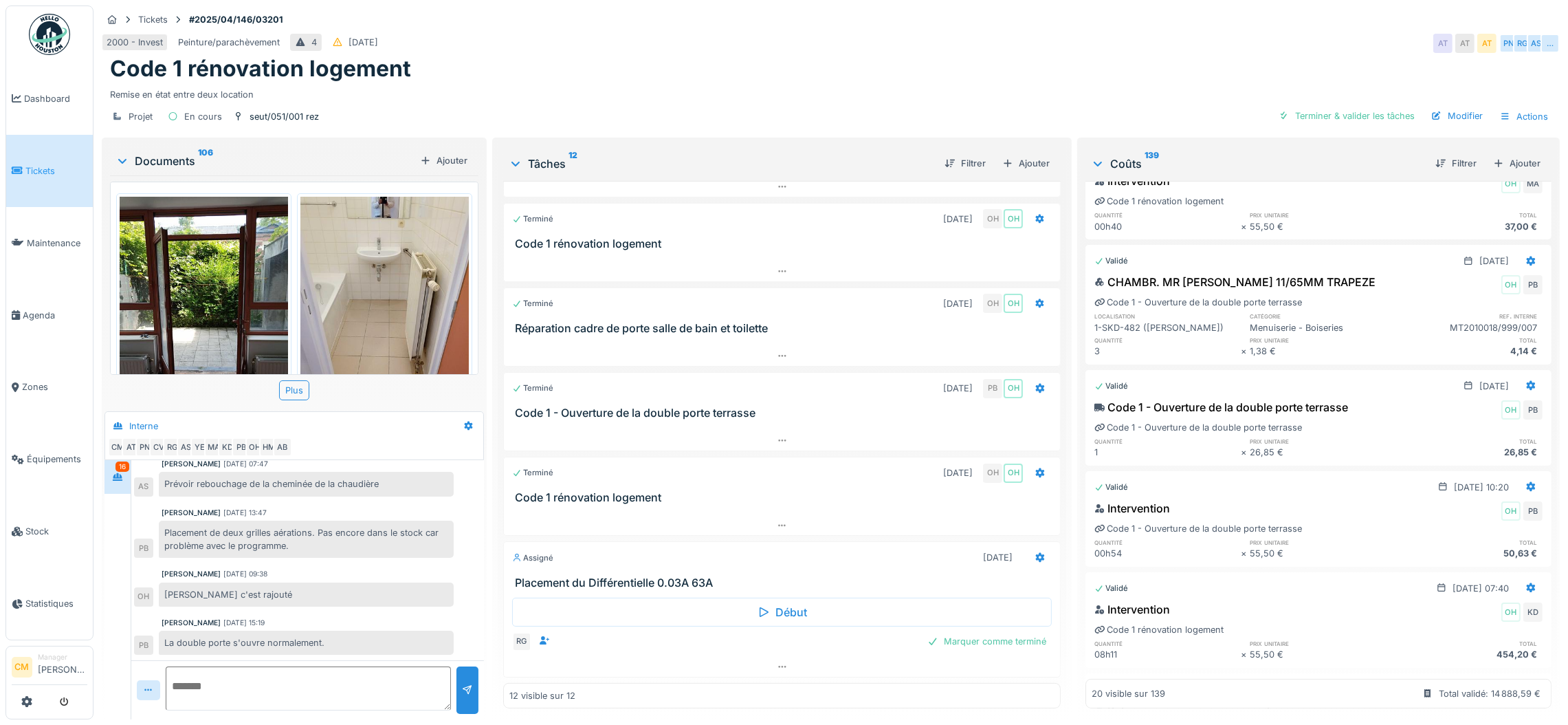
scroll to position [1031, 0]
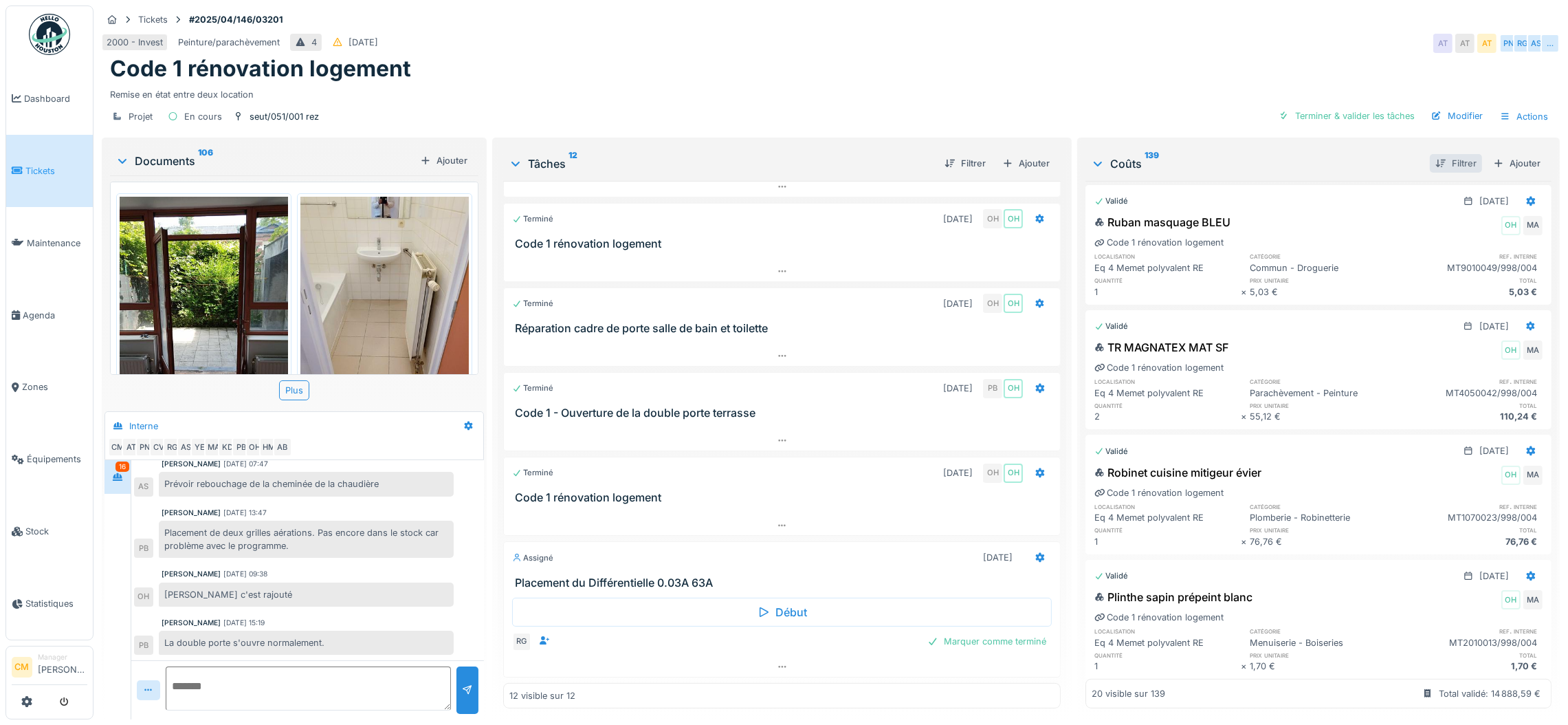
click at [1436, 154] on div "Filtrer" at bounding box center [1456, 162] width 52 height 19
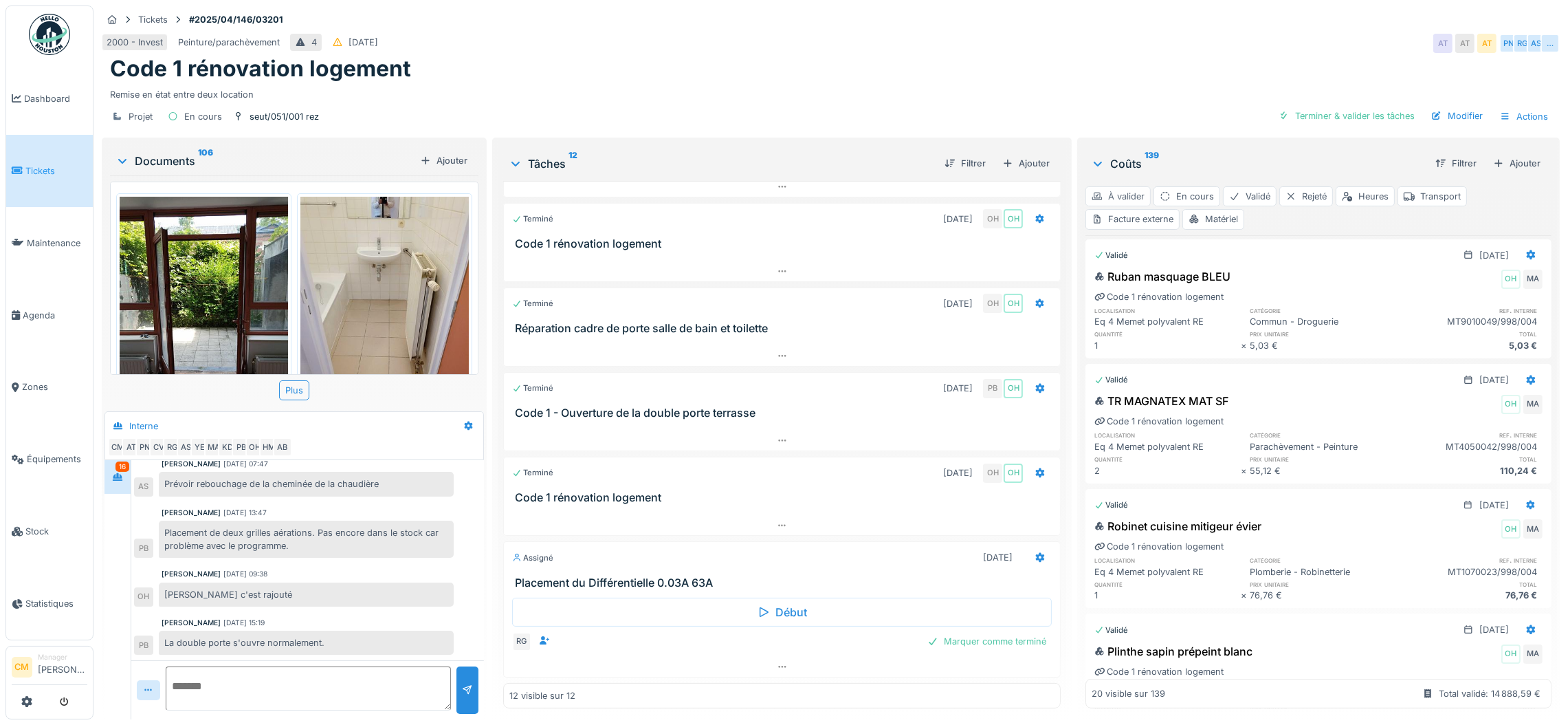
click at [1099, 186] on div "À valider" at bounding box center [1119, 196] width 65 height 20
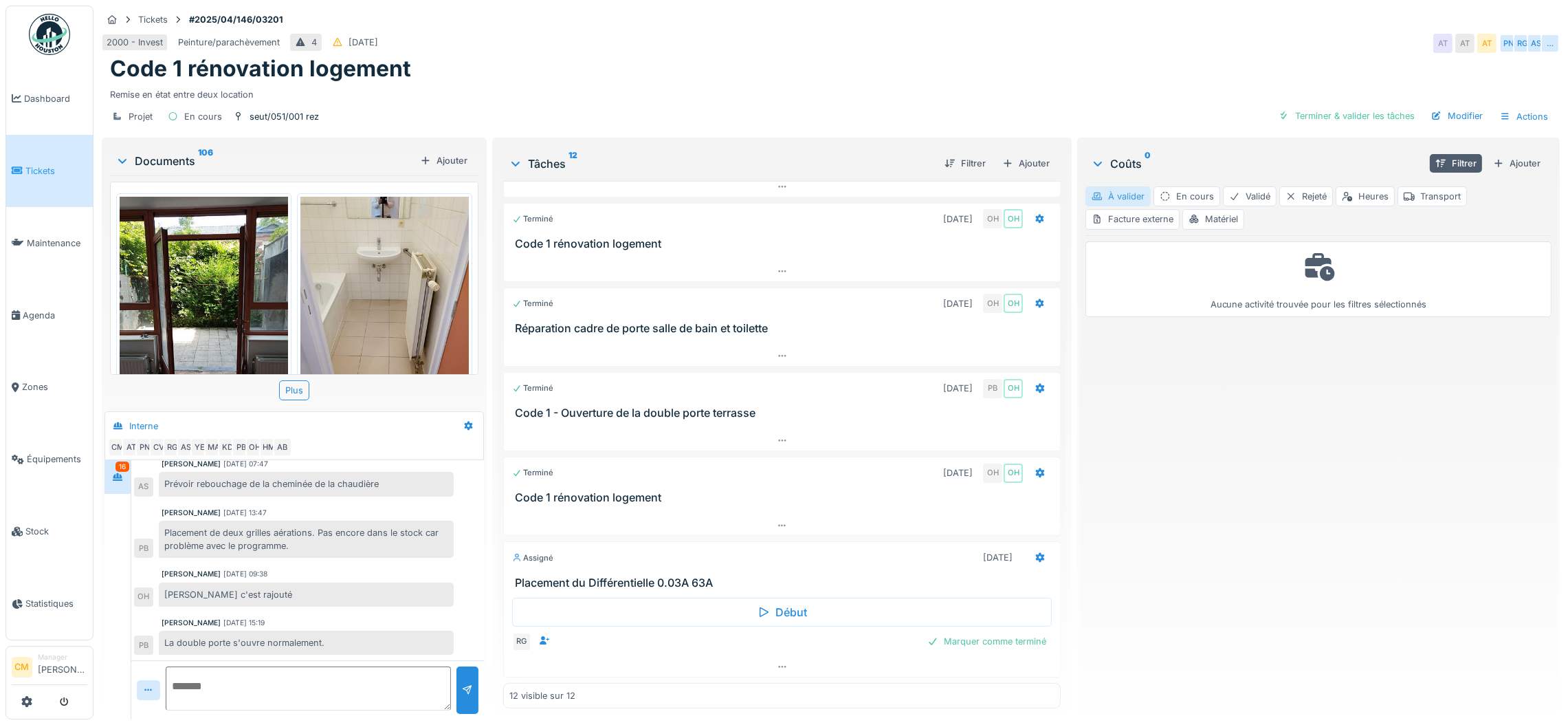
scroll to position [0, 0]
click at [517, 632] on div "RG" at bounding box center [522, 642] width 19 height 19
click at [939, 632] on div "Marquer comme terminé" at bounding box center [986, 641] width 130 height 19
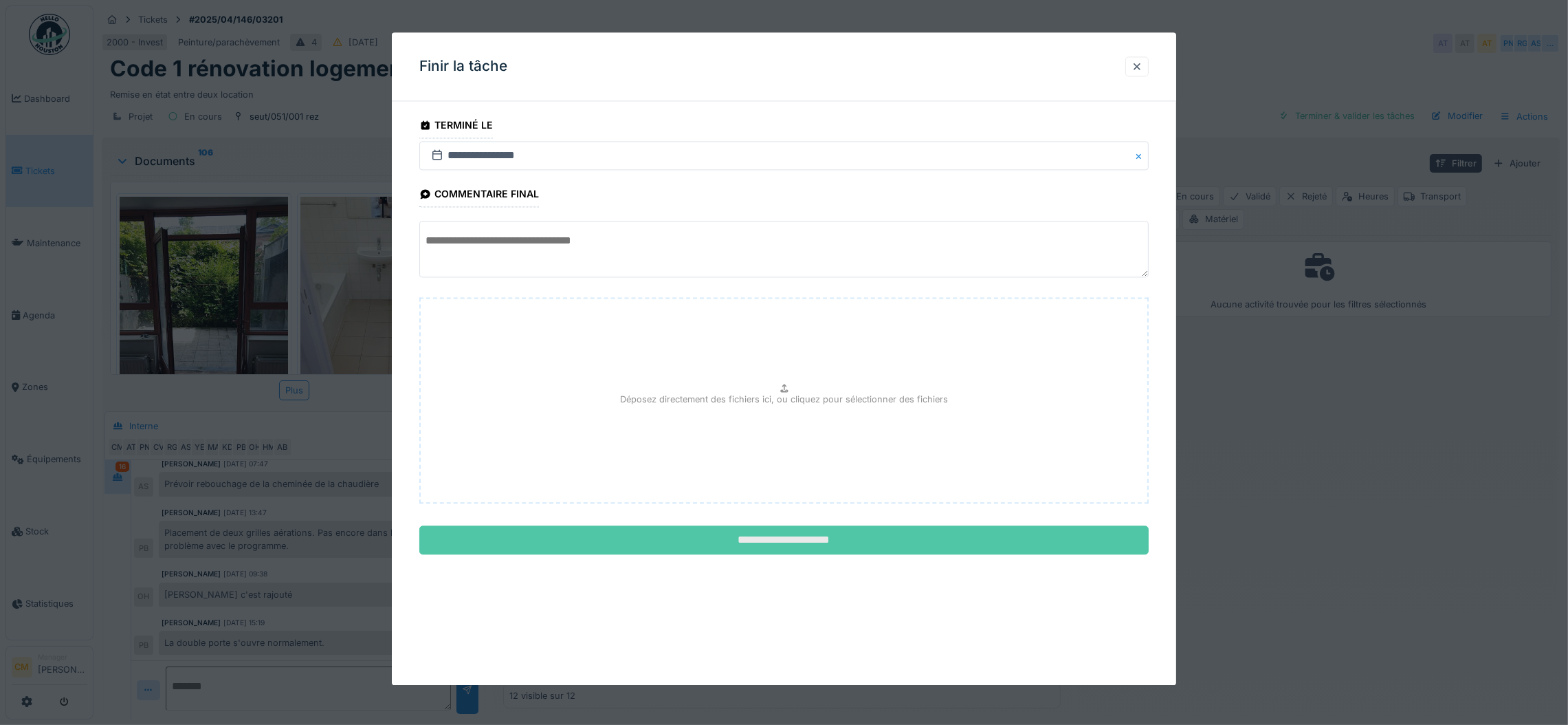
click at [788, 540] on input "**********" at bounding box center [784, 540] width 729 height 29
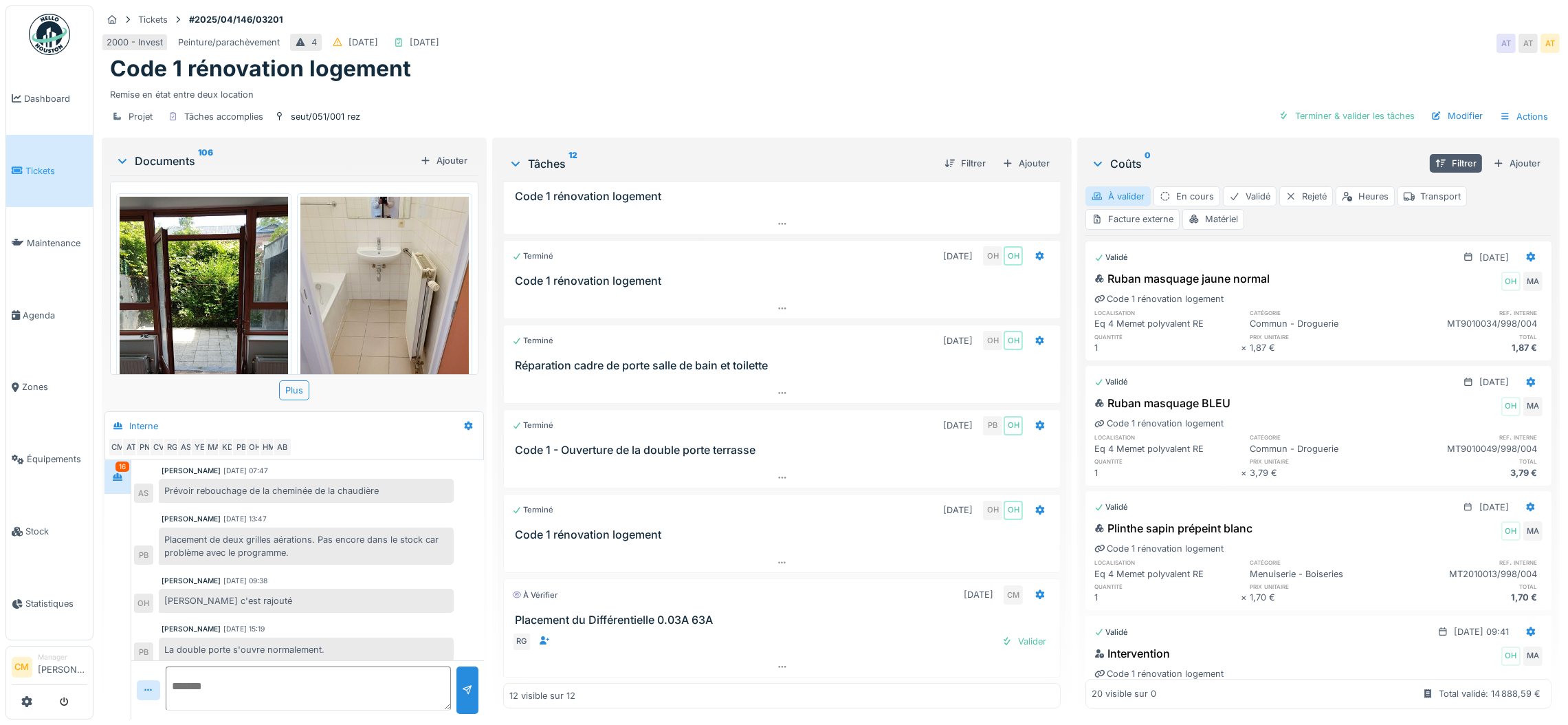
scroll to position [719, 0]
